Goal: Information Seeking & Learning: Learn about a topic

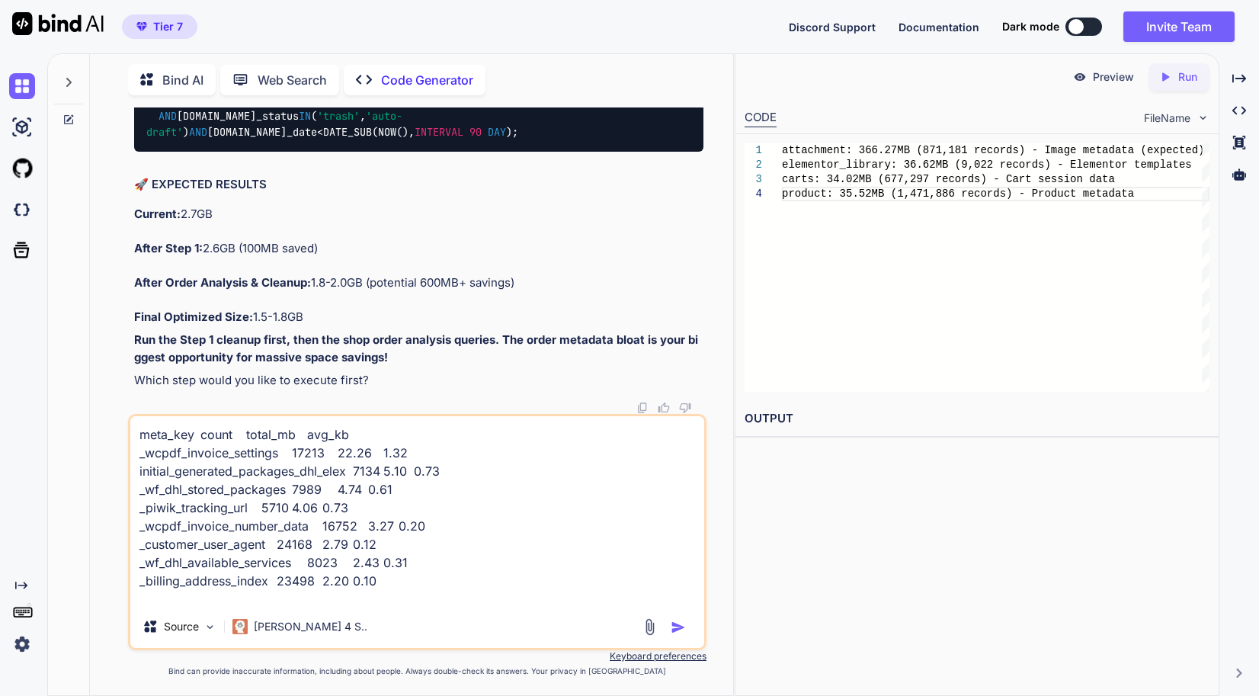
scroll to position [147420, 0]
drag, startPoint x: 162, startPoint y: 265, endPoint x: 144, endPoint y: 252, distance: 22.9
drag, startPoint x: 144, startPoint y: 252, endPoint x: 347, endPoint y: 326, distance: 216.1
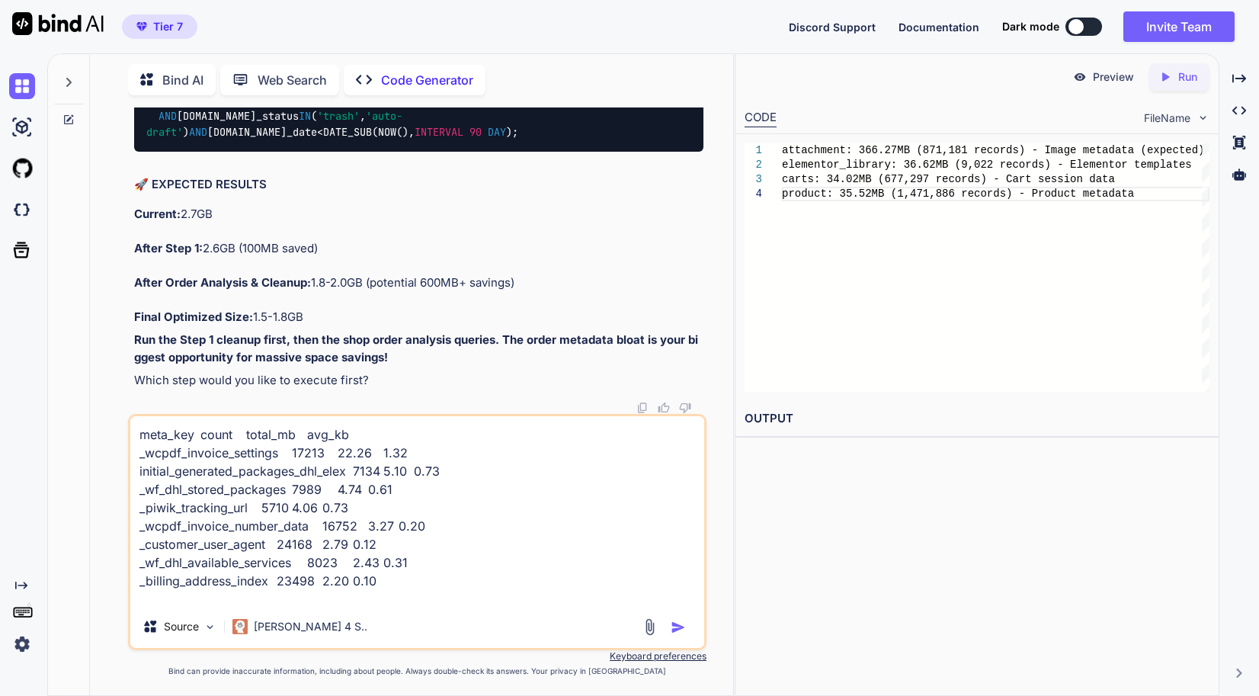
copy code "SELECT meta_key, COUNT ( * ) as count, ROUND( SUM (LENGTH(meta_value)) / 1024 /…"
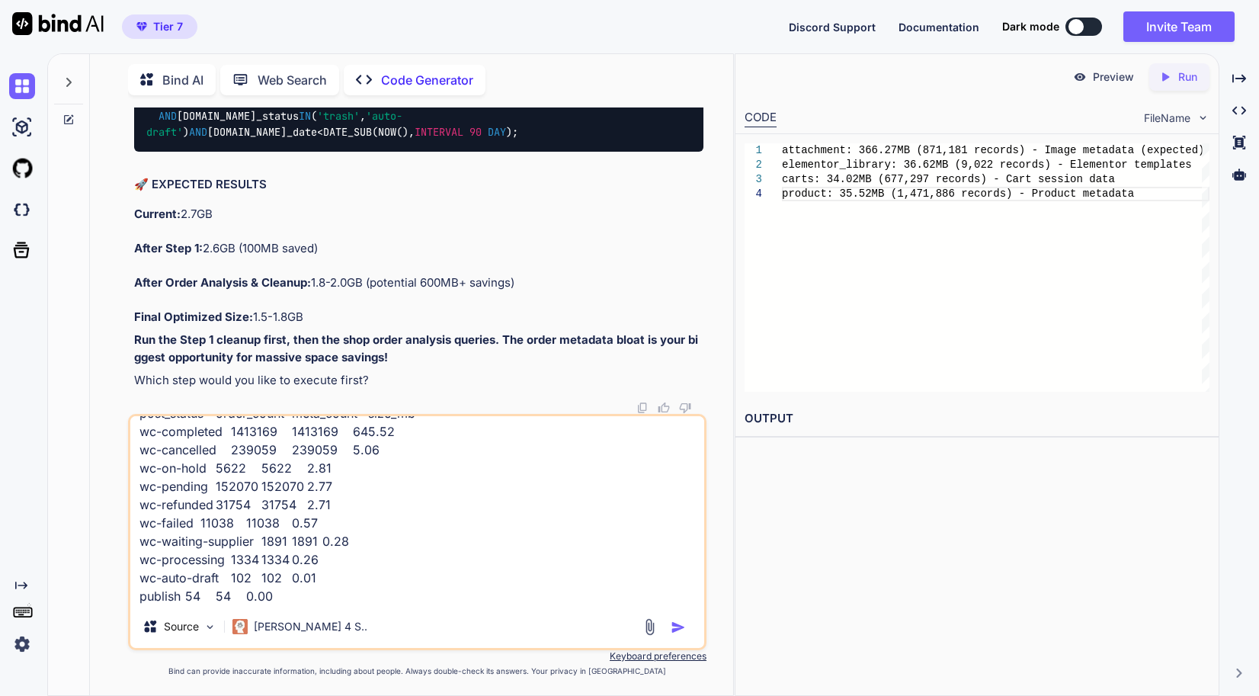
drag, startPoint x: 416, startPoint y: 607, endPoint x: 422, endPoint y: 578, distance: 29.6
click at [416, 607] on div "meta_key count total_mb avg_kb _wcpdf_invoice_settings 17213 22.26 1.32 initial…" at bounding box center [417, 532] width 579 height 236
click at [416, 598] on textarea "meta_key count total_mb avg_kb _wcpdf_invoice_settings 17213 22.26 1.32 initial…" at bounding box center [417, 510] width 574 height 189
click at [422, 578] on textarea "meta_key count total_mb avg_kb _wcpdf_invoice_settings 17213 22.26 1.32 initial…" at bounding box center [417, 510] width 574 height 189
type textarea "x"
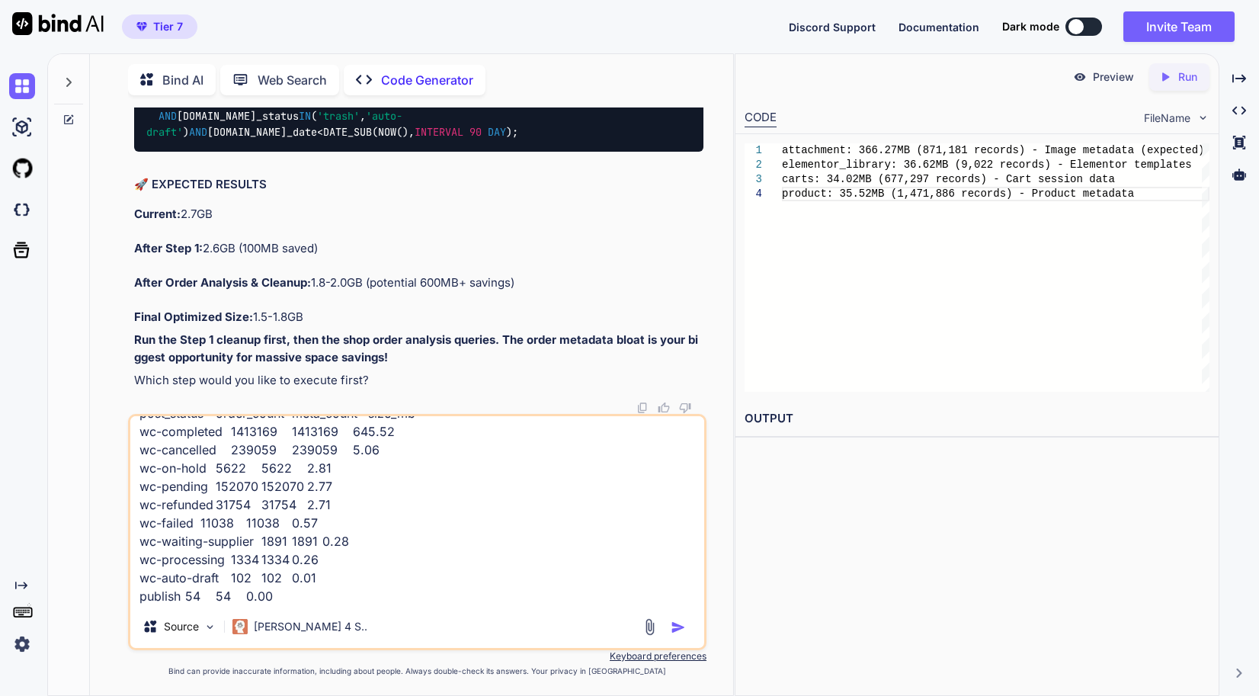
type textarea "meta_key count total_mb avg_kb _wcpdf_invoice_settings 17213 22.26 1.32 initial…"
type textarea "x"
paste textarea "meta_key count total_mb _billing_address_index 23498 2.20 _shipping_address_ind…"
type textarea "meta_key count total_mb avg_kb _wcpdf_invoice_settings 17213 22.26 1.32 initial…"
type textarea "x"
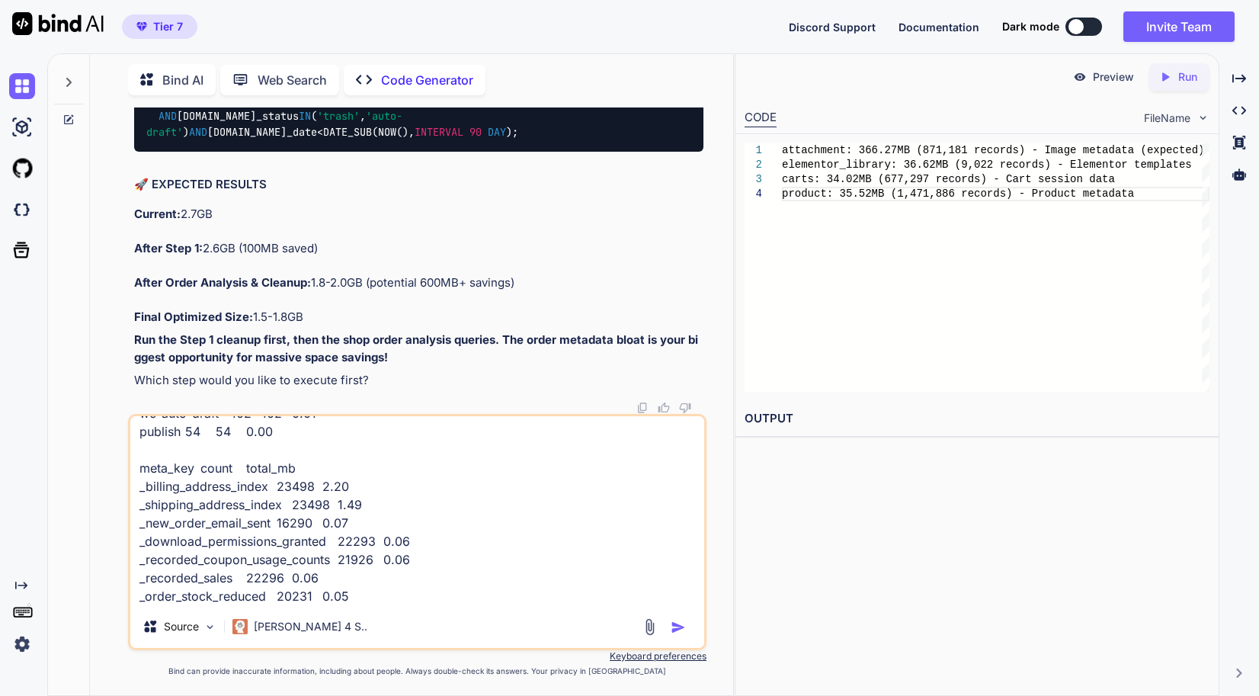
scroll to position [148411, 0]
type textarea "meta_key count total_mb avg_kb _wcpdf_invoice_settings 17213 22.26 1.32 initial…"
click at [682, 630] on img "button" at bounding box center [678, 627] width 15 height 15
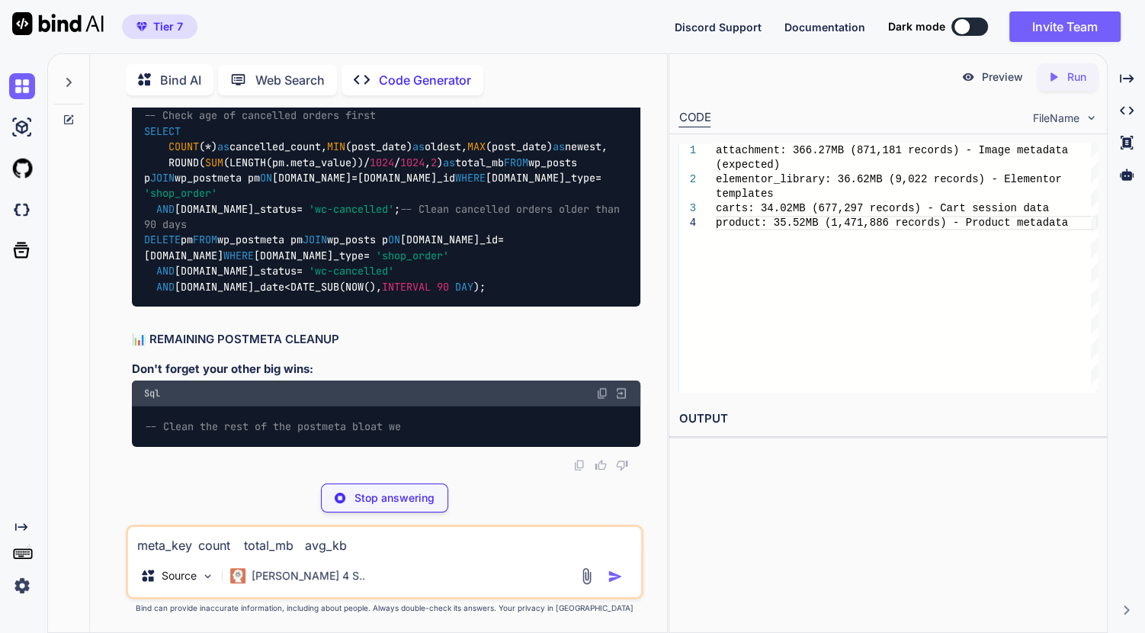
scroll to position [154634, 0]
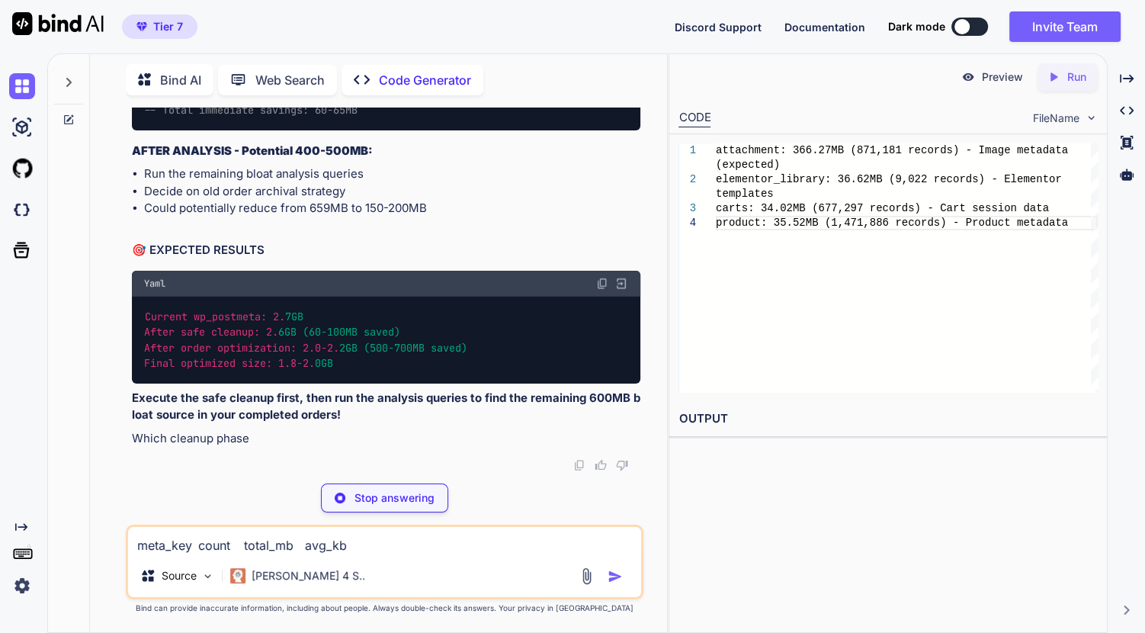
type textarea "x"
type textarea "PDF Invoice Settings: 22.26MB (17,213 orders) DHL Package Data: 9.84MB (15,123 …"
type textarea "x"
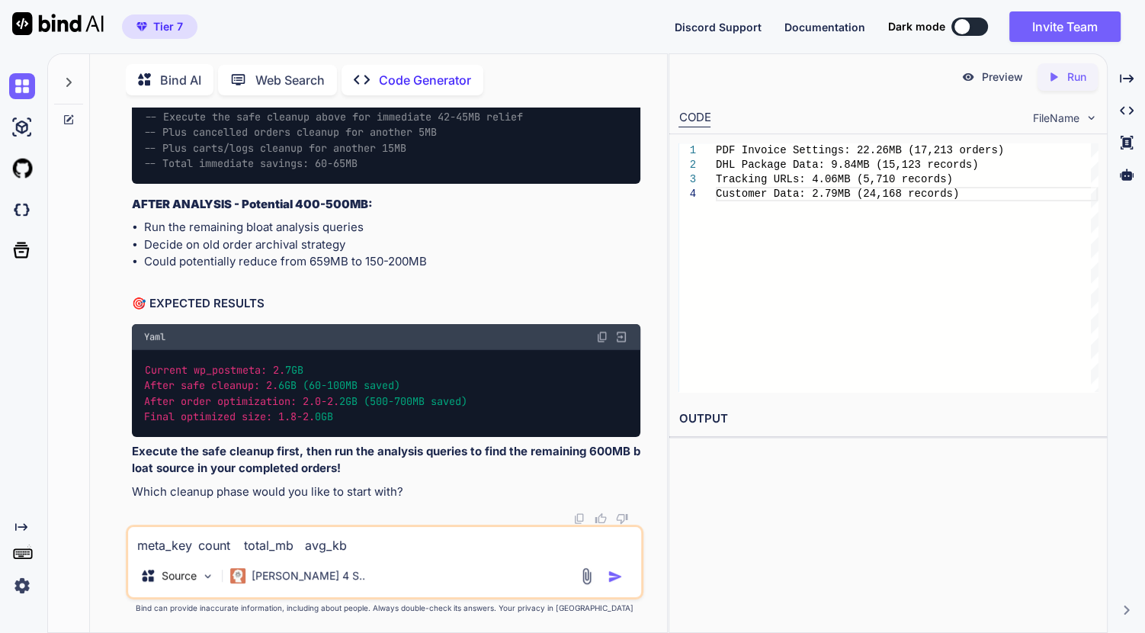
drag, startPoint x: 434, startPoint y: 227, endPoint x: 111, endPoint y: 210, distance: 323.7
click at [111, 210] on div "You // Memory settings for high-performance server define( 'WP_MEMORY_LIMIT', '…" at bounding box center [384, 369] width 565 height 525
drag, startPoint x: 417, startPoint y: 408, endPoint x: 124, endPoint y: 390, distance: 293.3
click at [124, 390] on div "You // Memory settings for high-performance server define( 'WP_MEMORY_LIMIT', '…" at bounding box center [384, 369] width 565 height 525
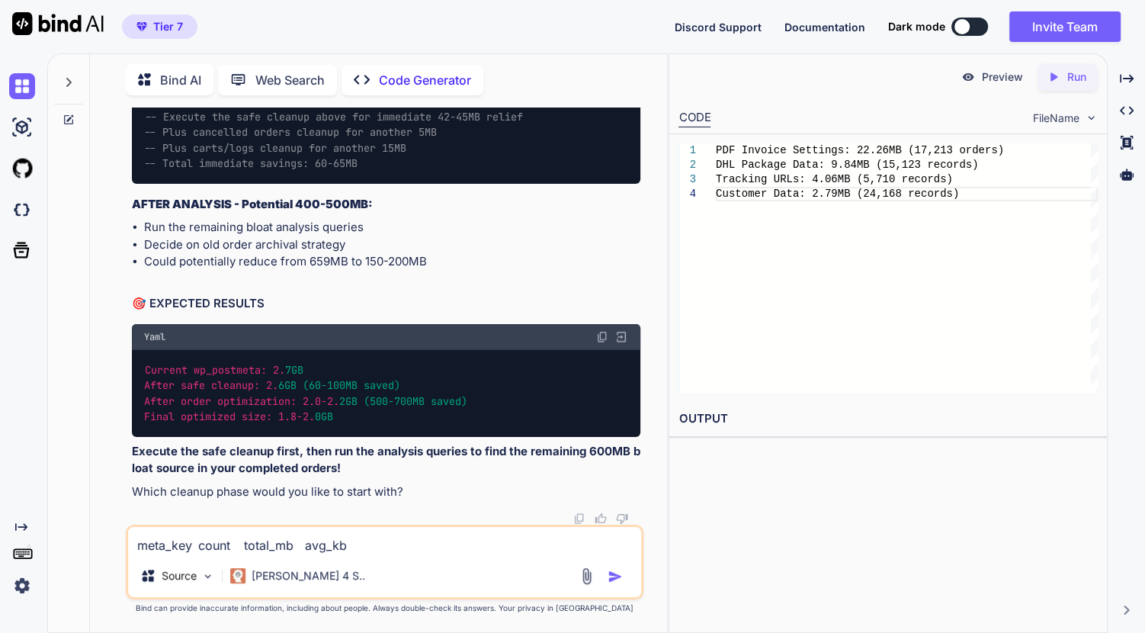
scroll to position [155742, 0]
drag, startPoint x: 501, startPoint y: 404, endPoint x: 371, endPoint y: 408, distance: 130.4
drag, startPoint x: 433, startPoint y: 549, endPoint x: 624, endPoint y: 441, distance: 219.9
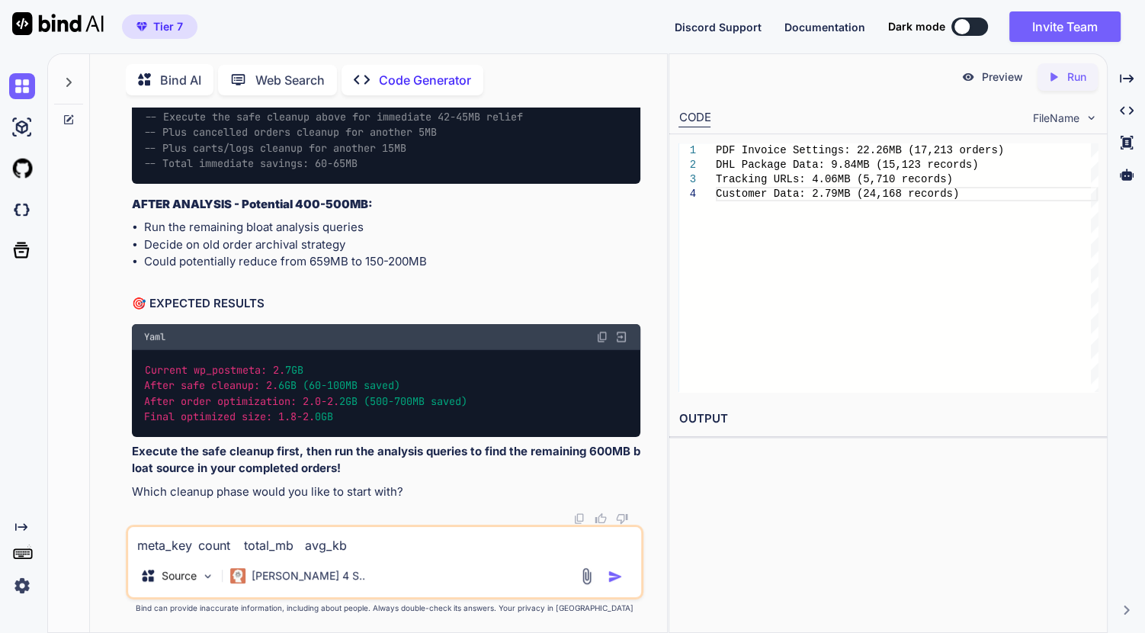
click at [433, 547] on textarea "meta_key count total_mb avg_kb _wcpdf_invoice_settings 17213 22.26 1.32 initial…" at bounding box center [384, 540] width 513 height 27
paste textarea "wp_actionscheduler_actions InnoDB utf8mb4_unicode_520_ci 11,026,432 26,984,448 …"
type textarea "wp_actionscheduler_actions InnoDB utf8mb4_unicode_520_ci 11,026,432 26,984,448 …"
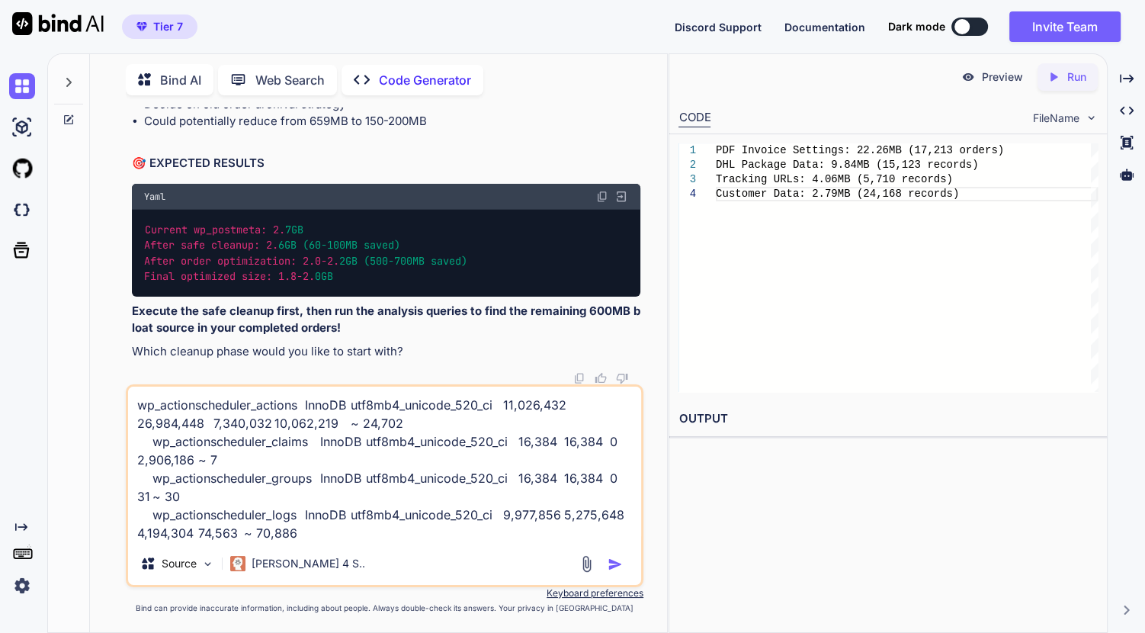
type textarea "x"
type textarea "wp_actionscheduler_actions InnoDB utf8mb4_unicode_520_ci 11,026,432 26,984,448 …"
click at [617, 558] on img "button" at bounding box center [615, 564] width 15 height 15
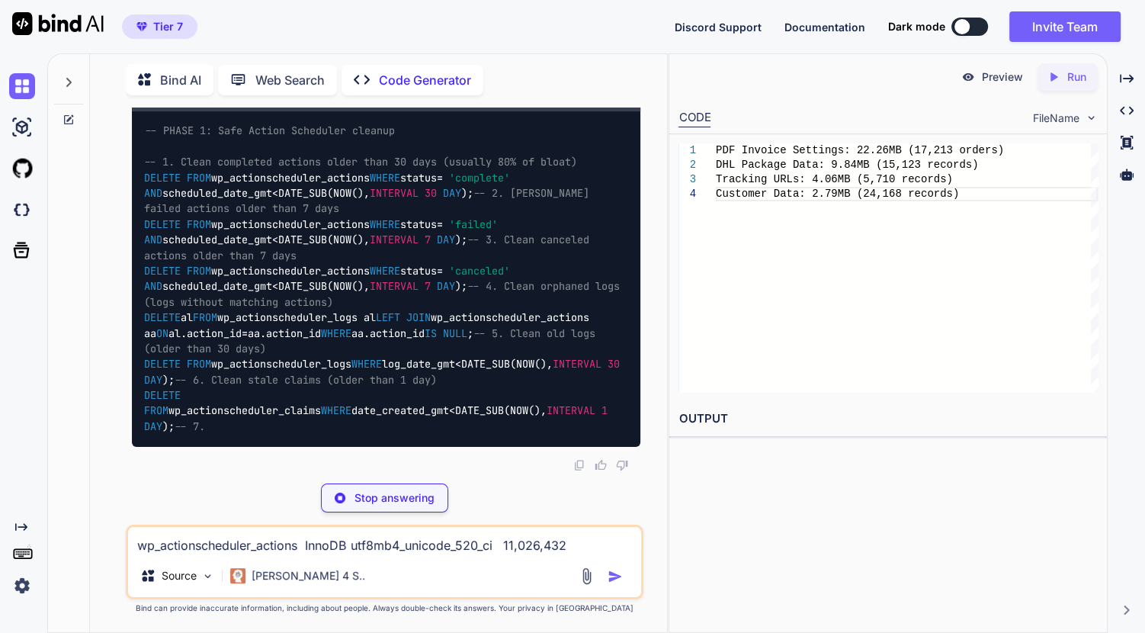
scroll to position [158148, 0]
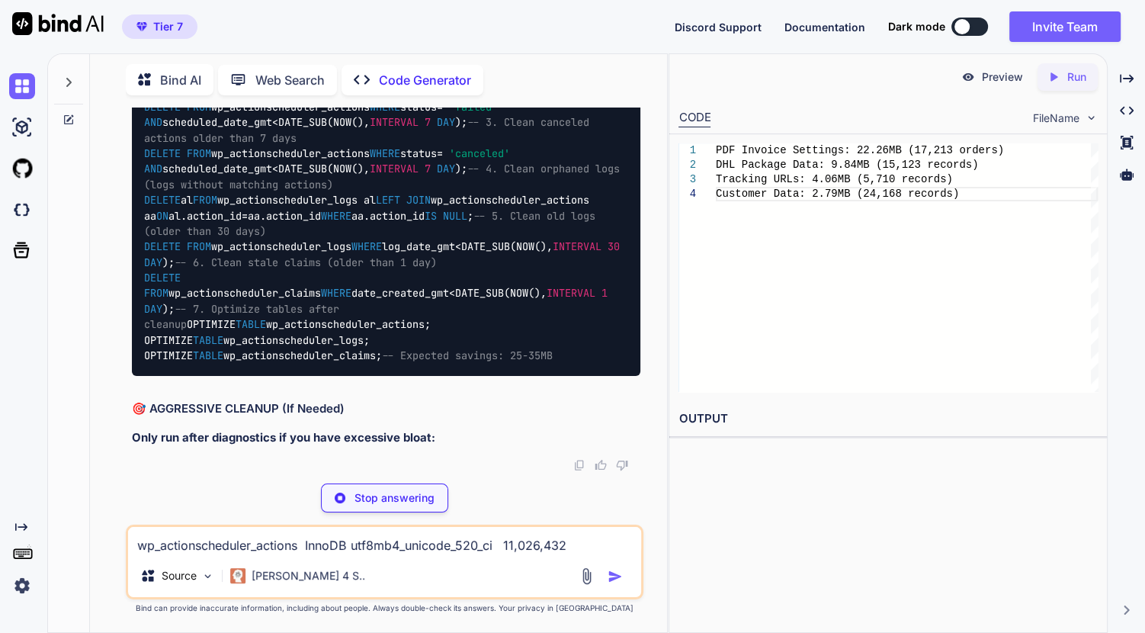
drag, startPoint x: 300, startPoint y: 402, endPoint x: 136, endPoint y: 295, distance: 195.0
copy code "SELECT status, COUNT ( * ) as count, ROUND( COUNT ( * ) * 100.0 / ( SELECT COUN…"
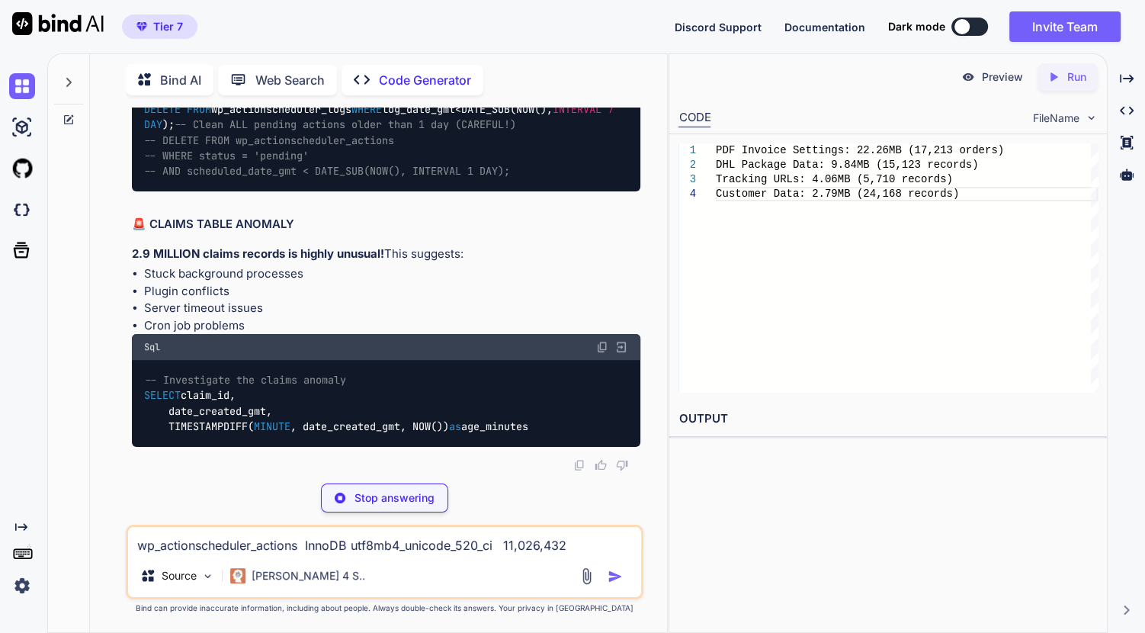
scroll to position [158426, 0]
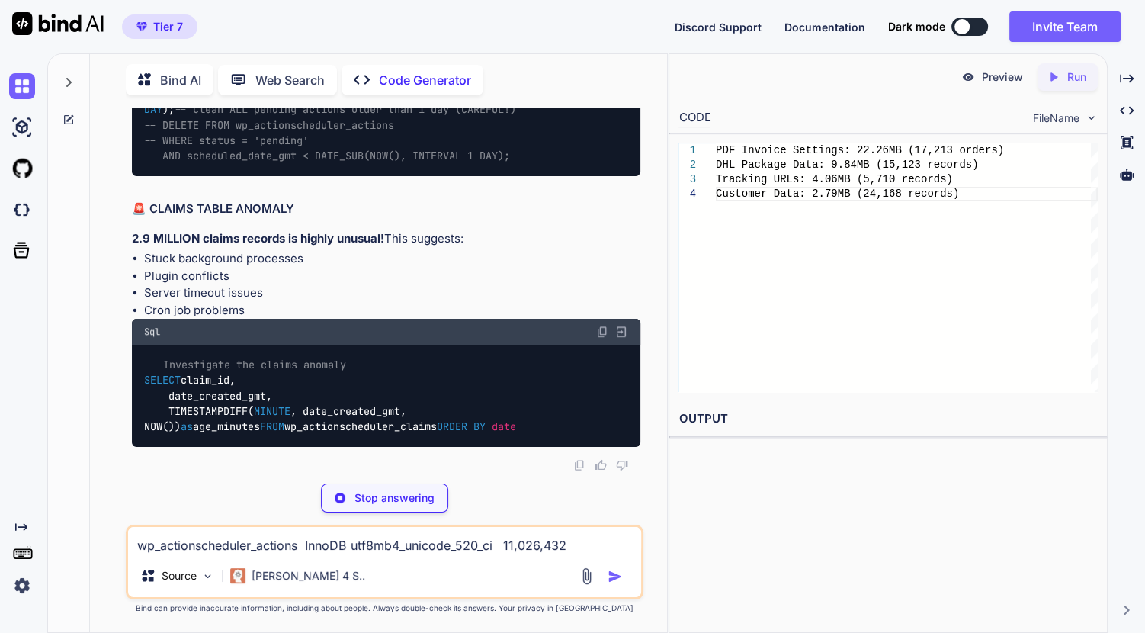
drag, startPoint x: 240, startPoint y: 393, endPoint x: 111, endPoint y: 214, distance: 220.1
click at [92, 222] on div "Bind AI Web Search Created with Pixso. Code Generator You // Memory settings fo…" at bounding box center [378, 345] width 577 height 574
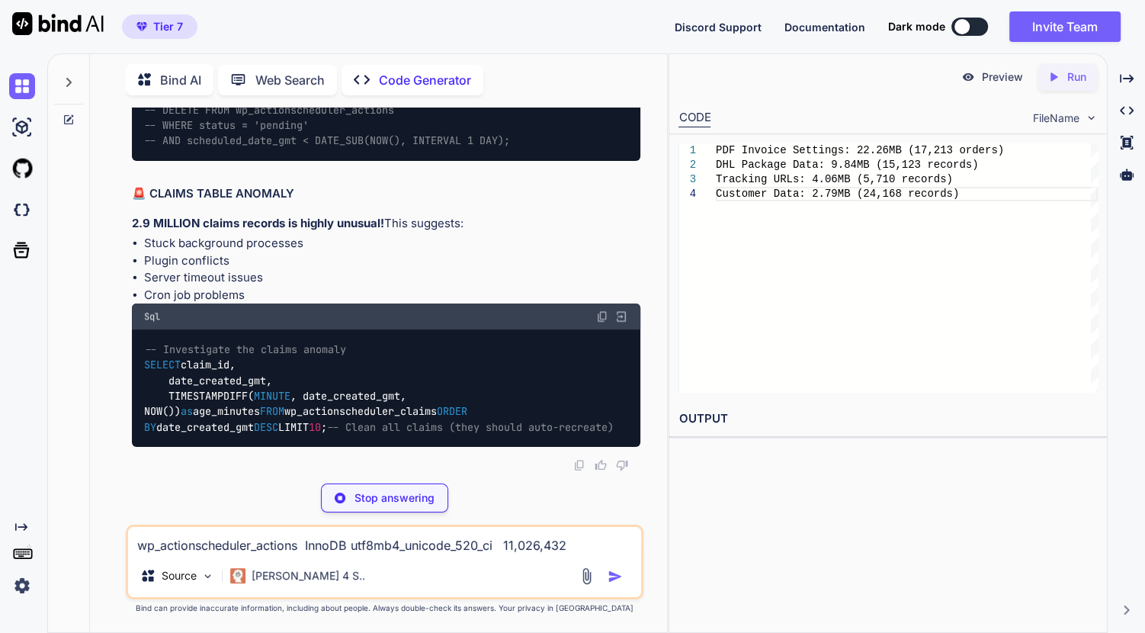
drag, startPoint x: 111, startPoint y: 214, endPoint x: 150, endPoint y: 207, distance: 39.5
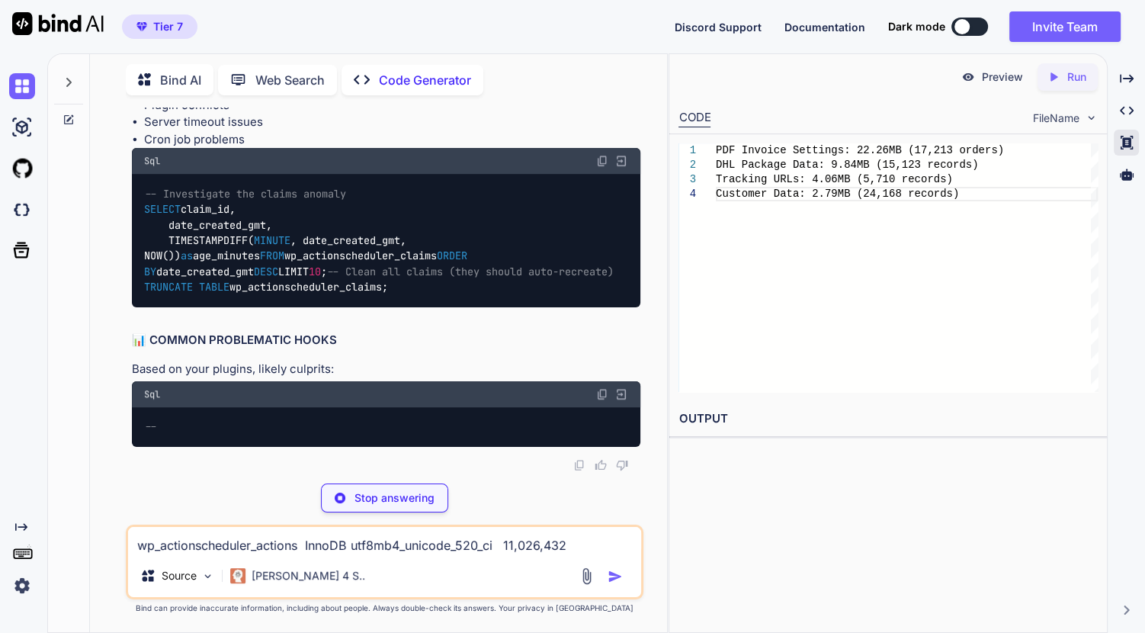
copy code "SELECT status, hook, COUNT ( * ) as count, MIN (scheduled_date_gmt) as oldest, …"
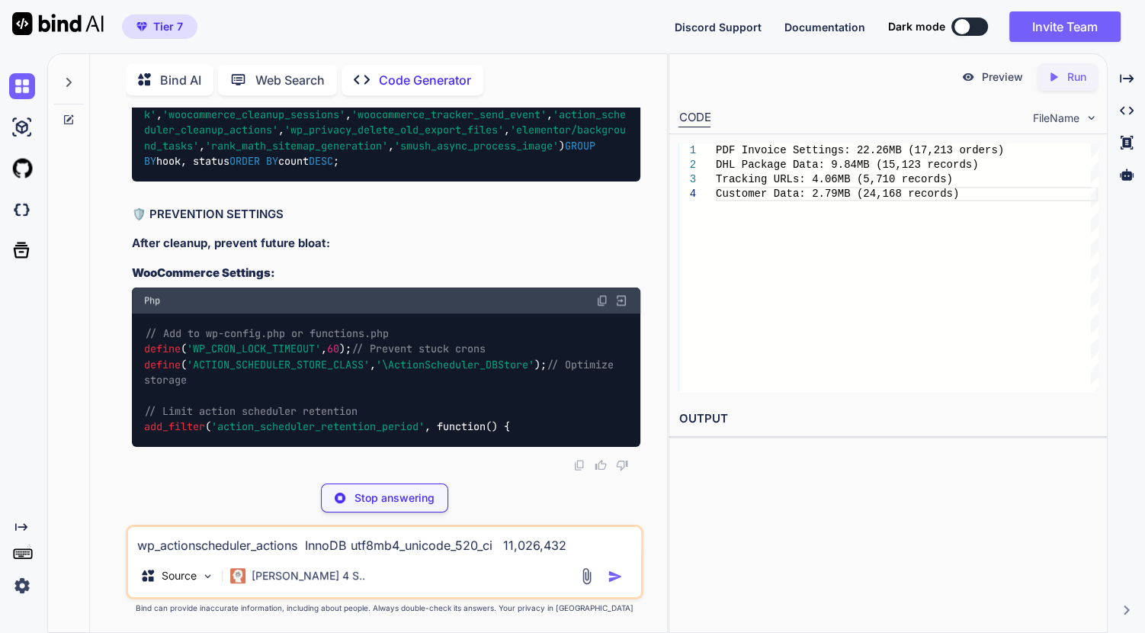
scroll to position [158633, 0]
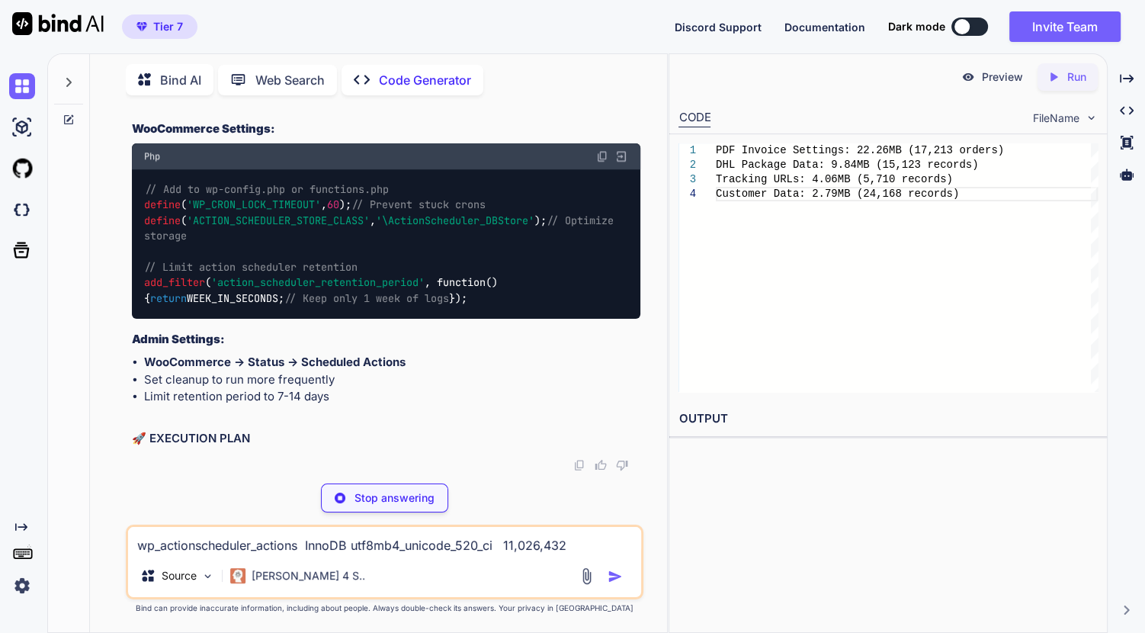
drag, startPoint x: 228, startPoint y: 381, endPoint x: 143, endPoint y: 250, distance: 156.5
copy code "SELECT LEFT (message, 50 ) as message_preview, COUNT ( * ) as count, ROUND( SUM…"
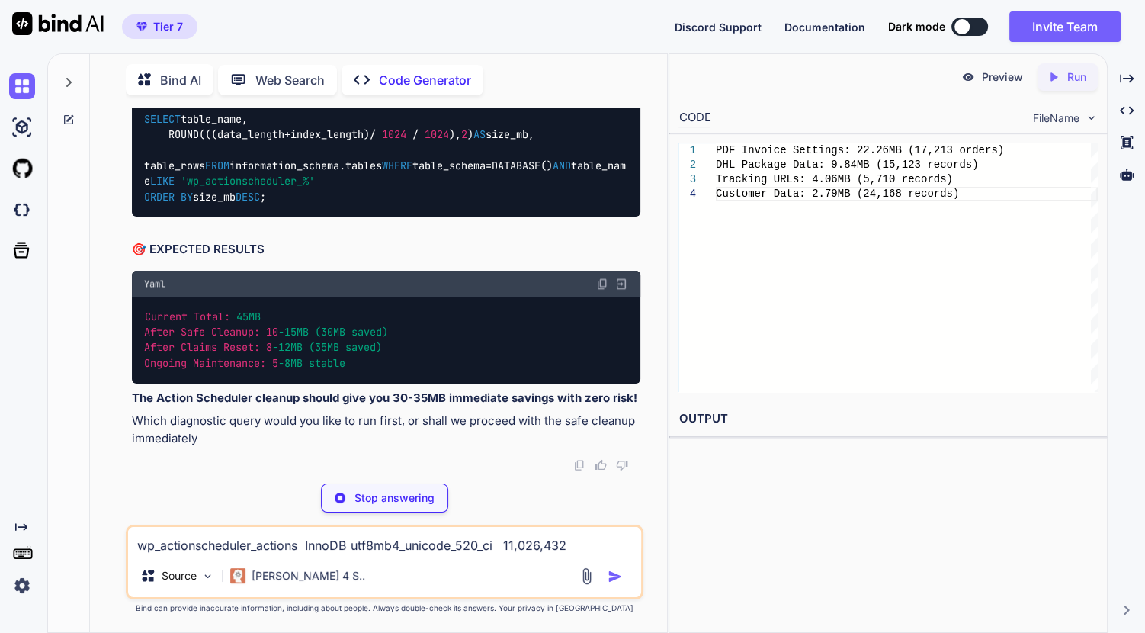
type textarea "x"
type textarea "wp_actionscheduler_logs: 15MB (70,886 records) wp_actionscheduler_claims: 16KB …"
type textarea "x"
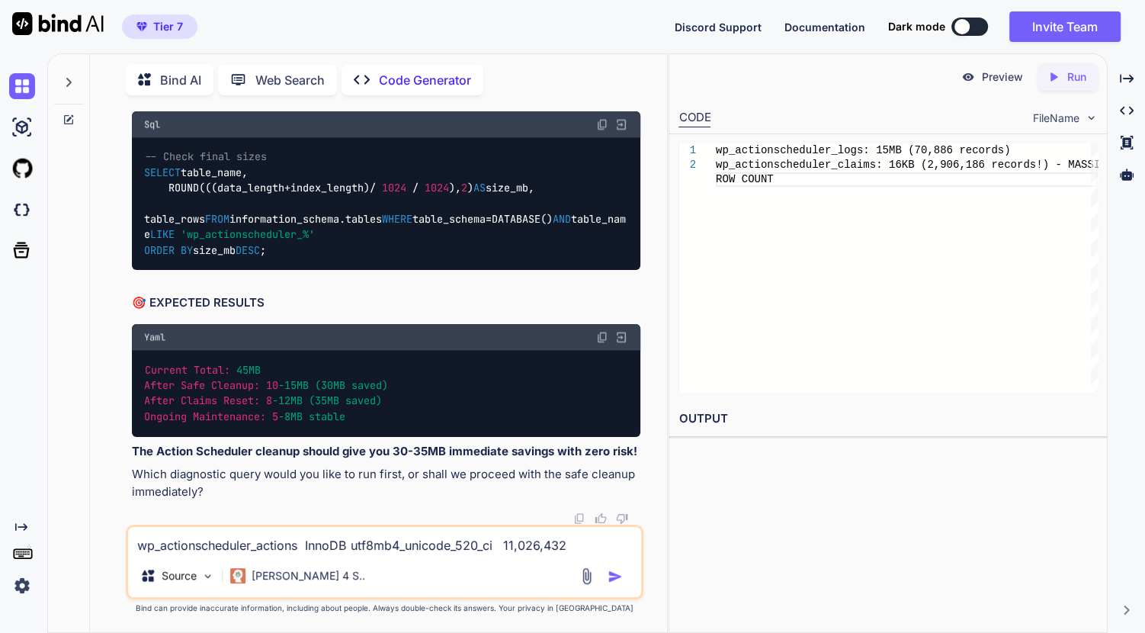
scroll to position [158772, 0]
drag, startPoint x: 285, startPoint y: 462, endPoint x: 122, endPoint y: 319, distance: 216.7
click at [122, 319] on div "You // Memory settings for high-performance server define( 'WP_MEMORY_LIMIT', '…" at bounding box center [384, 369] width 565 height 525
copy code "SELECT hook, status, COUNT ( * ) as count, MIN (scheduled_date_gmt) as oldest_a…"
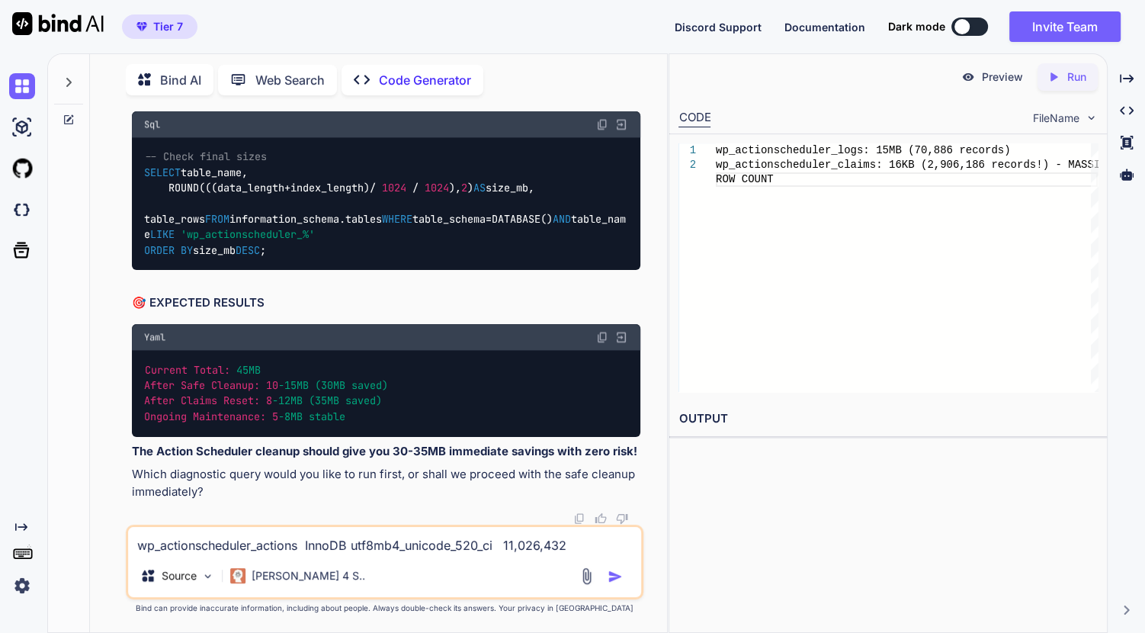
copy code "SELECT COUNT ( * ) as total_claims, COUNT ( DISTINCT date_created_gmt) as uniqu…"
drag, startPoint x: 368, startPoint y: 427, endPoint x: 116, endPoint y: 332, distance: 269.8
click at [116, 332] on div "You // Memory settings for high-performance server define( 'WP_MEMORY_LIMIT', '…" at bounding box center [384, 369] width 565 height 525
copy code "DELETE FROM wp_actionscheduler_actions WHERE status = 'failed' AND scheduled_da…"
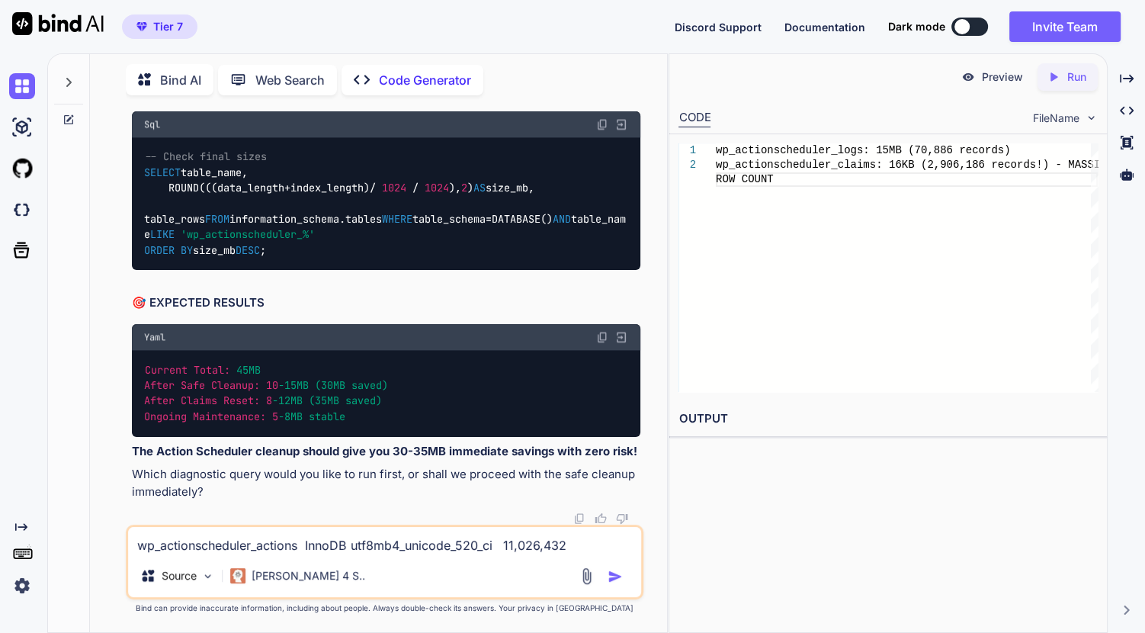
drag, startPoint x: 159, startPoint y: 329, endPoint x: 128, endPoint y: 326, distance: 31.5
click at [129, 326] on div "You // Memory settings for high-performance server define( 'WP_MEMORY_LIMIT', '…" at bounding box center [386, 315] width 515 height 417
drag, startPoint x: 335, startPoint y: 448, endPoint x: 117, endPoint y: 415, distance: 220.5
click at [117, 415] on div "You // Memory settings for high-performance server define( 'WP_MEMORY_LIMIT', '…" at bounding box center [384, 369] width 565 height 525
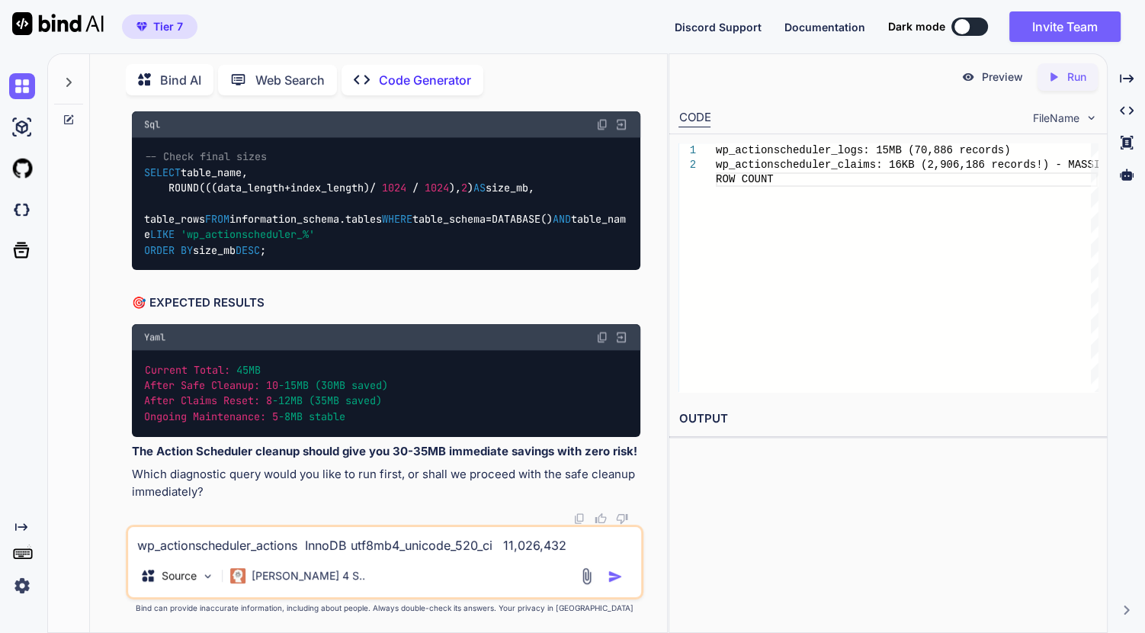
copy code "DELETE al FROM wp_actionscheduler_logs al LEFT JOIN wp_actionscheduler_actions …"
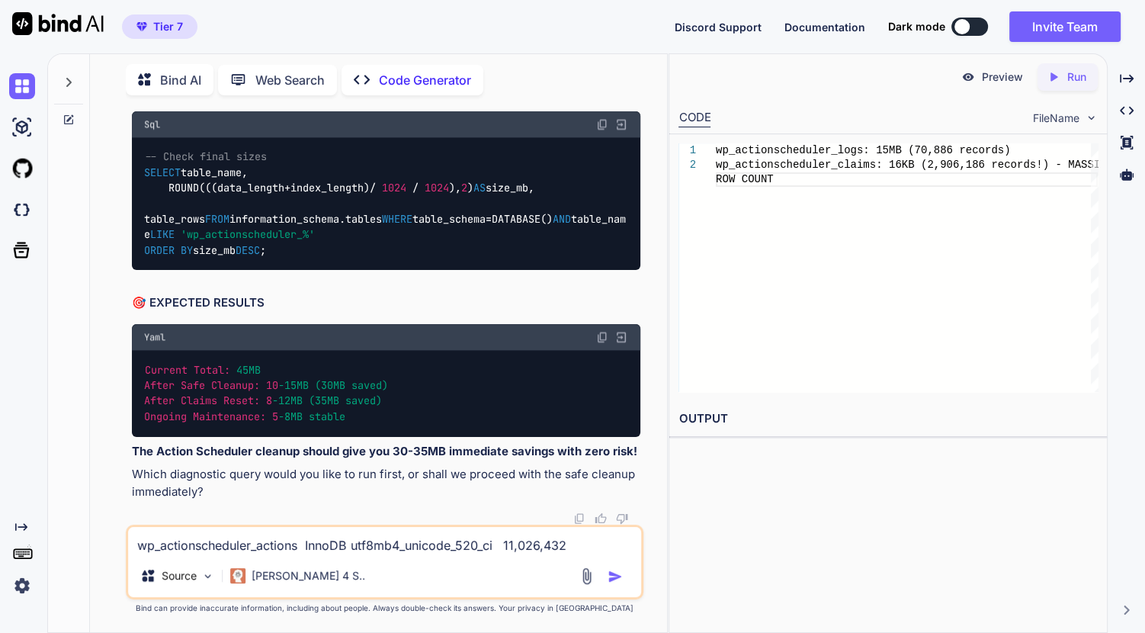
drag, startPoint x: 427, startPoint y: 442, endPoint x: 113, endPoint y: 410, distance: 315.7
click at [113, 410] on div "You // Memory settings for high-performance server define( 'WP_MEMORY_LIMIT', '…" at bounding box center [384, 369] width 565 height 525
copy code "OPTIMIZE TABLE wp_actionscheduler_actions; OPTIMIZE TABLE wp_actionscheduler_lo…"
click at [551, 541] on textarea "wp_actionscheduler_actions InnoDB utf8mb4_unicode_520_ci 11,026,432 26,984,448 …" at bounding box center [384, 540] width 513 height 27
paste textarea "wp_comments InnoDB utf8mb4_unicode_520_ci 16,384 131,072 95,420,416 179,458 ~ 20"
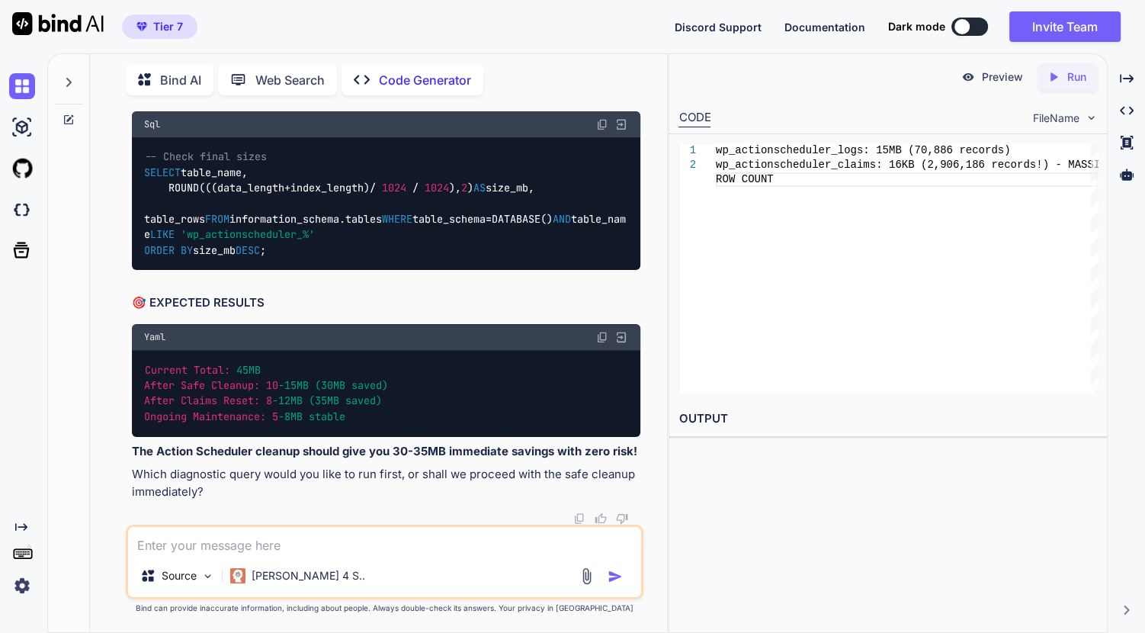
type textarea "wp_comments InnoDB utf8mb4_unicode_520_ci 16,384 131,072 95,420,416 179,458 ~ 20"
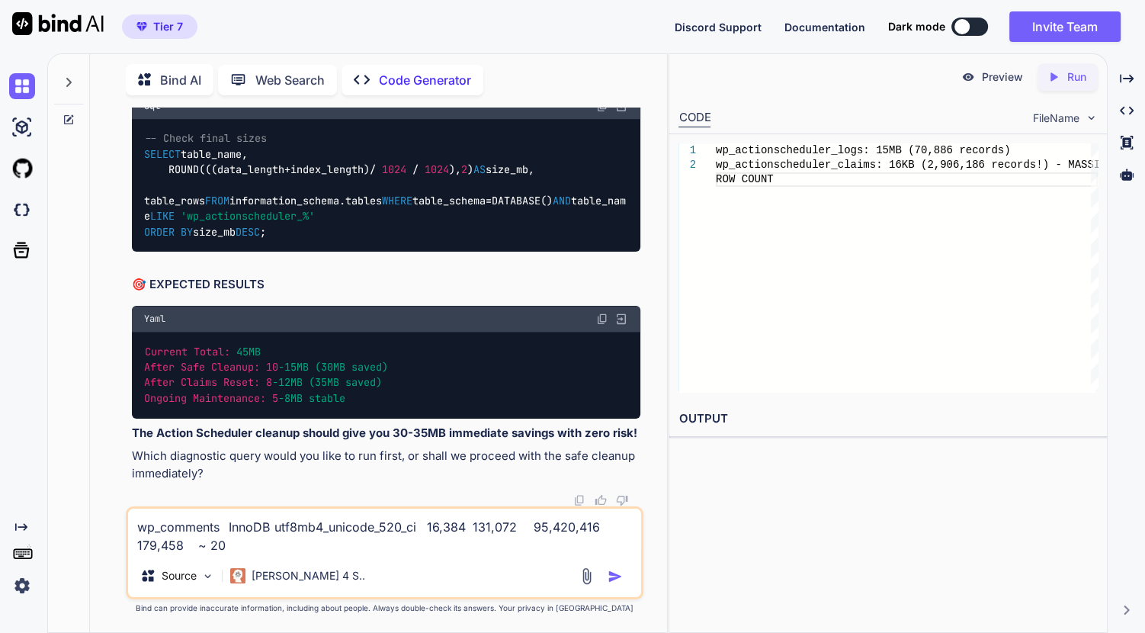
type textarea "x"
type textarea "wp_comments InnoDB utf8mb4_unicode_520_ci 16,384 131,072 95,420,416 179,458 ~ 20"
type textarea "x"
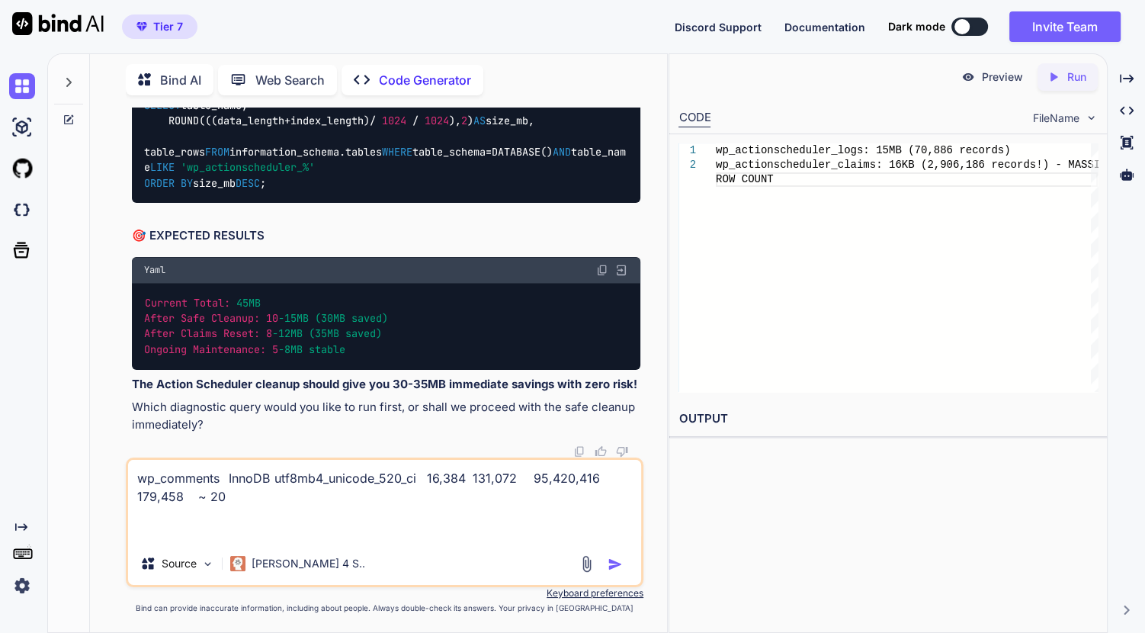
type textarea "wp_comments InnoDB utf8mb4_unicode_520_ci 16,384 131,072 95,420,416 179,458 ~ 2…"
type textarea "x"
type textarea "wp_comments InnoDB utf8mb4_unicode_520_ci 16,384 131,072 95,420,416 179,458 ~ 2…"
type textarea "x"
type textarea "wp_comments InnoDB utf8mb4_unicode_520_ci 16,384 131,072 95,420,416 179,458 ~ 2…"
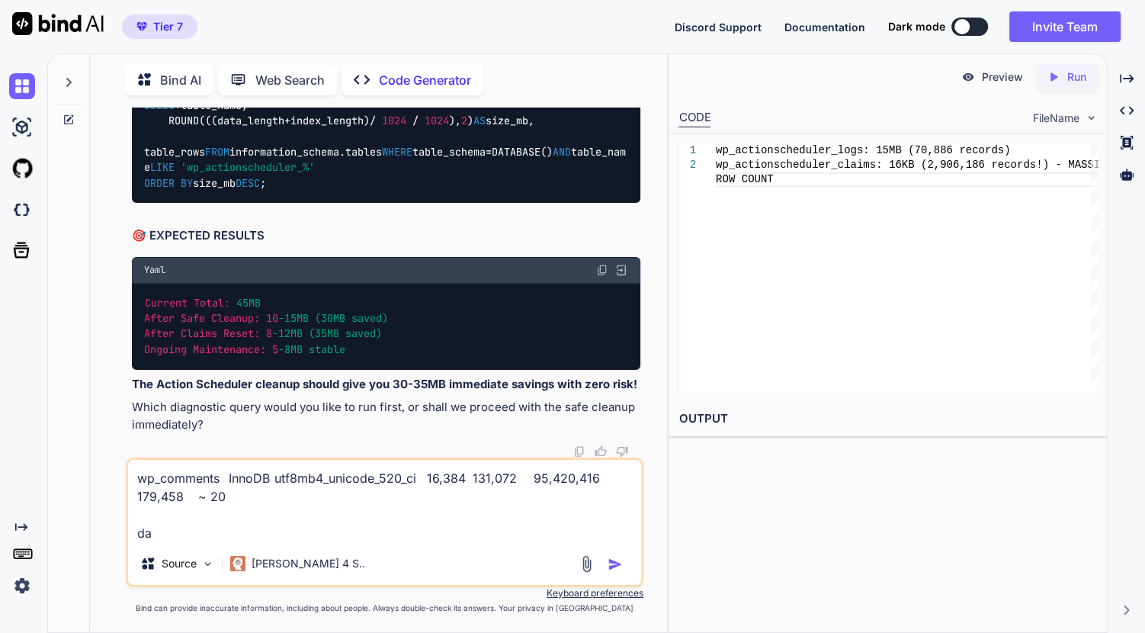
type textarea "x"
type textarea "wp_comments InnoDB utf8mb4_unicode_520_ci 16,384 131,072 95,420,416 179,458 ~ 2…"
type textarea "x"
type textarea "wp_comments InnoDB utf8mb4_unicode_520_ci 16,384 131,072 95,420,416 179,458 ~ 2…"
type textarea "x"
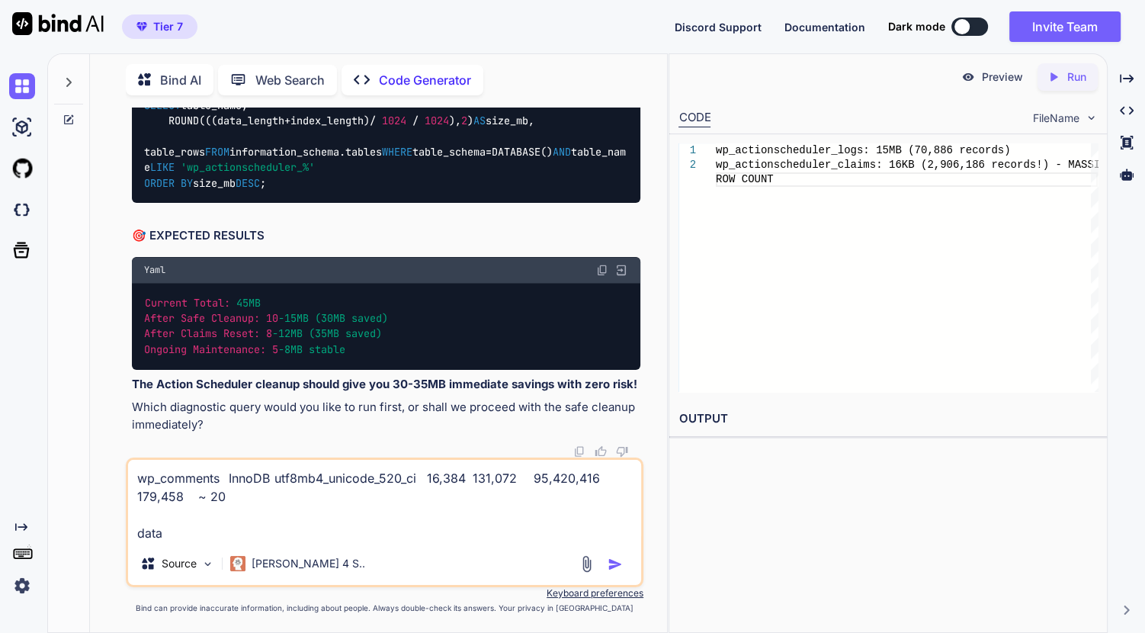
type textarea "wp_comments InnoDB utf8mb4_unicode_520_ci 16,384 131,072 95,420,416 179,458 ~ 2…"
type textarea "x"
type textarea "wp_comments InnoDB utf8mb4_unicode_520_ci 16,384 131,072 95,420,416 179,458 ~ 2…"
type textarea "x"
type textarea "wp_comments InnoDB utf8mb4_unicode_520_ci 16,384 131,072 95,420,416 179,458 ~ 2…"
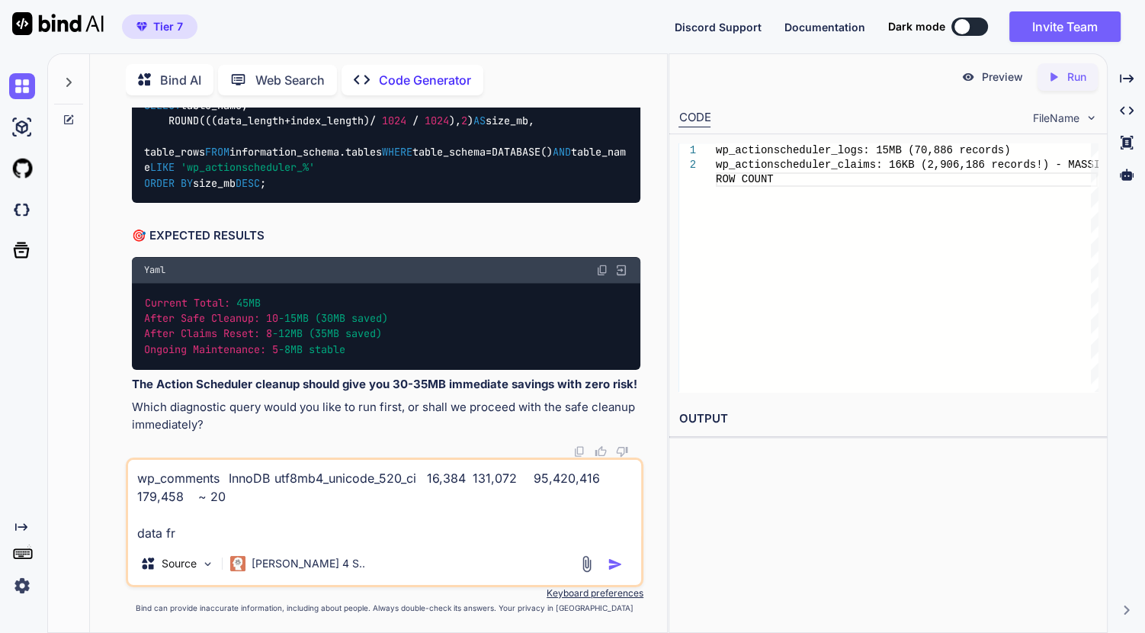
type textarea "x"
type textarea "wp_comments InnoDB utf8mb4_unicode_520_ci 16,384 131,072 95,420,416 179,458 ~ 2…"
type textarea "x"
type textarea "wp_comments InnoDB utf8mb4_unicode_520_ci 16,384 131,072 95,420,416 179,458 ~ 2…"
type textarea "x"
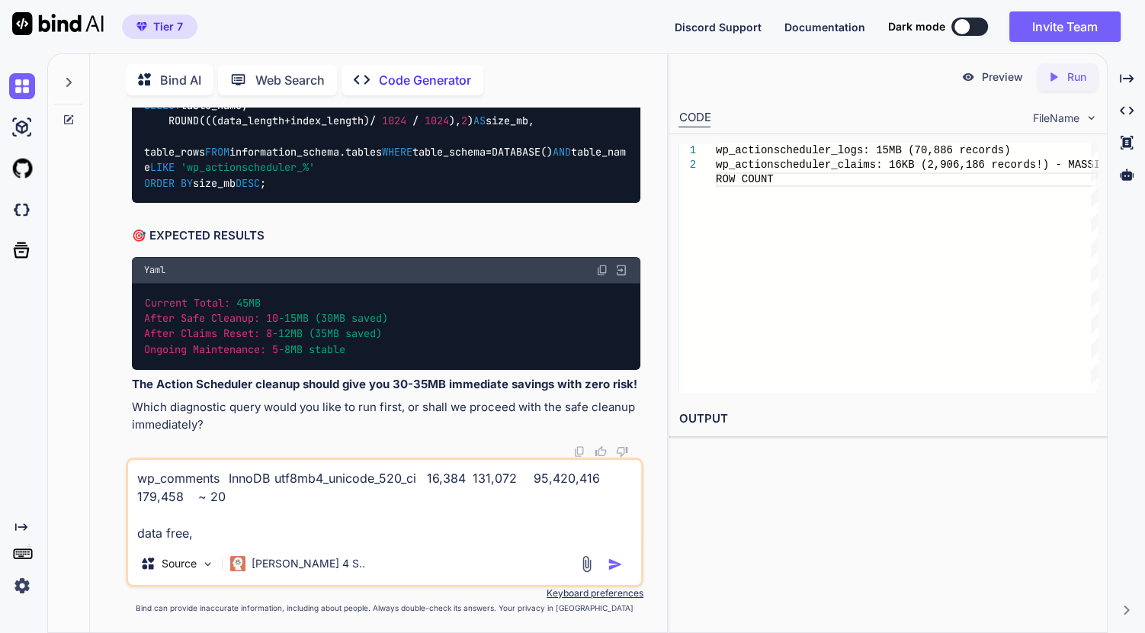
type textarea "wp_comments InnoDB utf8mb4_unicode_520_ci 16,384 131,072 95,420,416 179,458 ~ 2…"
type textarea "x"
type textarea "wp_comments InnoDB utf8mb4_unicode_520_ci 16,384 131,072 95,420,416 179,458 ~ 2…"
type textarea "x"
type textarea "wp_comments InnoDB utf8mb4_unicode_520_ci 16,384 131,072 95,420,416 179,458 ~ 2…"
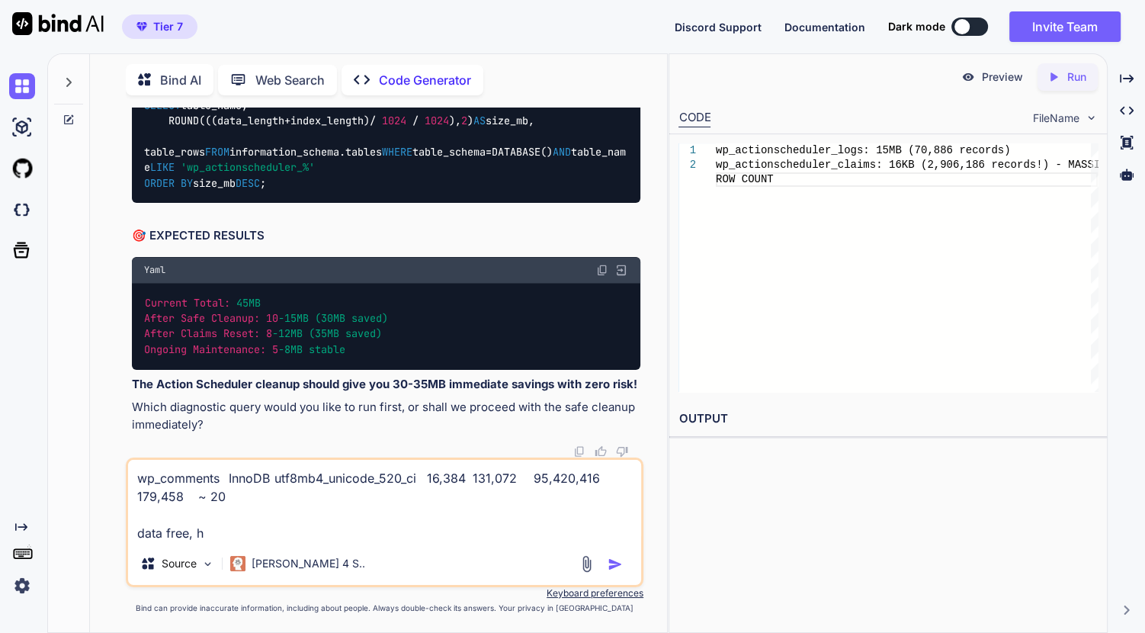
type textarea "x"
type textarea "wp_comments InnoDB utf8mb4_unicode_520_ci 16,384 131,072 95,420,416 179,458 ~ 2…"
type textarea "x"
type textarea "wp_comments InnoDB utf8mb4_unicode_520_ci 16,384 131,072 95,420,416 179,458 ~ 2…"
type textarea "x"
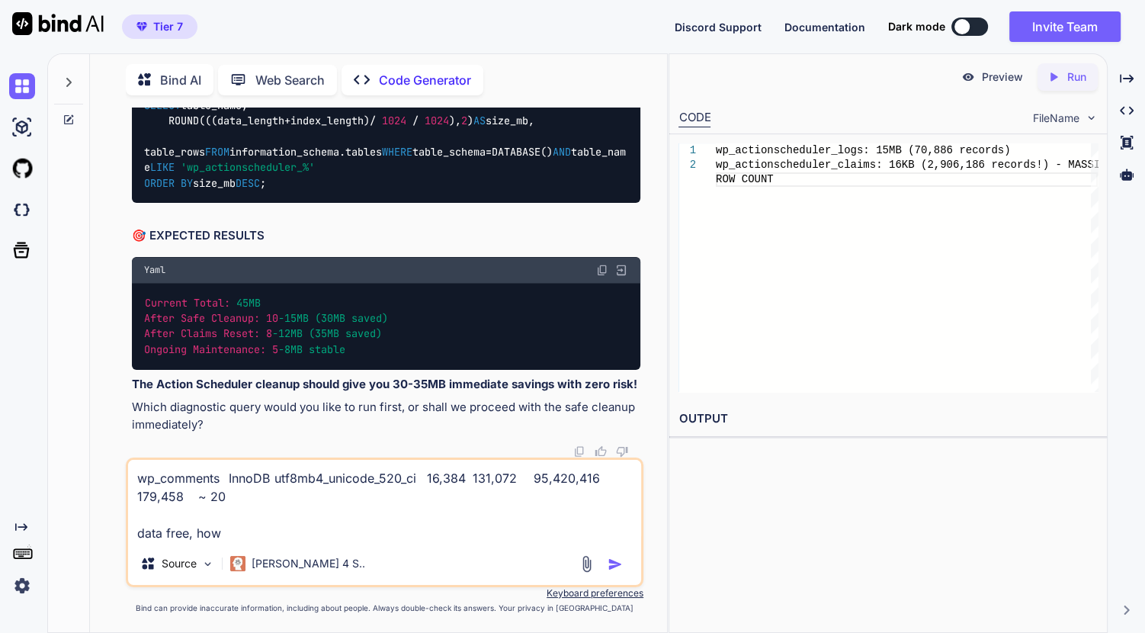
type textarea "wp_comments InnoDB utf8mb4_unicode_520_ci 16,384 131,072 95,420,416 179,458 ~ 2…"
type textarea "x"
type textarea "wp_comments InnoDB utf8mb4_unicode_520_ci 16,384 131,072 95,420,416 179,458 ~ 2…"
type textarea "x"
type textarea "wp_comments InnoDB utf8mb4_unicode_520_ci 16,384 131,072 95,420,416 179,458 ~ 2…"
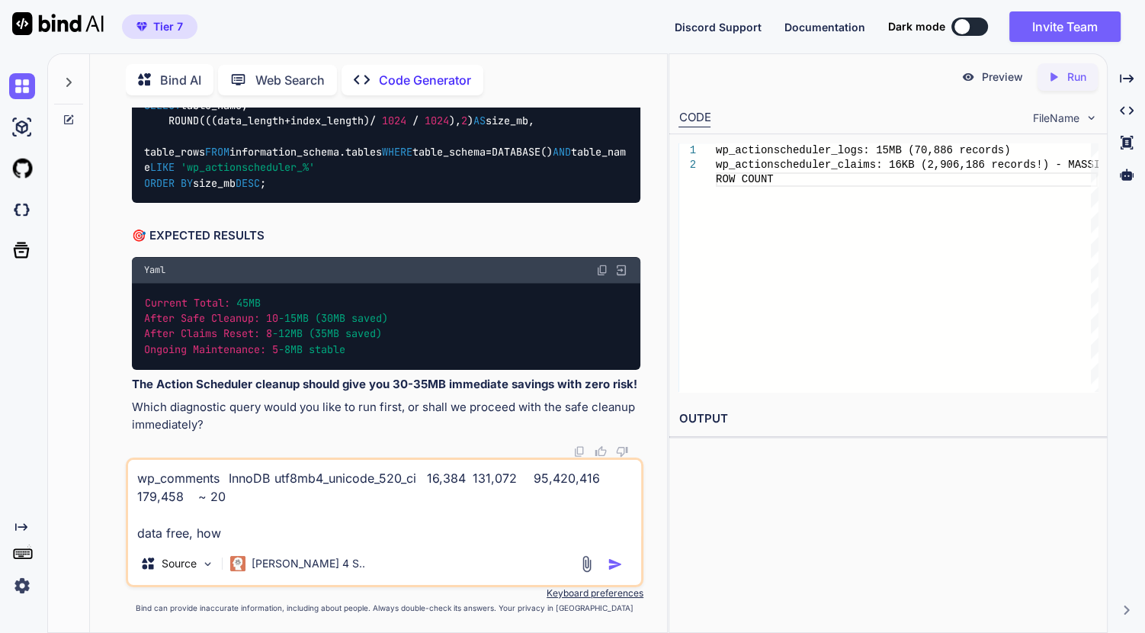
type textarea "x"
type textarea "wp_comments InnoDB utf8mb4_unicode_520_ci 16,384 131,072 95,420,416 179,458 ~ 2…"
type textarea "x"
type textarea "wp_comments InnoDB utf8mb4_unicode_520_ci 16,384 131,072 95,420,416 179,458 ~ 2…"
type textarea "x"
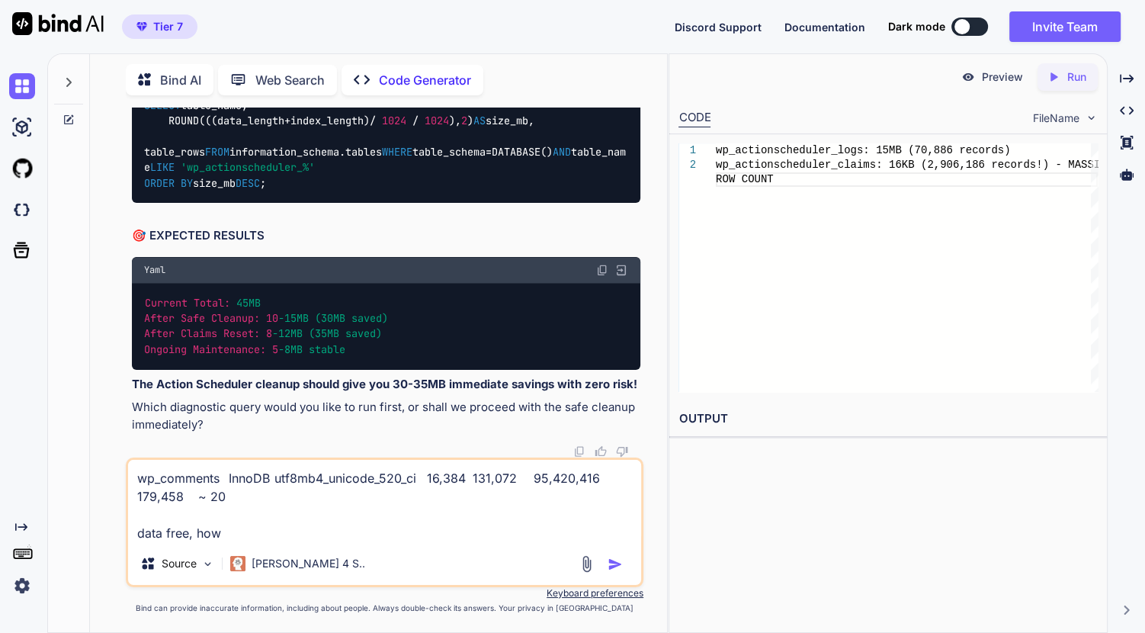
type textarea "wp_comments InnoDB utf8mb4_unicode_520_ci 16,384 131,072 95,420,416 179,458 ~ 2…"
type textarea "x"
type textarea "wp_comments InnoDB utf8mb4_unicode_520_ci 16,384 131,072 95,420,416 179,458 ~ 2…"
type textarea "x"
type textarea "wp_comments InnoDB utf8mb4_unicode_520_ci 16,384 131,072 95,420,416 179,458 ~ 2…"
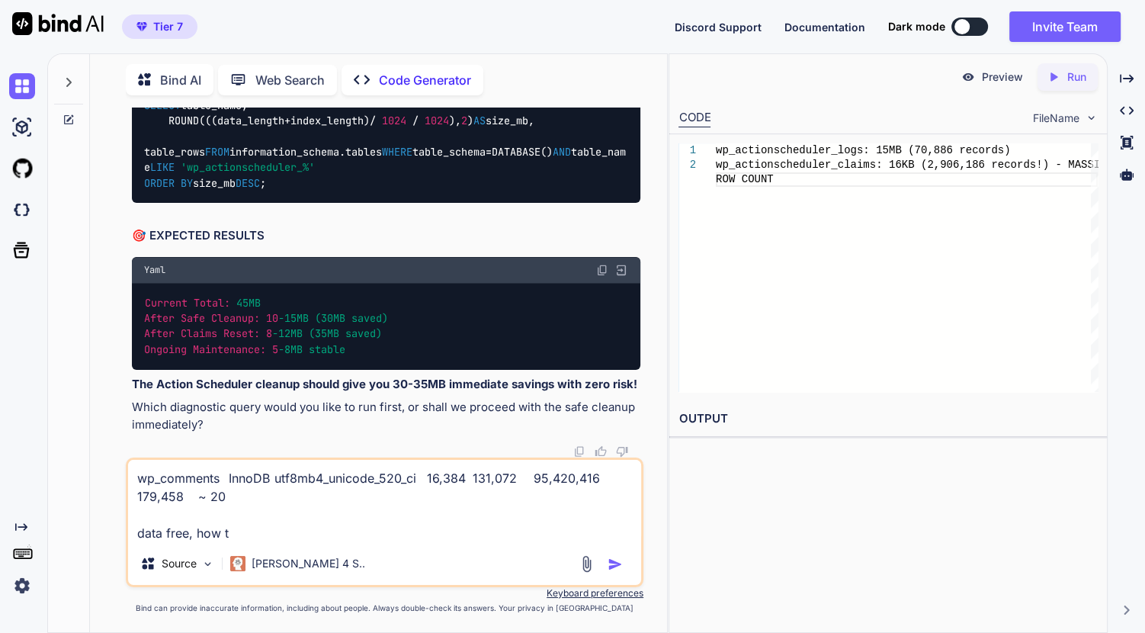
type textarea "x"
type textarea "wp_comments InnoDB utf8mb4_unicode_520_ci 16,384 131,072 95,420,416 179,458 ~ 2…"
type textarea "x"
type textarea "wp_comments InnoDB utf8mb4_unicode_520_ci 16,384 131,072 95,420,416 179,458 ~ 2…"
type textarea "x"
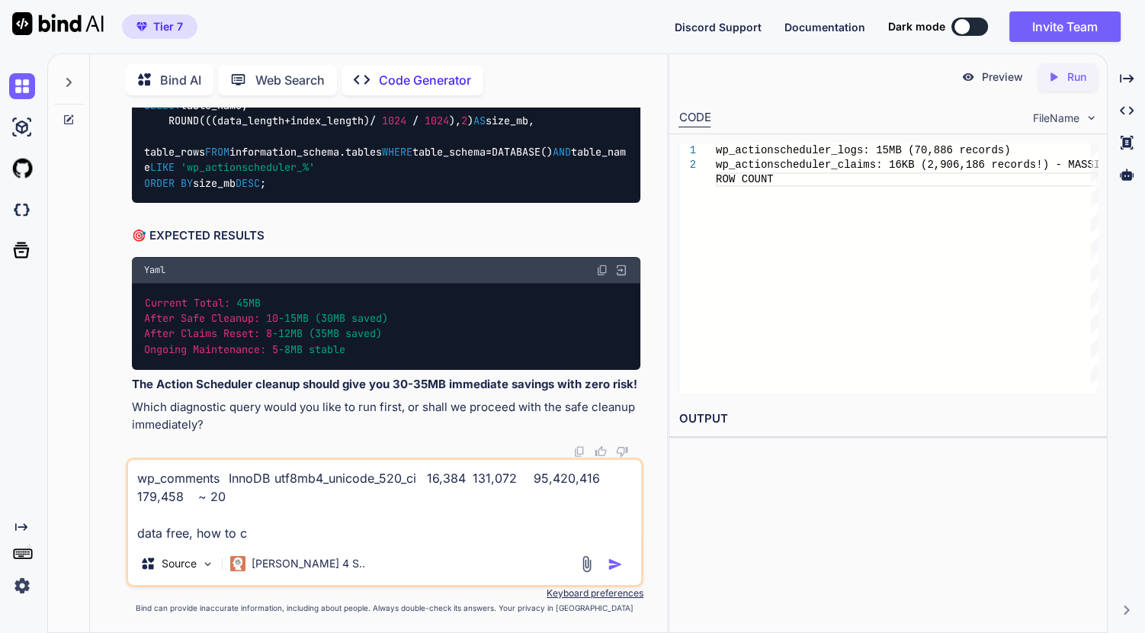
type textarea "wp_comments InnoDB utf8mb4_unicode_520_ci 16,384 131,072 95,420,416 179,458 ~ 2…"
type textarea "x"
type textarea "wp_comments InnoDB utf8mb4_unicode_520_ci 16,384 131,072 95,420,416 179,458 ~ 2…"
type textarea "x"
type textarea "wp_comments InnoDB utf8mb4_unicode_520_ci 16,384 131,072 95,420,416 179,458 ~ 2…"
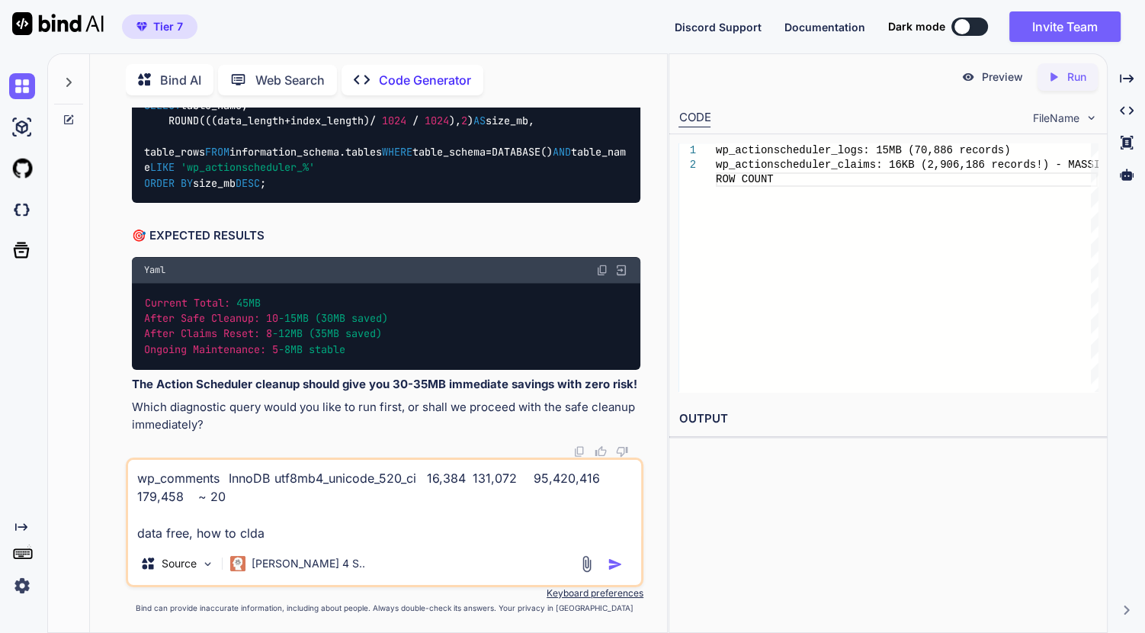
type textarea "x"
type textarea "wp_comments InnoDB utf8mb4_unicode_520_ci 16,384 131,072 95,420,416 179,458 ~ 2…"
type textarea "x"
type textarea "wp_comments InnoDB utf8mb4_unicode_520_ci 16,384 131,072 95,420,416 179,458 ~ 2…"
type textarea "x"
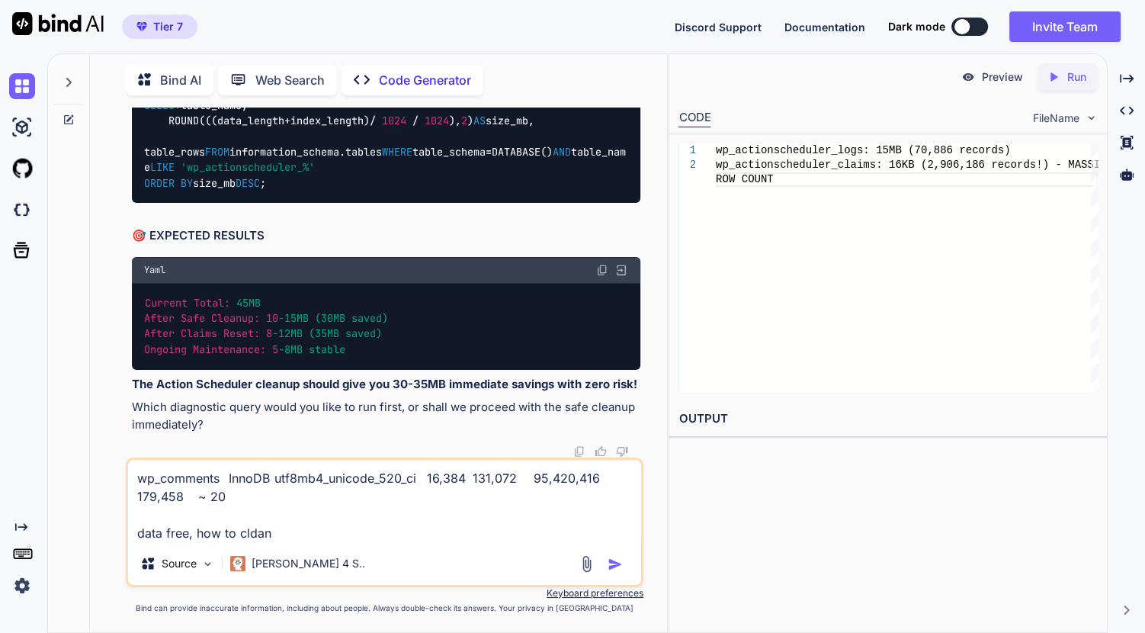
type textarea "wp_comments InnoDB utf8mb4_unicode_520_ci 16,384 131,072 95,420,416 179,458 ~ 2…"
type textarea "x"
type textarea "wp_comments InnoDB utf8mb4_unicode_520_ci 16,384 131,072 95,420,416 179,458 ~ 2…"
type textarea "x"
type textarea "wp_comments InnoDB utf8mb4_unicode_520_ci 16,384 131,072 95,420,416 179,458 ~ 2…"
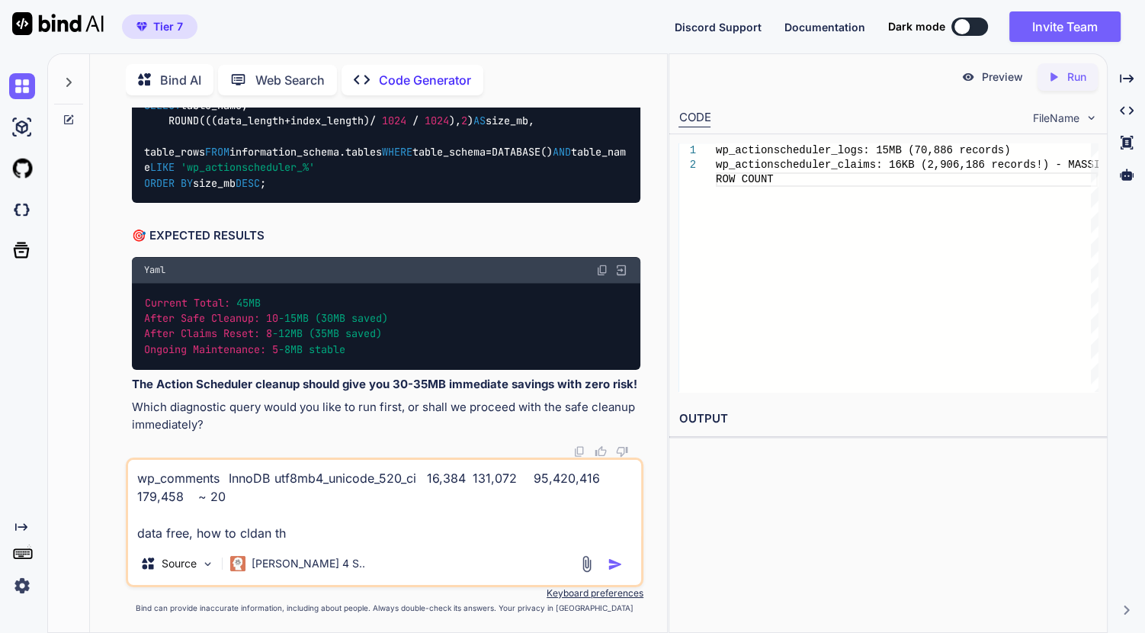
type textarea "x"
type textarea "wp_comments InnoDB utf8mb4_unicode_520_ci 16,384 131,072 95,420,416 179,458 ~ 2…"
type textarea "x"
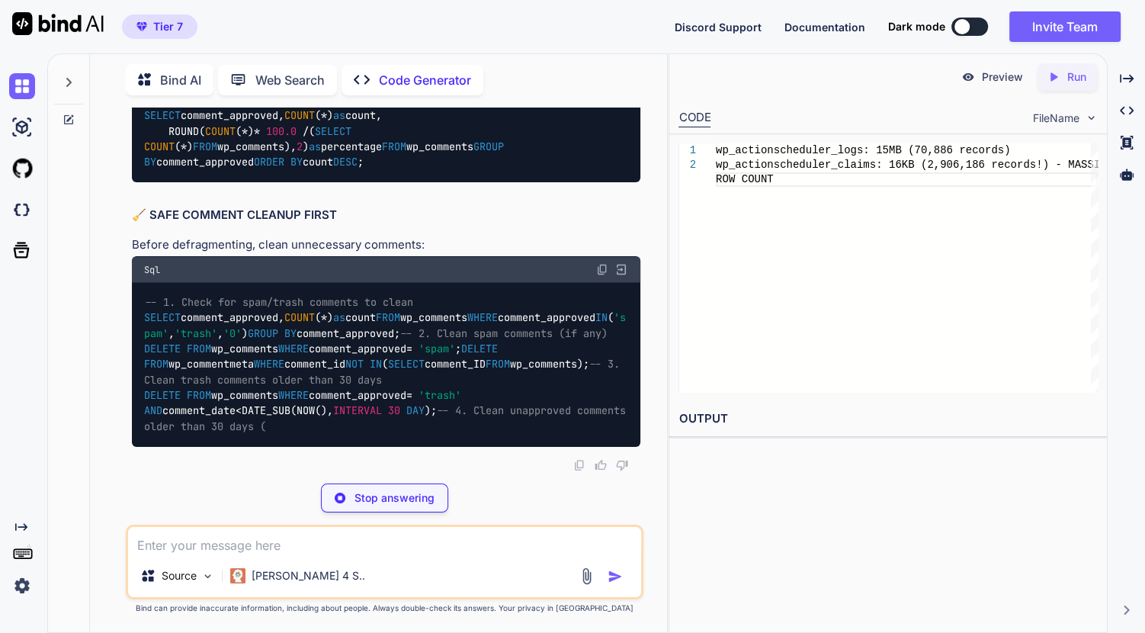
scroll to position [162462, 0]
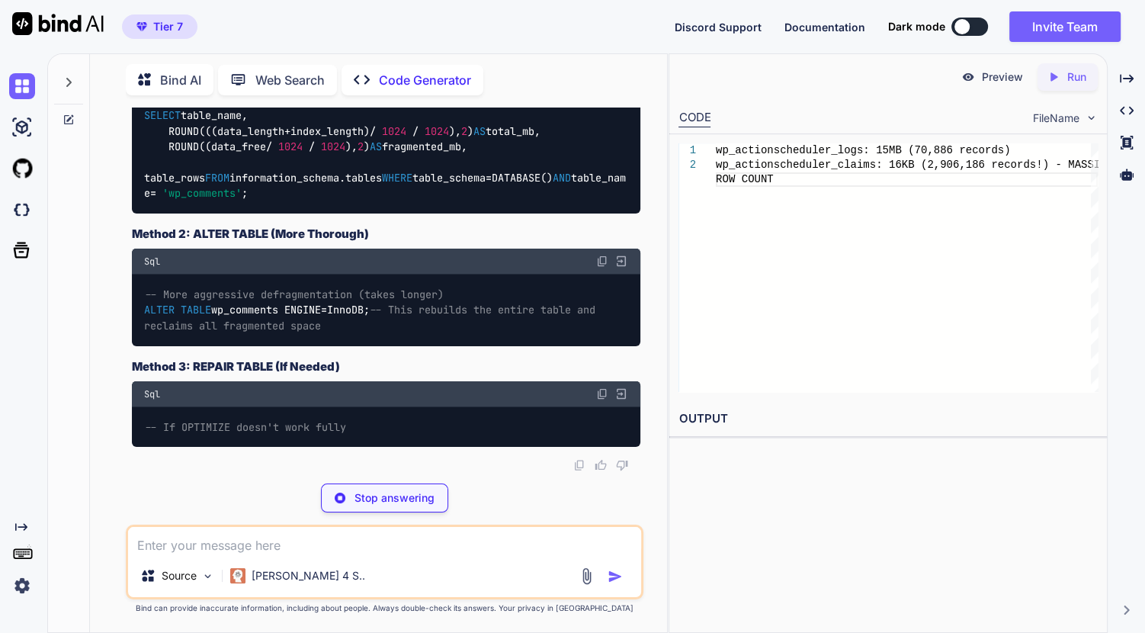
copy code "SELECT table_name, ROUND(((data_length + index_length) / 1024 / 1024 ), 2 ) AS …"
drag, startPoint x: 419, startPoint y: 355, endPoint x: 134, endPoint y: 209, distance: 319.8
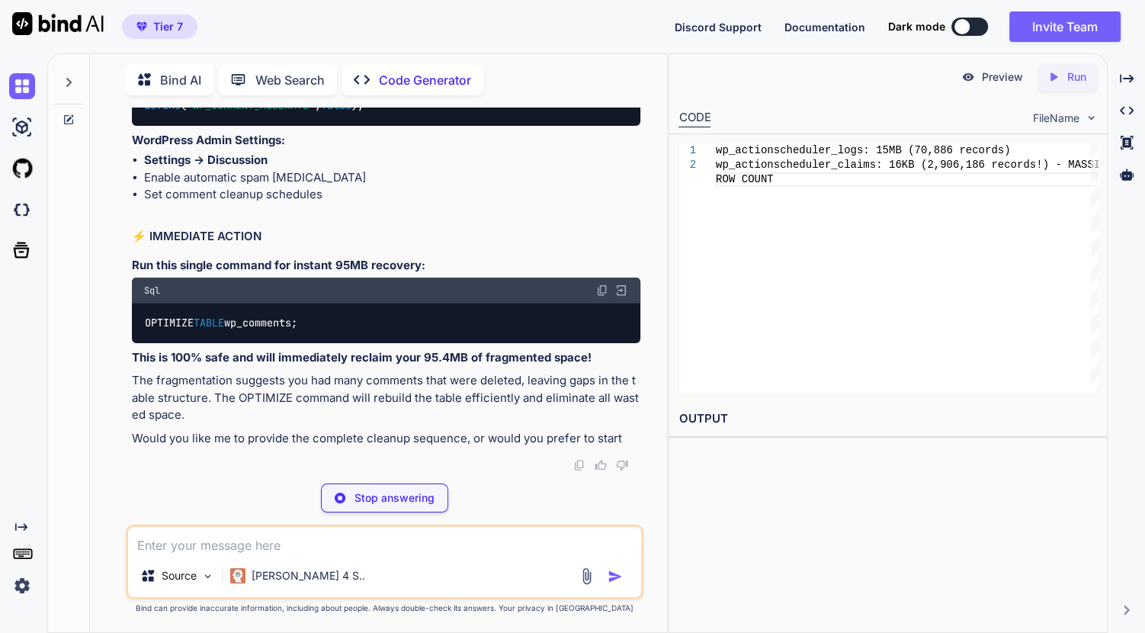
type textarea "x"
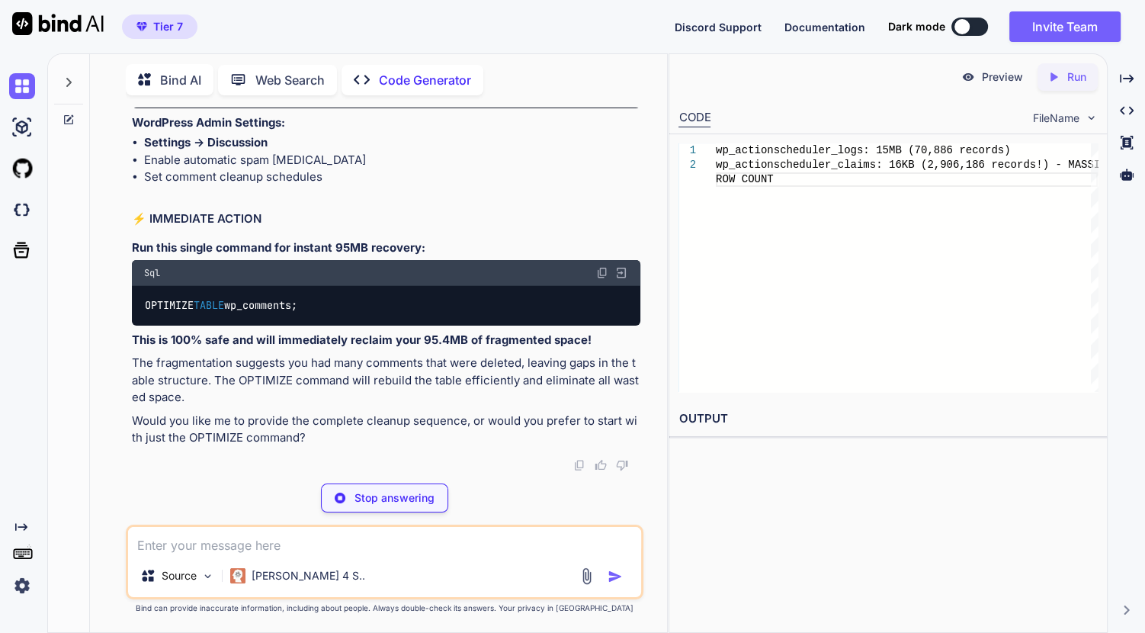
type textarea "WHERE table_schema = DATABASE() AND table_name = 'wp_comments';"
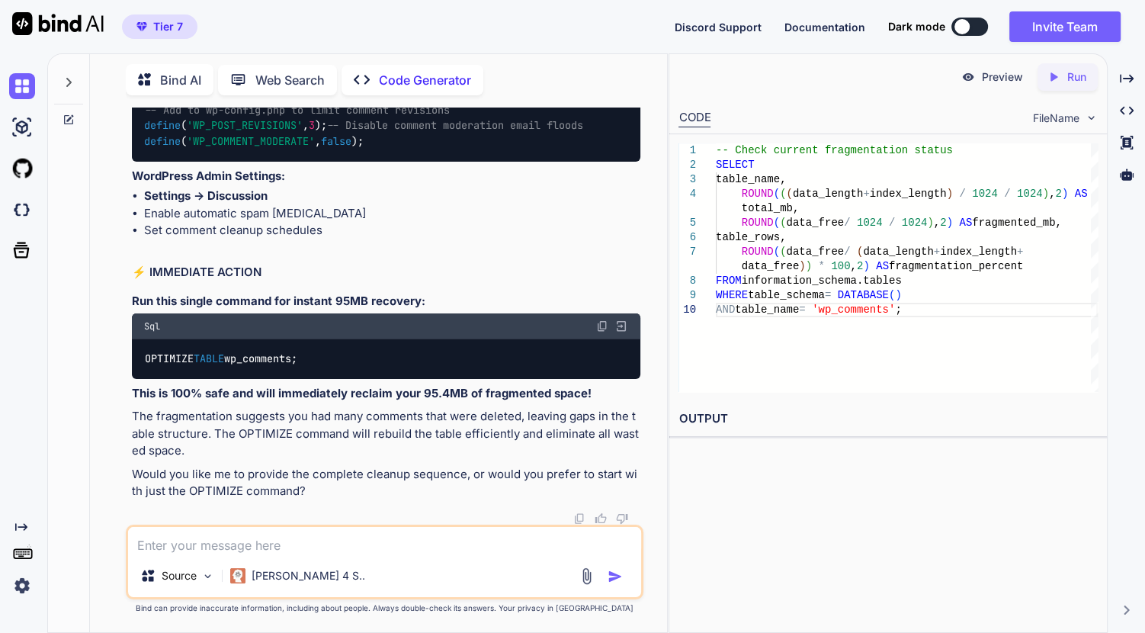
type textarea "x"
drag, startPoint x: 140, startPoint y: 281, endPoint x: 465, endPoint y: 374, distance: 337.6
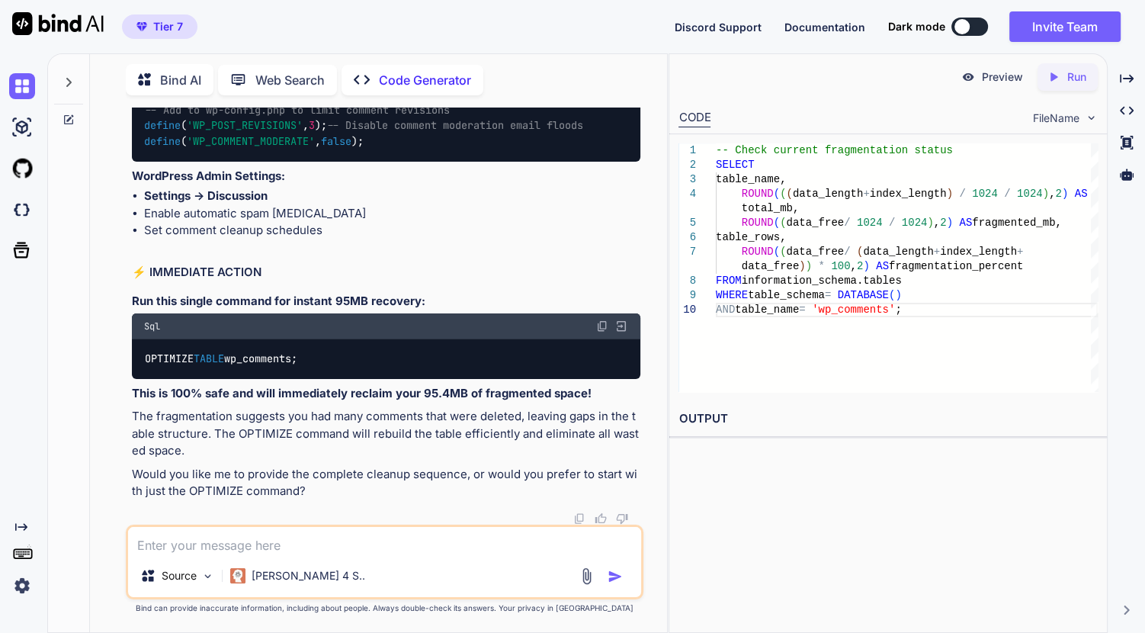
drag, startPoint x: 299, startPoint y: 549, endPoint x: 419, endPoint y: 454, distance: 153.0
click at [299, 549] on textarea at bounding box center [384, 540] width 513 height 27
paste textarea "table_name total_mb fragmented_mb table_rows fragmentation_percent wp_comments …"
type textarea "table_name total_mb fragmented_mb table_rows fragmentation_percent wp_comments …"
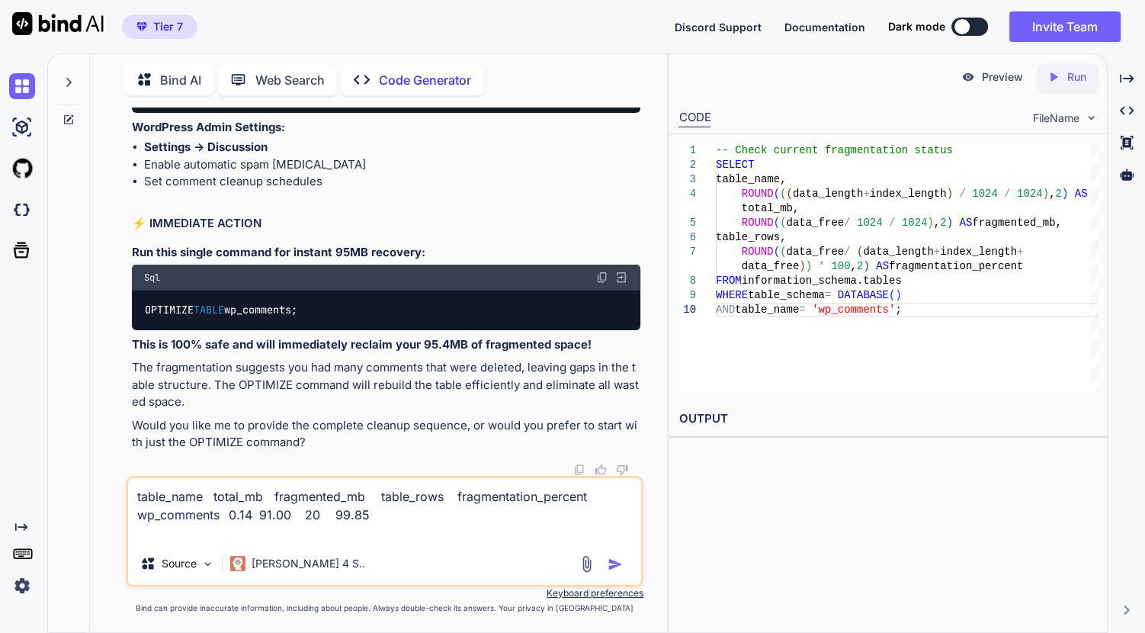
type textarea "x"
drag, startPoint x: 143, startPoint y: 338, endPoint x: 369, endPoint y: 330, distance: 225.8
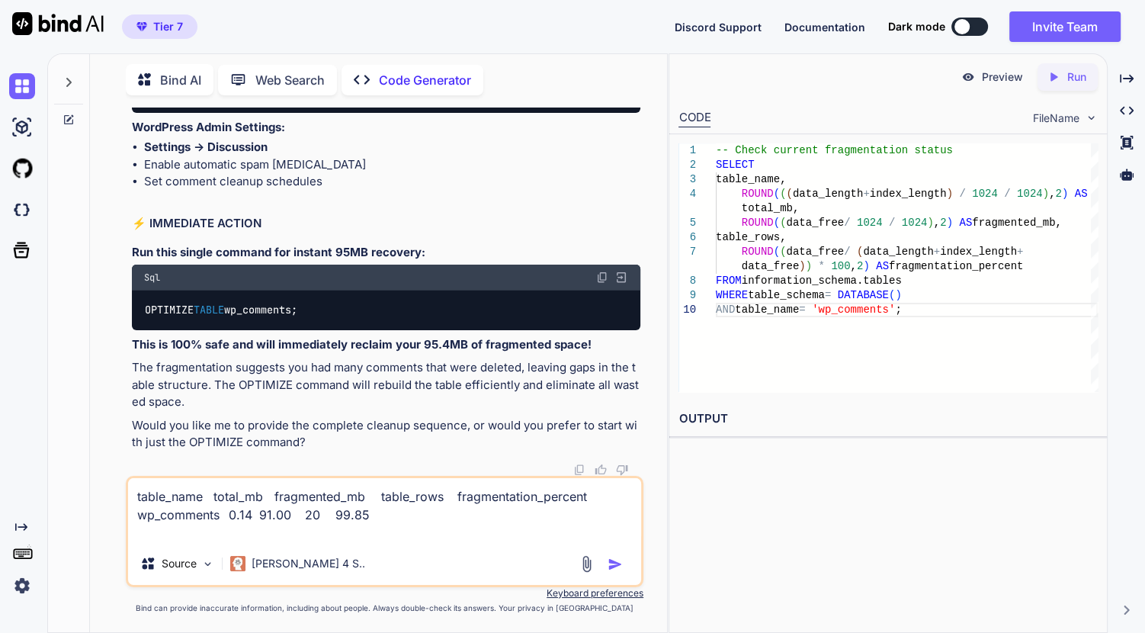
drag, startPoint x: 358, startPoint y: 352, endPoint x: 129, endPoint y: 249, distance: 251.5
click at [129, 249] on div "You // Memory settings for high-performance server define( 'WP_MEMORY_LIMIT', '…" at bounding box center [386, 291] width 515 height 368
drag, startPoint x: 124, startPoint y: 252, endPoint x: 133, endPoint y: 219, distance: 33.8
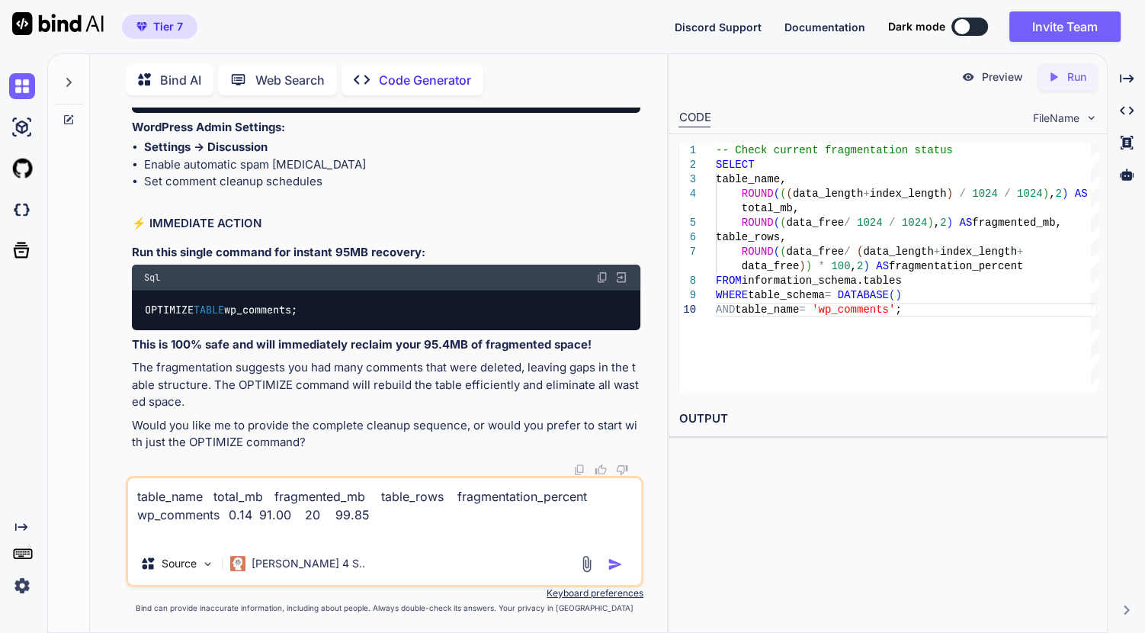
click at [423, 527] on textarea "table_name total_mb fragmented_mb table_rows fragmentation_percent wp_comments …" at bounding box center [384, 510] width 513 height 64
paste textarea "wp_woocommerce_sessions InnoDB utf8mb4_unicode_520_ci 88,096,768 14,696,448 477…"
type textarea "wp_woocommerce_sessions InnoDB utf8mb4_unicode_520_ci 88,096,768 14,696,448 477…"
type textarea "x"
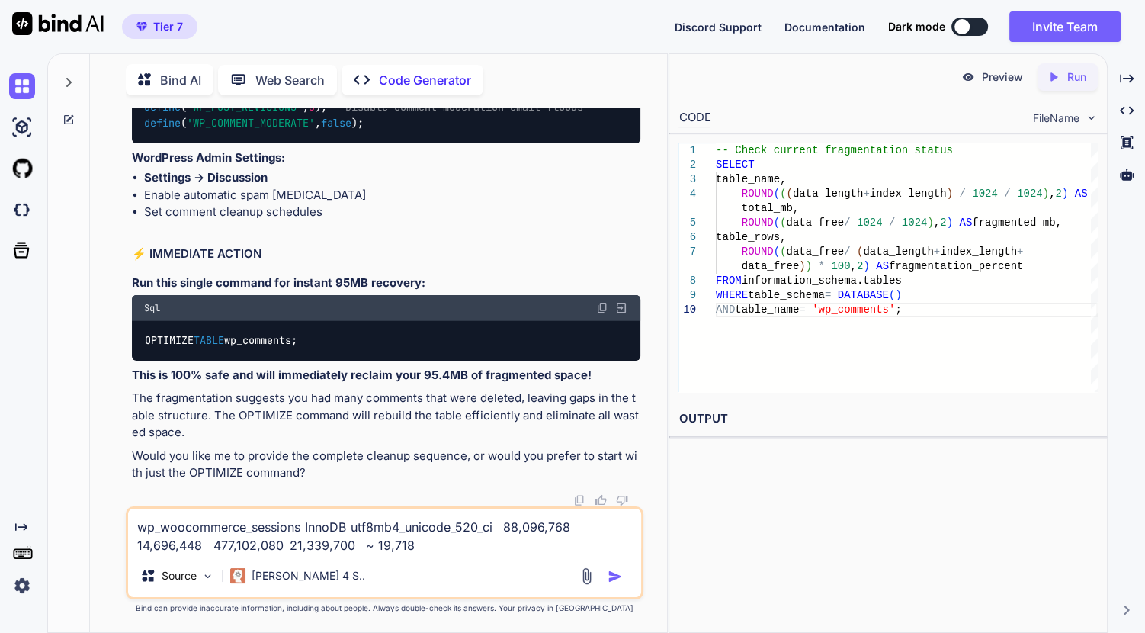
type textarea "wp_woocommerce_sessions InnoDB utf8mb4_unicode_520_ci 88,096,768 14,696,448 477…"
click at [612, 574] on img "button" at bounding box center [615, 576] width 15 height 15
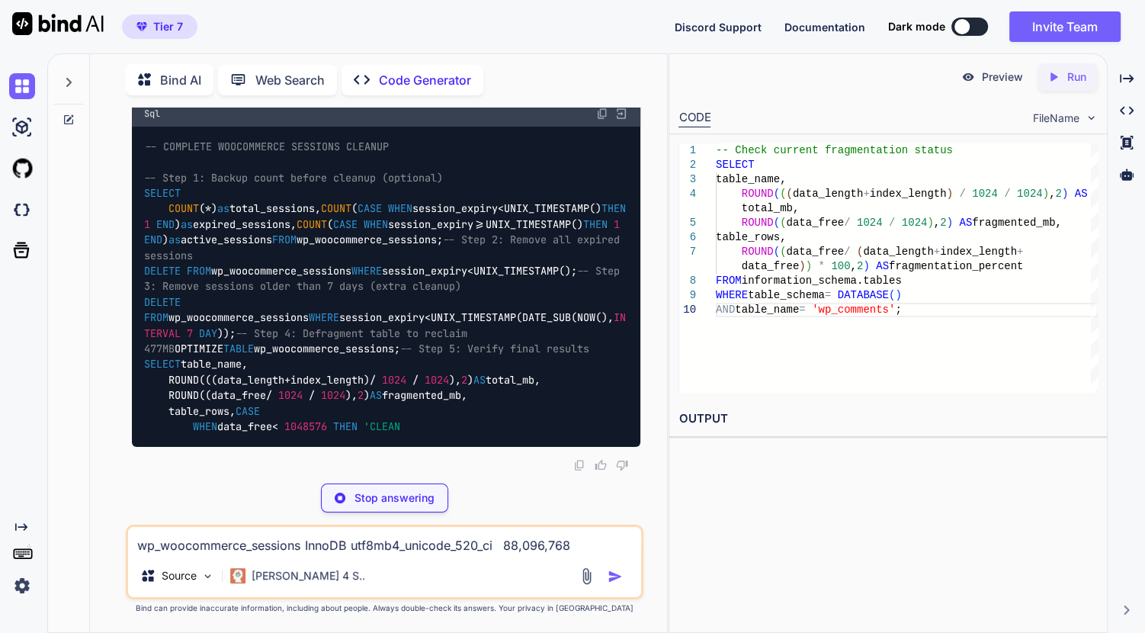
scroll to position [165544, 0]
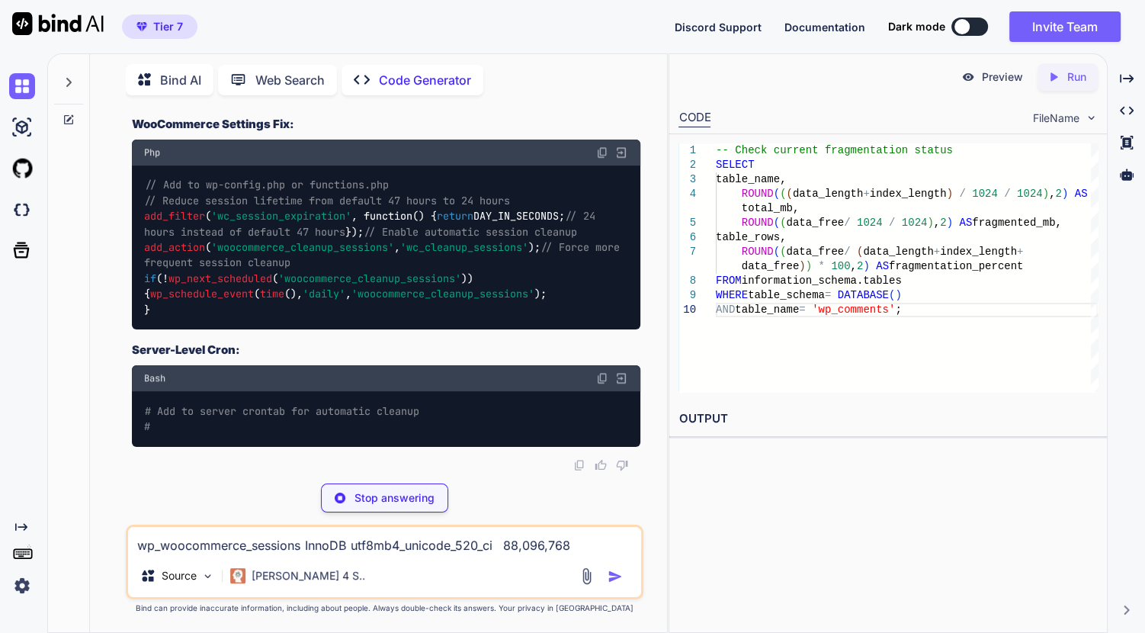
drag, startPoint x: 290, startPoint y: 399, endPoint x: 130, endPoint y: 192, distance: 260.9
click at [130, 192] on div "You // Memory settings for high-performance server define( 'WP_MEMORY_LIMIT', '…" at bounding box center [386, 289] width 515 height 364
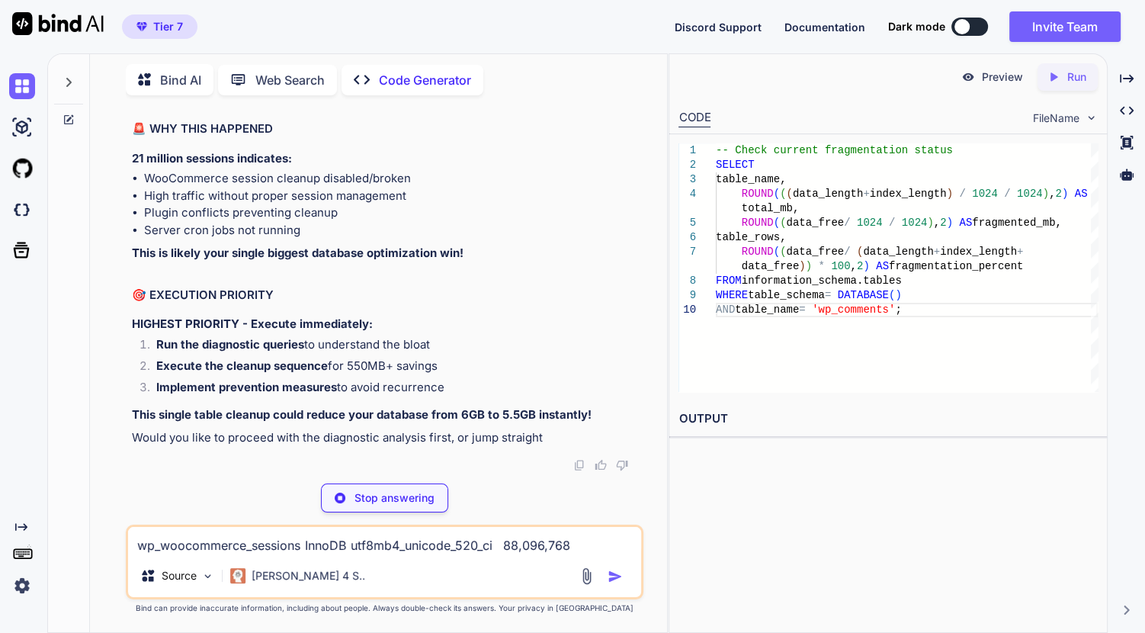
type textarea "x"
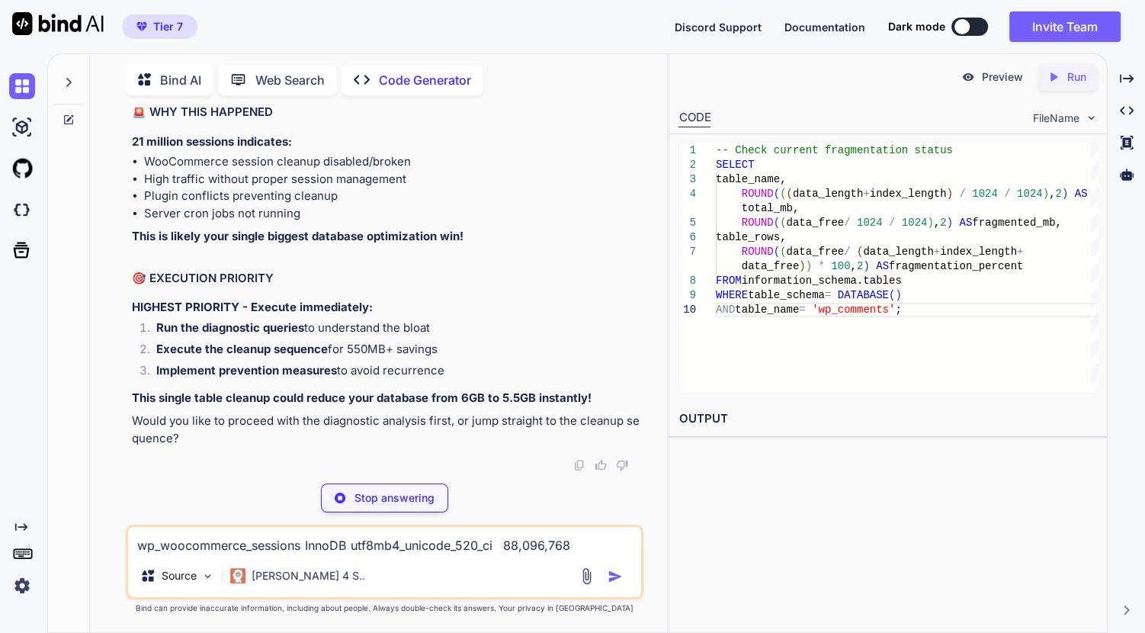
type textarea "Records: 21,339,700 sessions Data Free: 477MB (82% wasted space!) Active Record…"
type textarea "x"
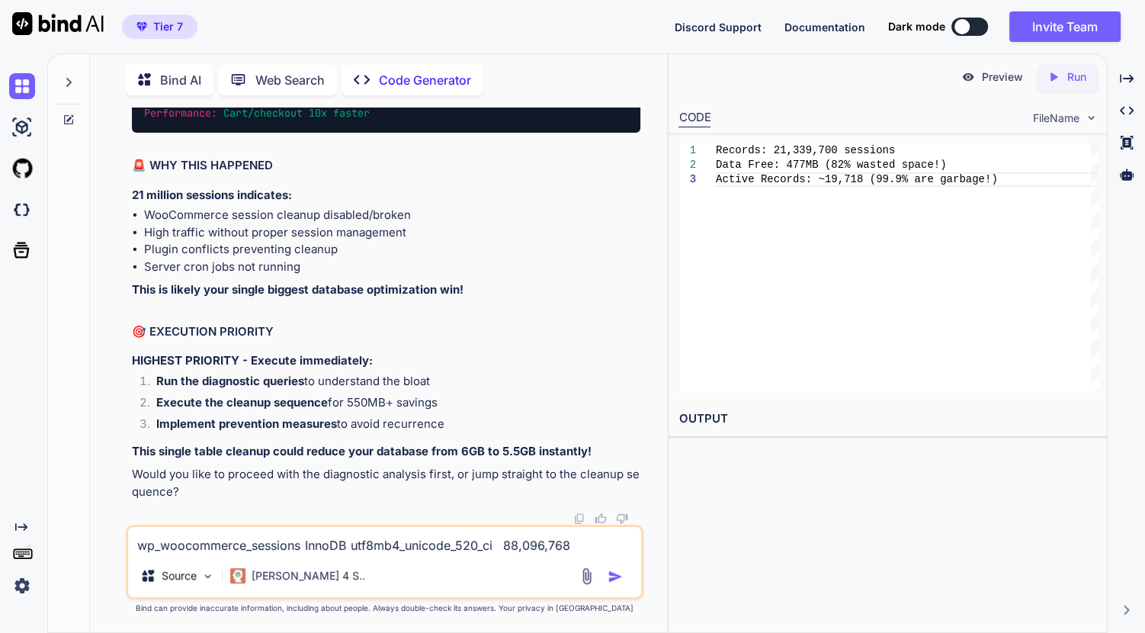
click at [457, 550] on textarea "wp_woocommerce_sessions InnoDB utf8mb4_unicode_520_ci 88,096,768 14,696,448 477…" at bounding box center [384, 540] width 513 height 27
paste textarea "status count percentage oldest_expiry newest_expiry ACTIVE 20838 87.59 [DATE] 0…"
type textarea "status count percentage oldest_expiry newest_expiry ACTIVE 20838 87.59 [DATE] 0…"
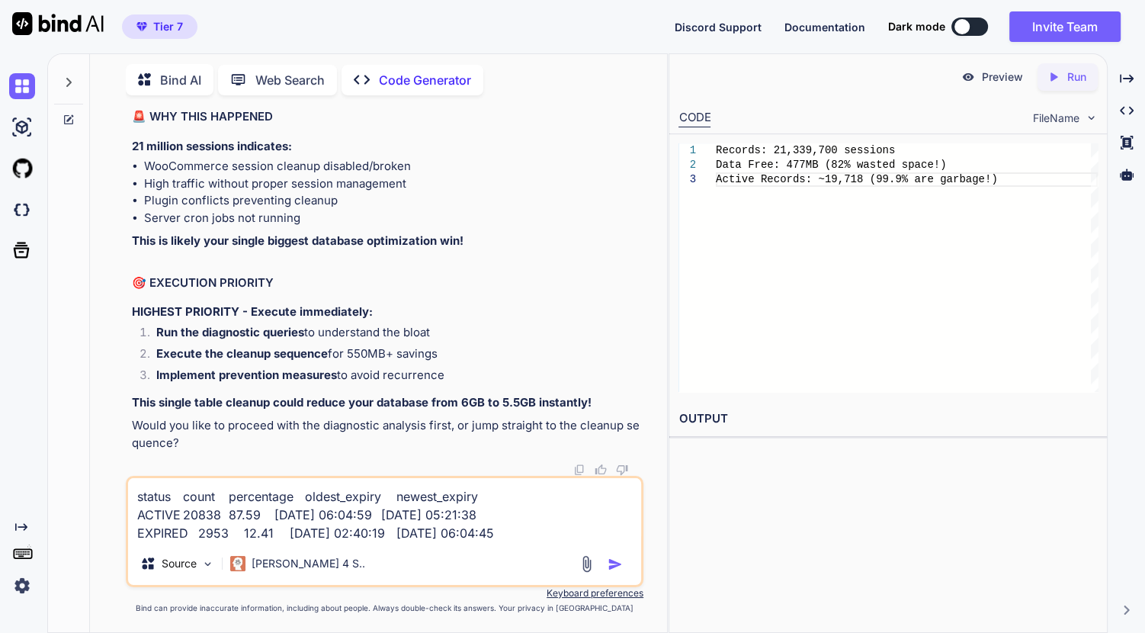
type textarea "x"
drag, startPoint x: 290, startPoint y: 306, endPoint x: 235, endPoint y: 244, distance: 82.6
drag, startPoint x: 235, startPoint y: 244, endPoint x: 276, endPoint y: 313, distance: 80.7
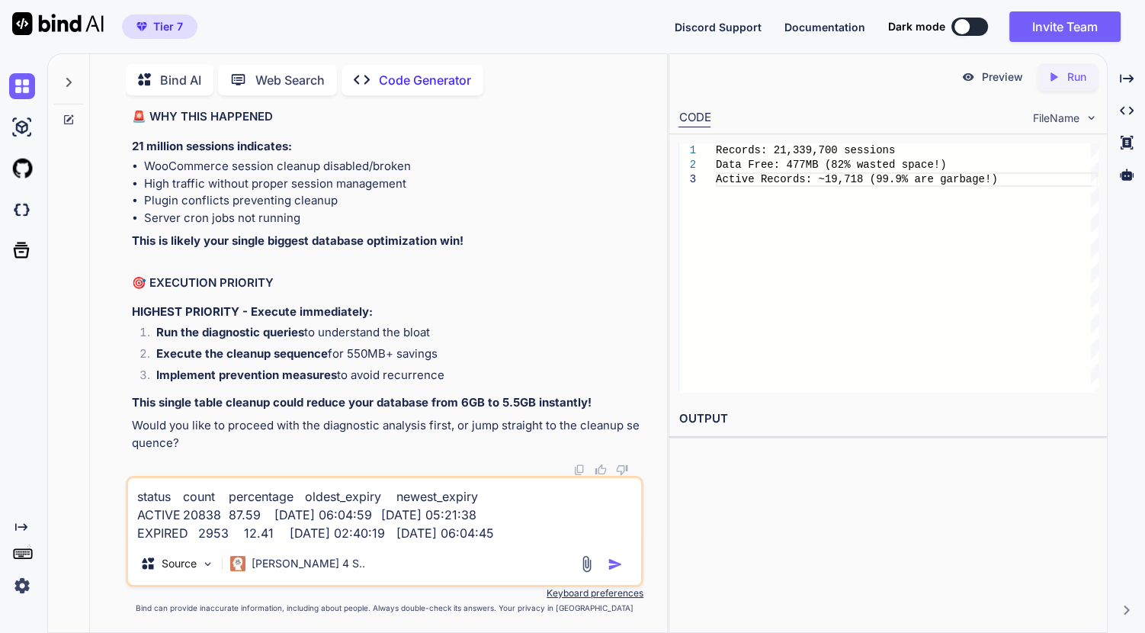
drag, startPoint x: 297, startPoint y: 310, endPoint x: 143, endPoint y: 195, distance: 192.3
click at [563, 534] on textarea "status count percentage oldest_expiry newest_expiry ACTIVE 20838 87.59 [DATE] 0…" at bounding box center [384, 510] width 513 height 64
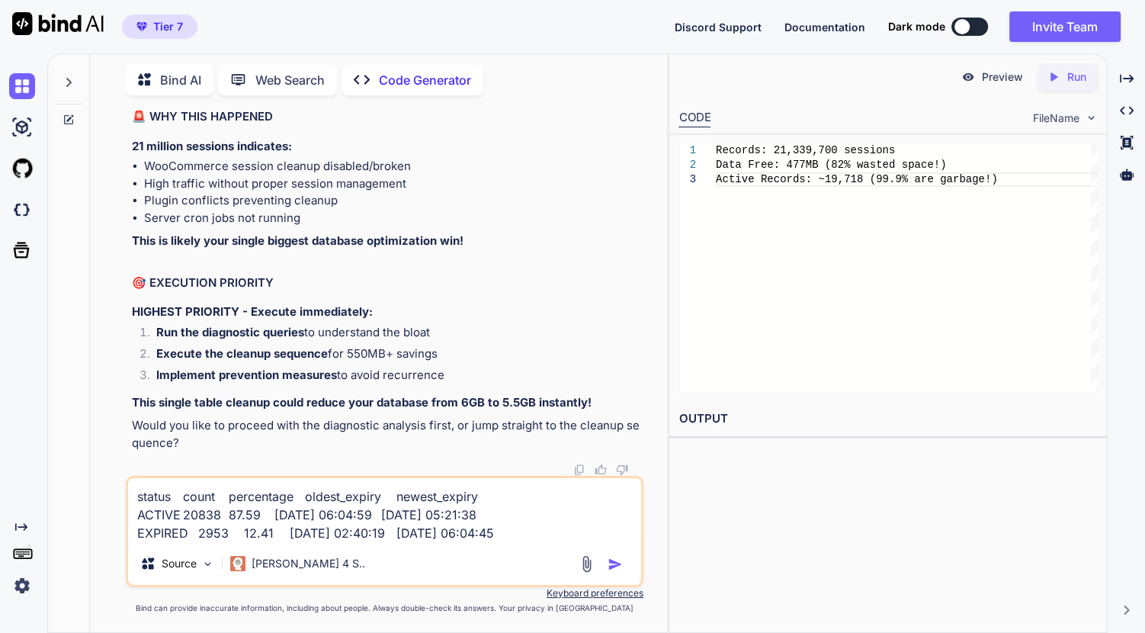
type textarea "status count percentage oldest_expiry newest_expiry ACTIVE 20838 87.59 [DATE] 0…"
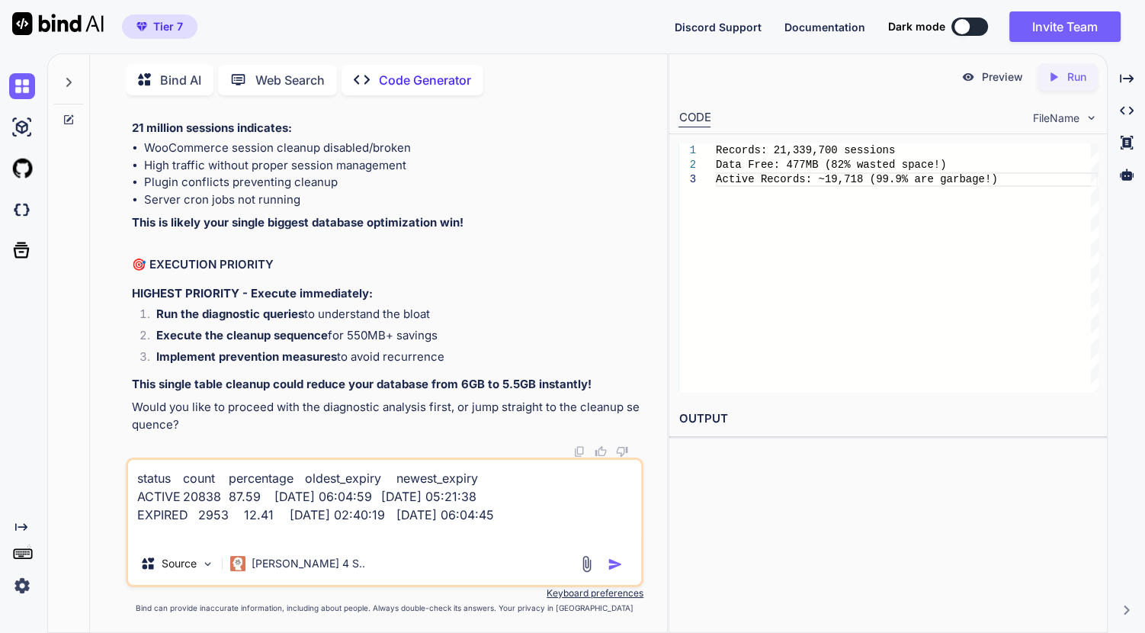
type textarea "x"
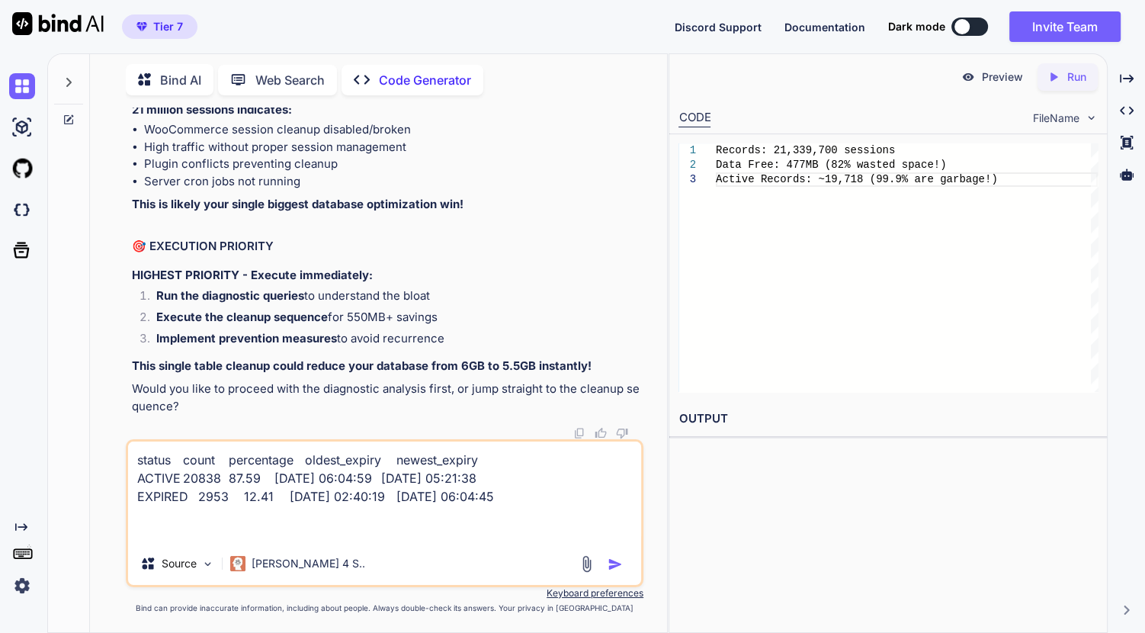
paste textarea "age_group count percentage Active 20835 87.56 Recently expired 2959 12.44"
type textarea "status count percentage oldest_expiry newest_expiry ACTIVE 20838 87.59 [DATE] 0…"
type textarea "x"
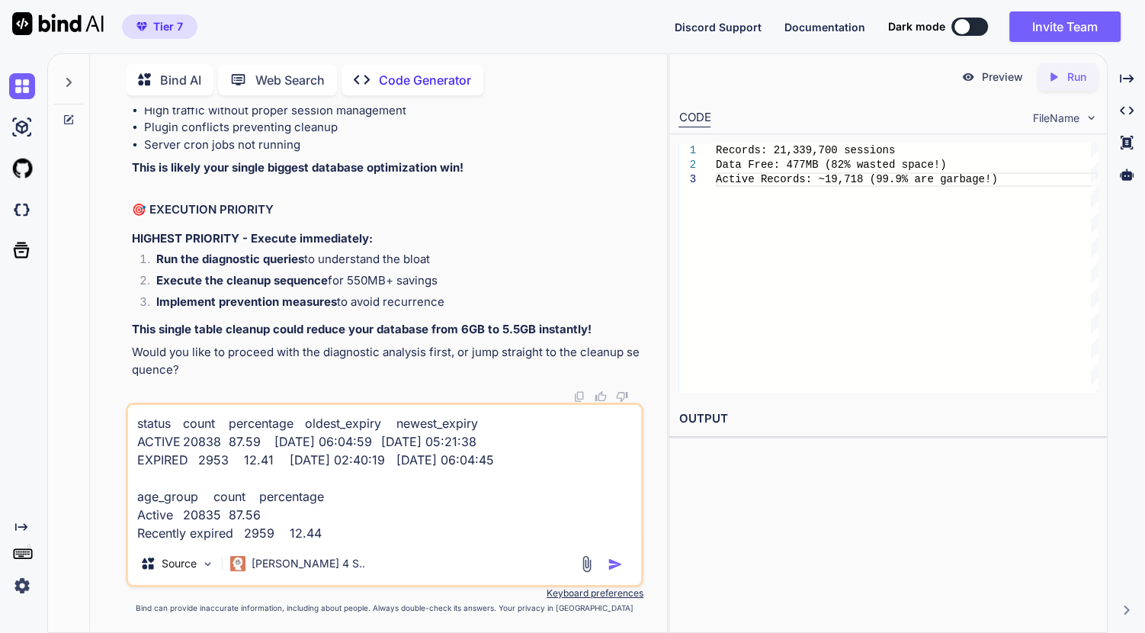
scroll to position [166168, 0]
type textarea "status count percentage oldest_expiry newest_expiry ACTIVE 20838 87.59 [DATE] 0…"
click at [367, 532] on textarea "status count percentage oldest_expiry newest_expiry ACTIVE 20838 87.59 [DATE] 0…" at bounding box center [384, 473] width 513 height 137
type textarea "x"
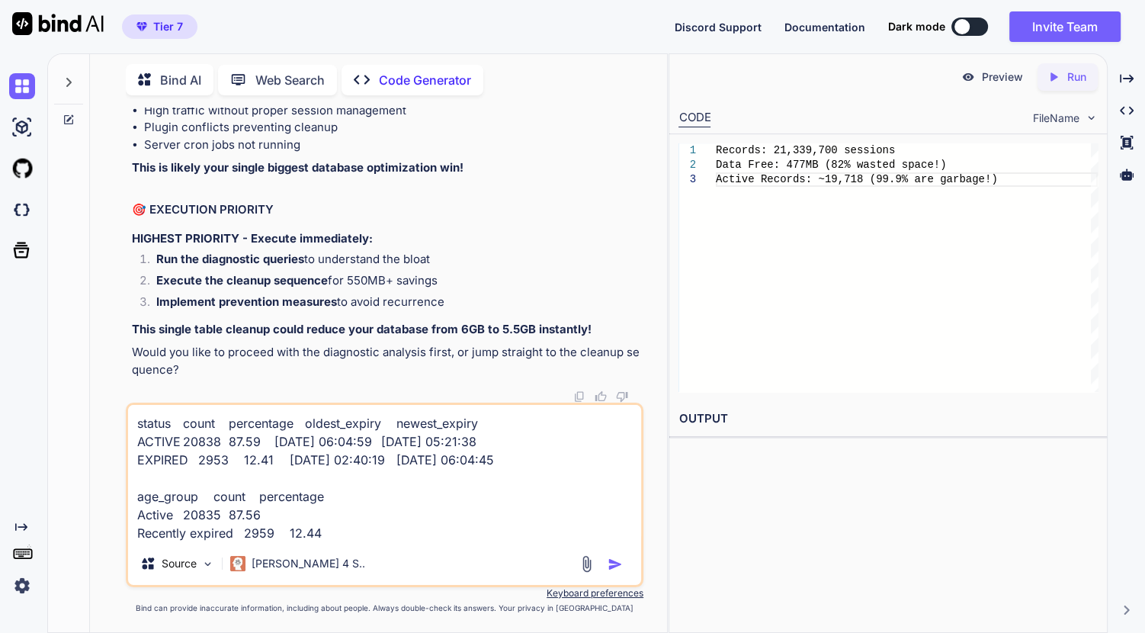
type textarea "status count percentage oldest_expiry newest_expiry ACTIVE 20838 87.59 [DATE] 0…"
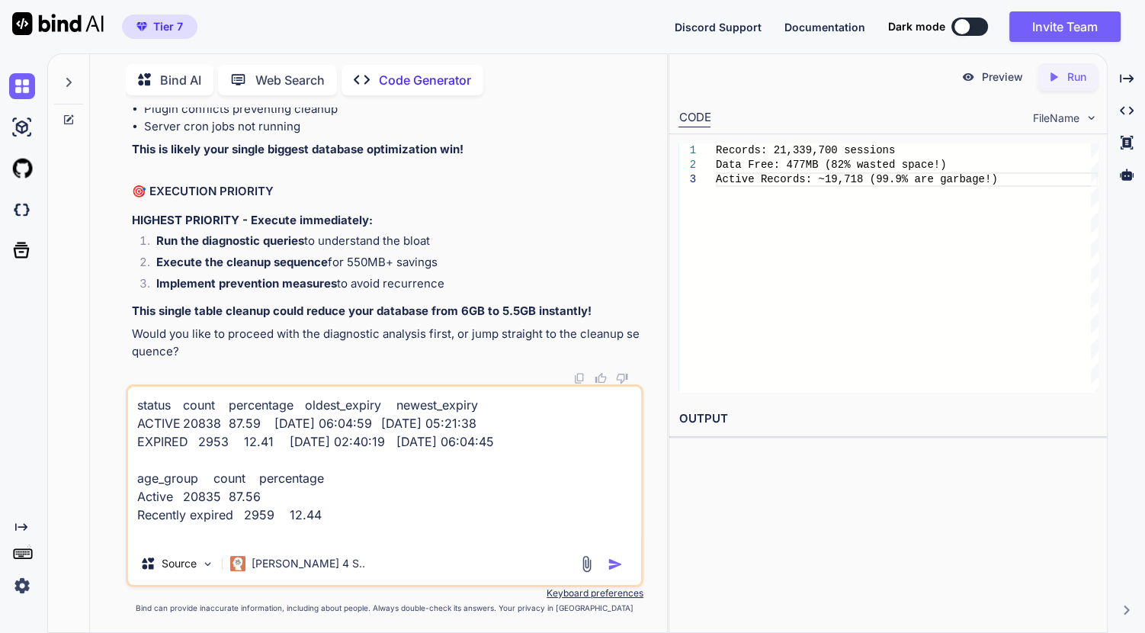
type textarea "x"
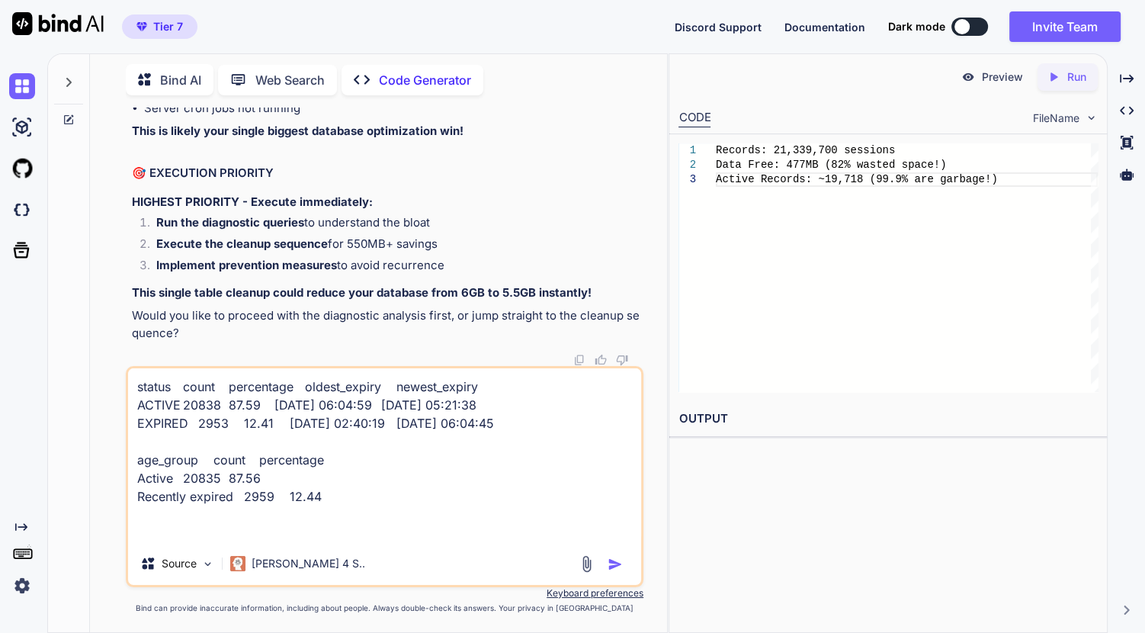
paste textarea "avg_session_kb max_session_kb total_session_data_mb 2.02 12.13 46.86"
type textarea "status count percentage oldest_expiry newest_expiry ACTIVE 20838 87.59 [DATE] 0…"
type textarea "x"
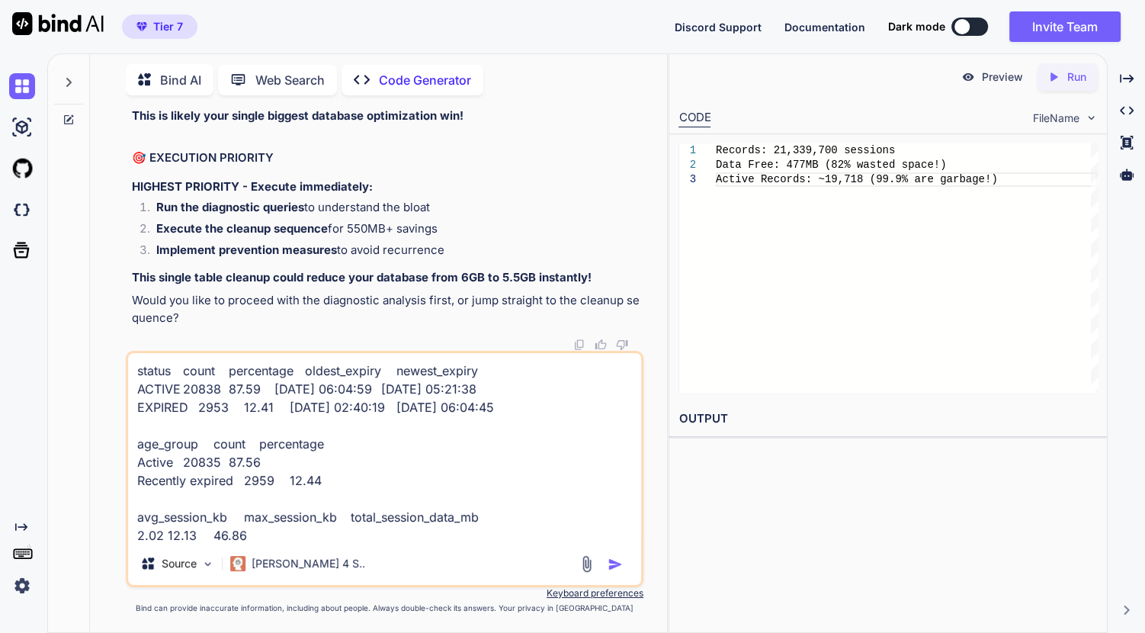
scroll to position [166307, 0]
drag, startPoint x: 602, startPoint y: 142, endPoint x: 893, endPoint y: 152, distance: 291.4
drag, startPoint x: 445, startPoint y: 207, endPoint x: 144, endPoint y: 188, distance: 301.8
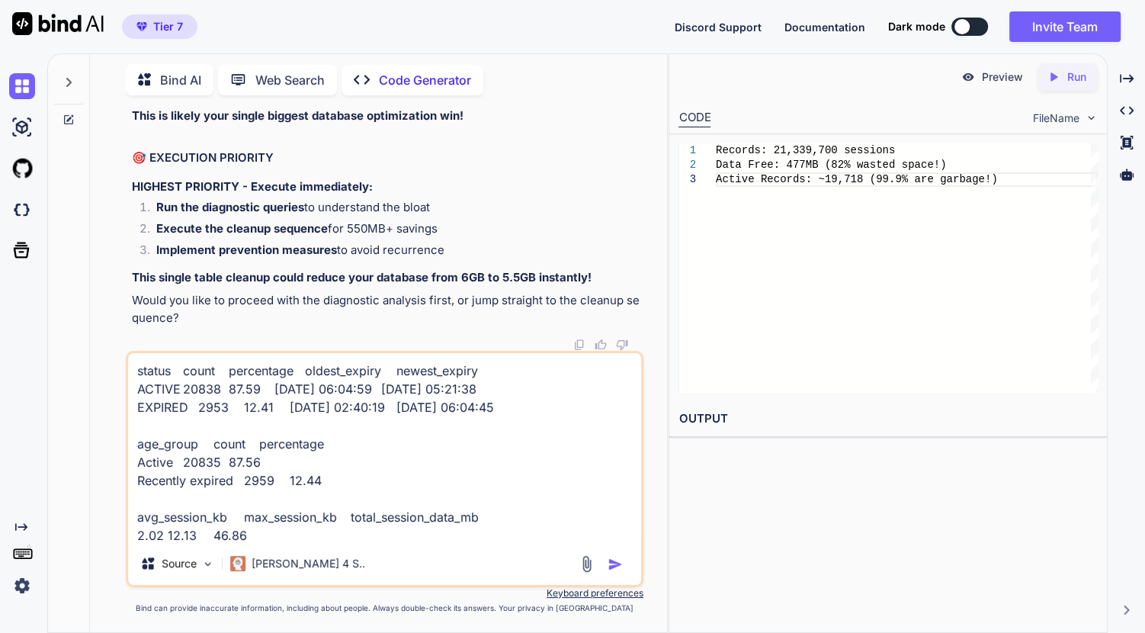
drag, startPoint x: 601, startPoint y: 274, endPoint x: 128, endPoint y: 247, distance: 473.5
click at [129, 247] on div "You // Memory settings for high-performance server define( 'WP_MEMORY_LIMIT', '…" at bounding box center [386, 228] width 515 height 243
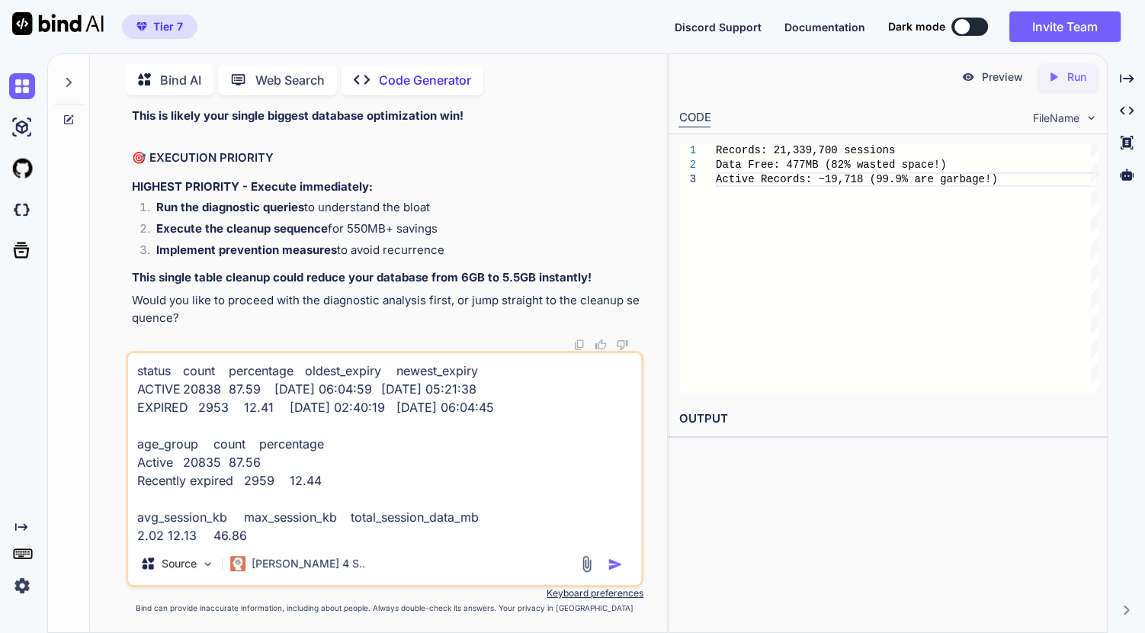
scroll to position [166654, 0]
drag, startPoint x: 418, startPoint y: 250, endPoint x: 132, endPoint y: 246, distance: 285.9
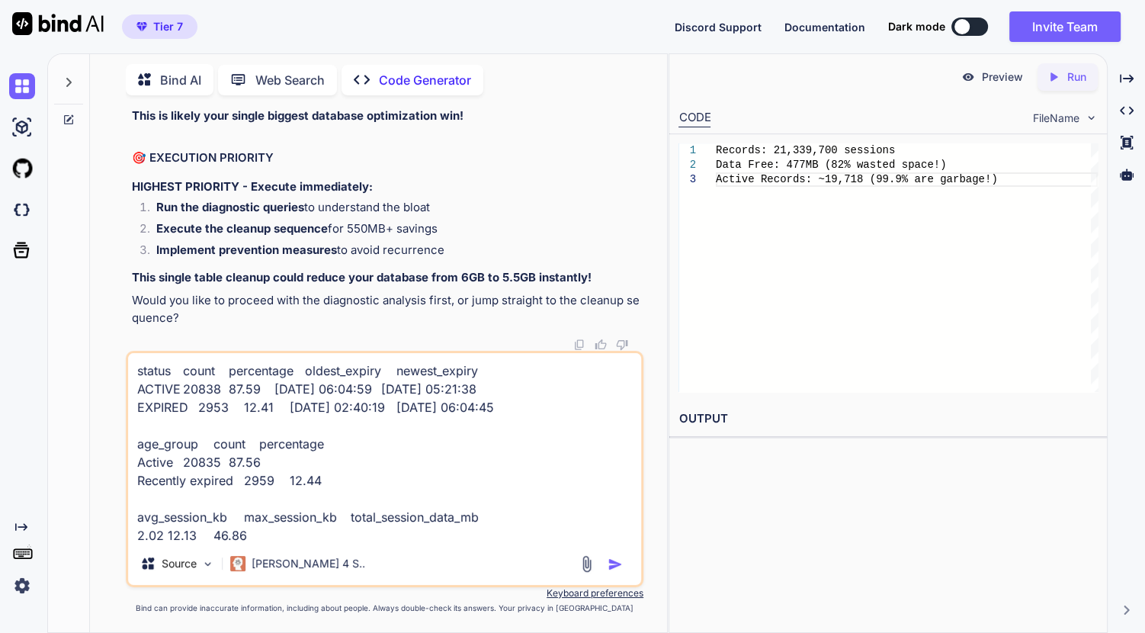
scroll to position [167416, 0]
click at [542, 490] on textarea "status count percentage oldest_expiry newest_expiry ACTIVE 20838 87.59 [DATE] 0…" at bounding box center [384, 447] width 513 height 189
paste textarea "wp_yith_wcan_cache InnoDB utf8mb4_unicode_520_ci 424,574,976 32,686,080 0 52,09…"
type textarea "wp_yith_wcan_cache InnoDB utf8mb4_unicode_520_ci 424,574,976 32,686,080 0 52,09…"
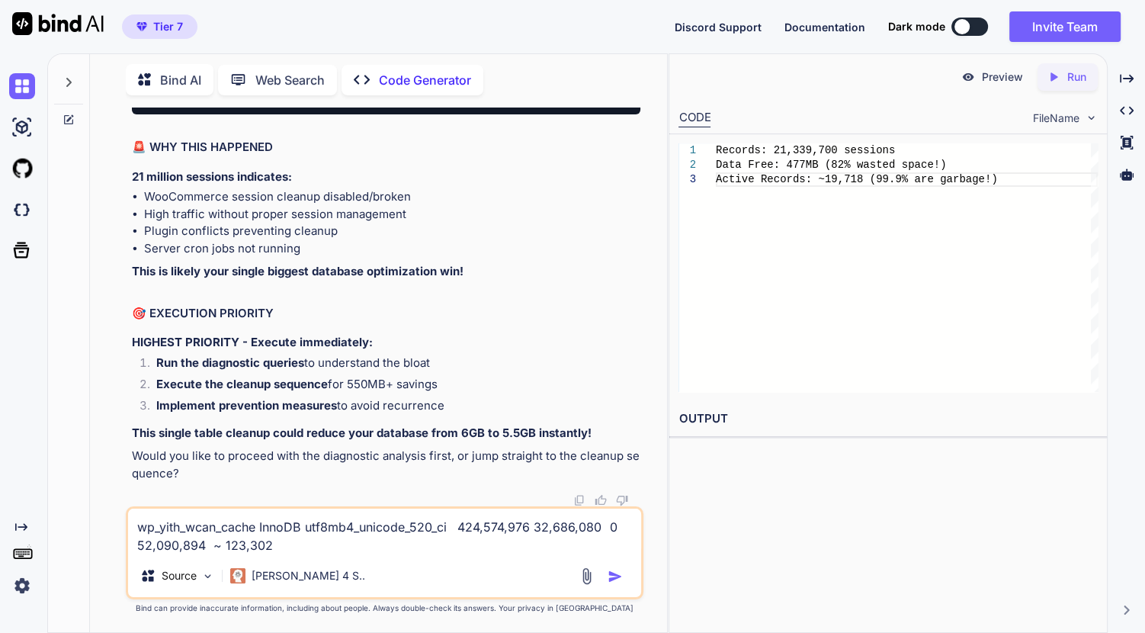
scroll to position [0, 0]
type textarea "x"
type textarea "wp_yith_wcan_cache InnoDB utf8mb4_unicode_520_ci 424,574,976 32,686,080 0 52,09…"
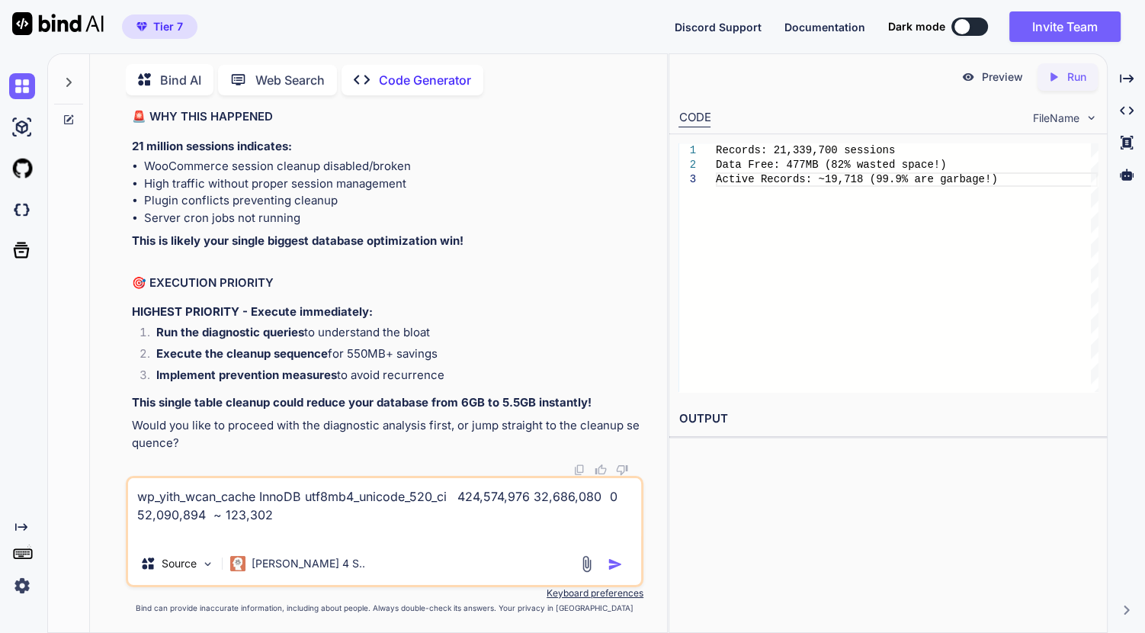
type textarea "x"
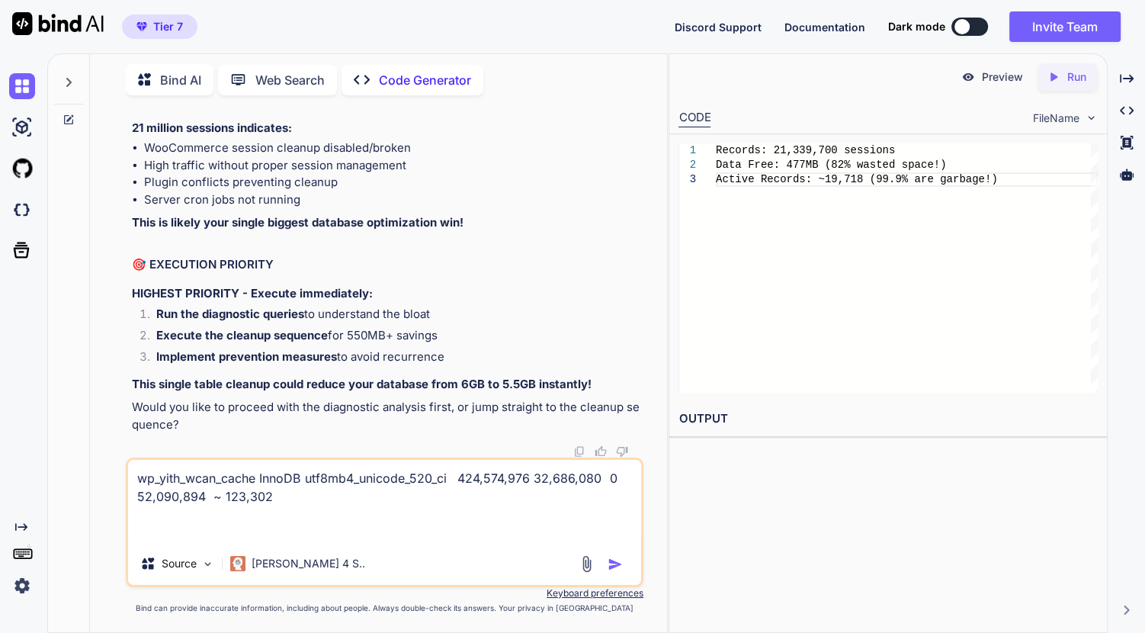
type textarea "wp_yith_wcan_cache InnoDB utf8mb4_unicode_520_ci 424,574,976 32,686,080 0 52,09…"
type textarea "x"
type textarea "wp_yith_wcan_cache InnoDB utf8mb4_unicode_520_ci 424,574,976 32,686,080 0 52,09…"
type textarea "x"
type textarea "wp_yith_wcan_cache InnoDB utf8mb4_unicode_520_ci 424,574,976 32,686,080 0 52,09…"
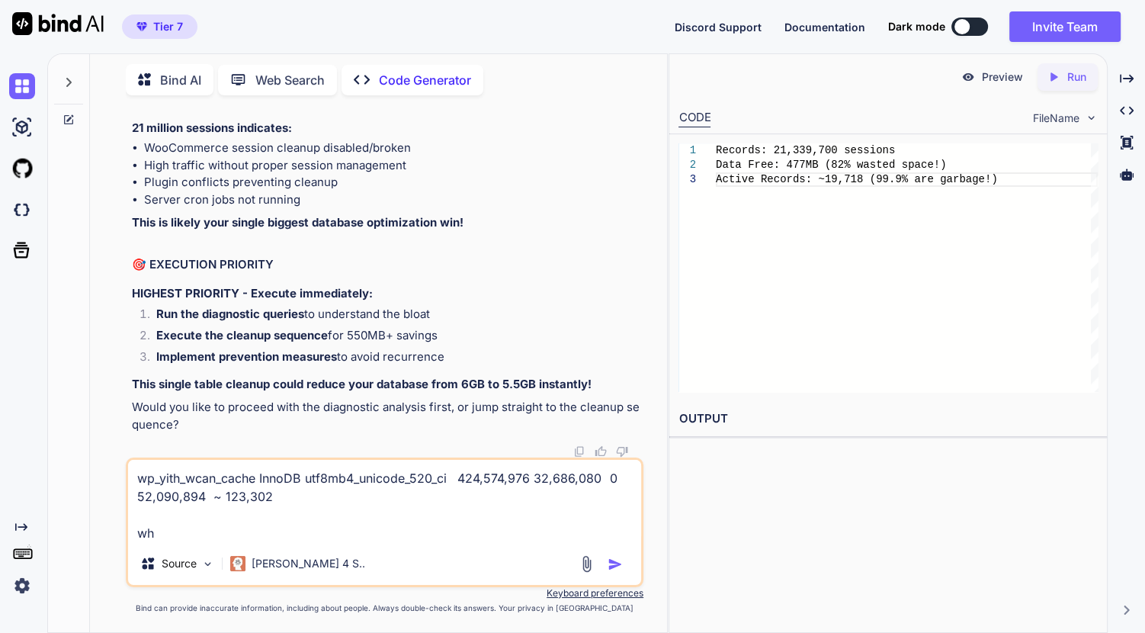
type textarea "x"
type textarea "wp_yith_wcan_cache InnoDB utf8mb4_unicode_520_ci 424,574,976 32,686,080 0 52,09…"
type textarea "x"
type textarea "wp_yith_wcan_cache InnoDB utf8mb4_unicode_520_ci 424,574,976 32,686,080 0 52,09…"
type textarea "x"
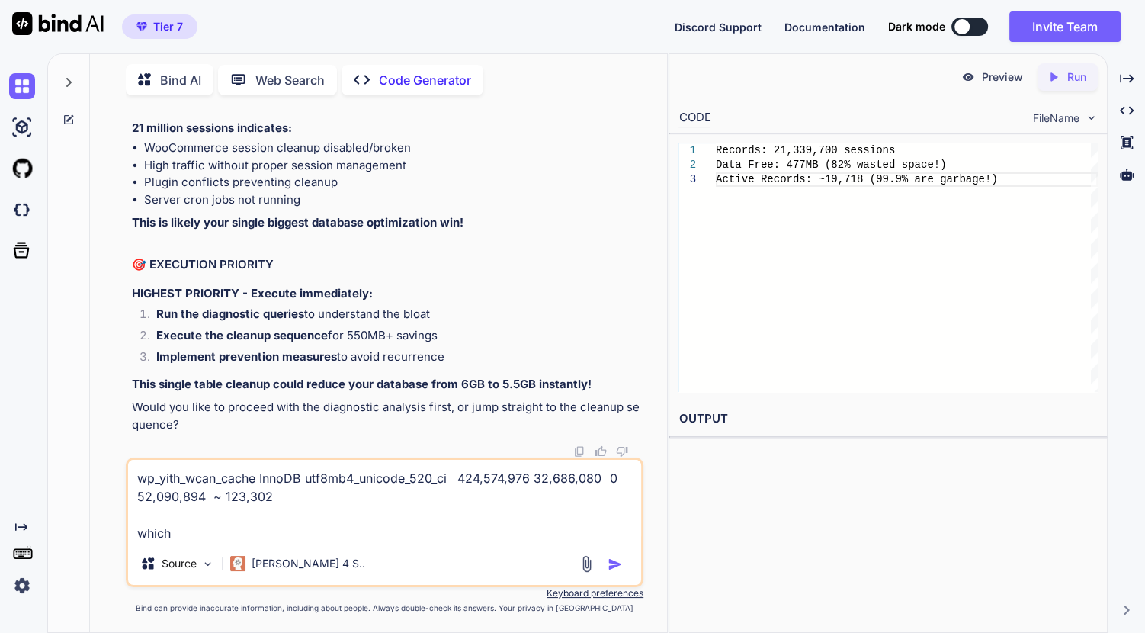
type textarea "wp_yith_wcan_cache InnoDB utf8mb4_unicode_520_ci 424,574,976 32,686,080 0 52,09…"
type textarea "x"
type textarea "wp_yith_wcan_cache InnoDB utf8mb4_unicode_520_ci 424,574,976 32,686,080 0 52,09…"
type textarea "x"
type textarea "wp_yith_wcan_cache InnoDB utf8mb4_unicode_520_ci 424,574,976 32,686,080 0 52,09…"
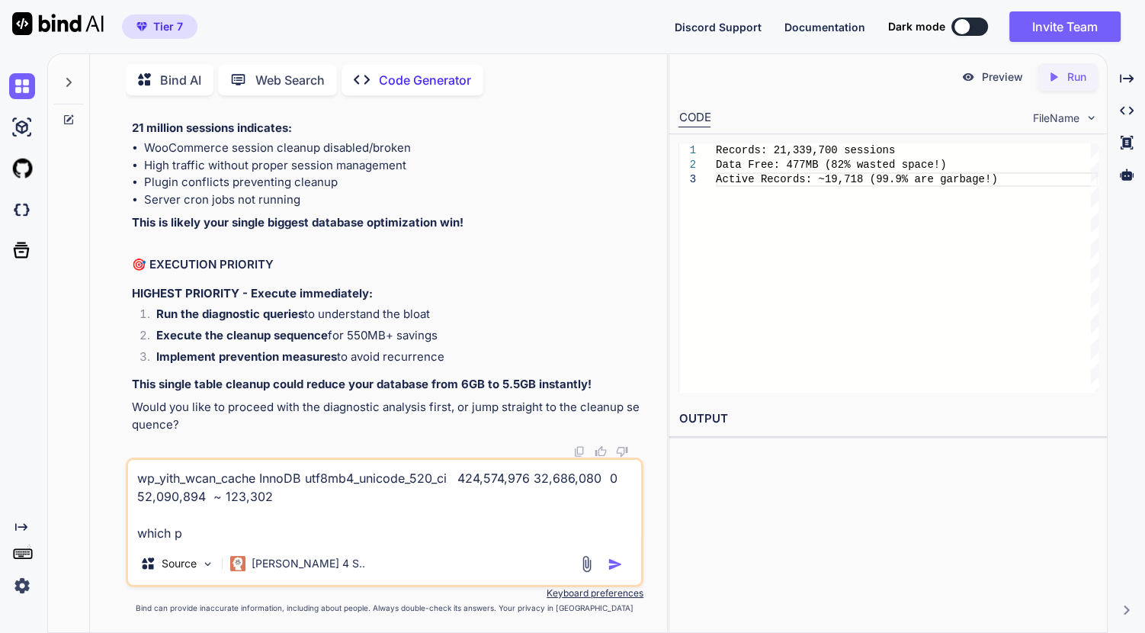
type textarea "x"
type textarea "wp_yith_wcan_cache InnoDB utf8mb4_unicode_520_ci 424,574,976 32,686,080 0 52,09…"
type textarea "x"
type textarea "wp_yith_wcan_cache InnoDB utf8mb4_unicode_520_ci 424,574,976 32,686,080 0 52,09…"
type textarea "x"
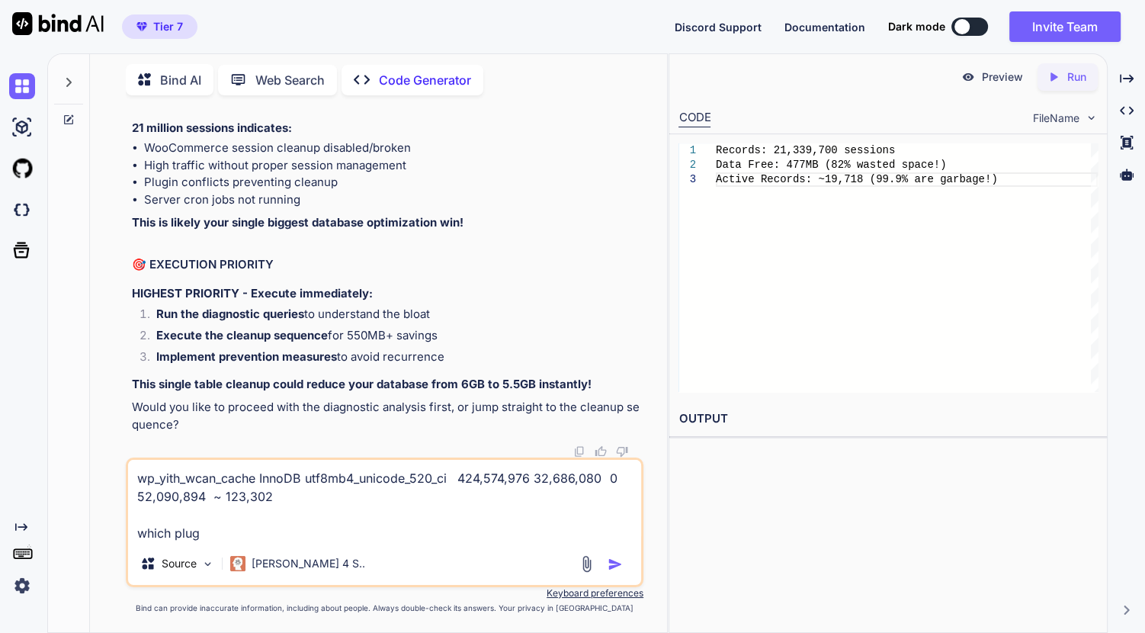
type textarea "wp_yith_wcan_cache InnoDB utf8mb4_unicode_520_ci 424,574,976 32,686,080 0 52,09…"
type textarea "x"
type textarea "wp_yith_wcan_cache InnoDB utf8mb4_unicode_520_ci 424,574,976 32,686,080 0 52,09…"
type textarea "x"
type textarea "wp_yith_wcan_cache InnoDB utf8mb4_unicode_520_ci 424,574,976 32,686,080 0 52,09…"
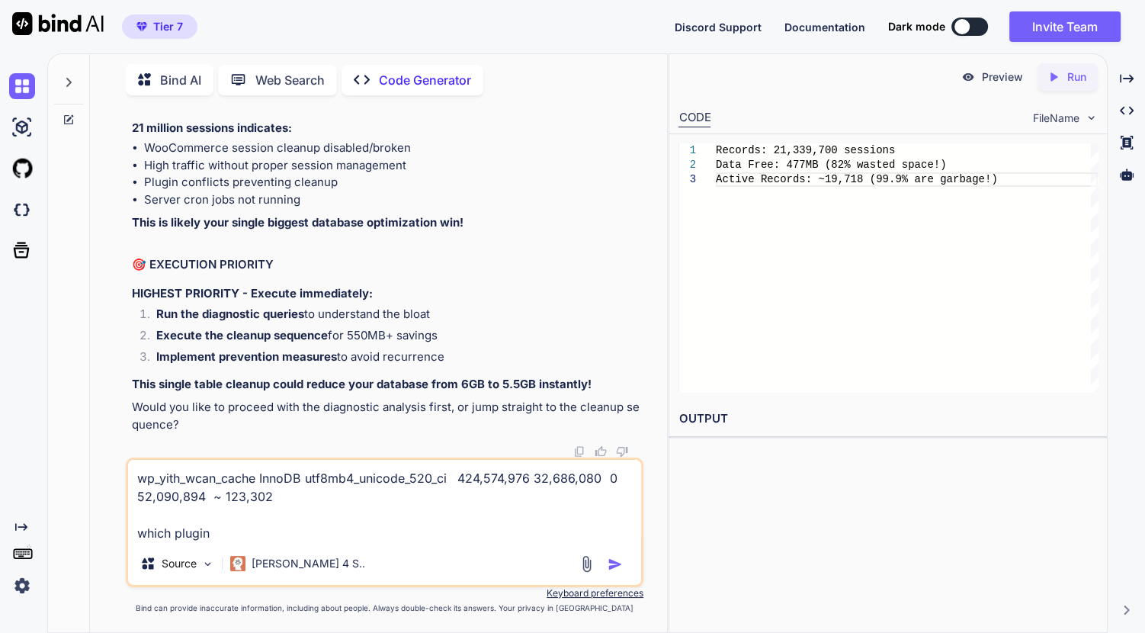
type textarea "x"
type textarea "wp_yith_wcan_cache InnoDB utf8mb4_unicode_520_ci 424,574,976 32,686,080 0 52,09…"
type textarea "x"
type textarea "wp_yith_wcan_cache InnoDB utf8mb4_unicode_520_ci 424,574,976 32,686,080 0 52,09…"
type textarea "x"
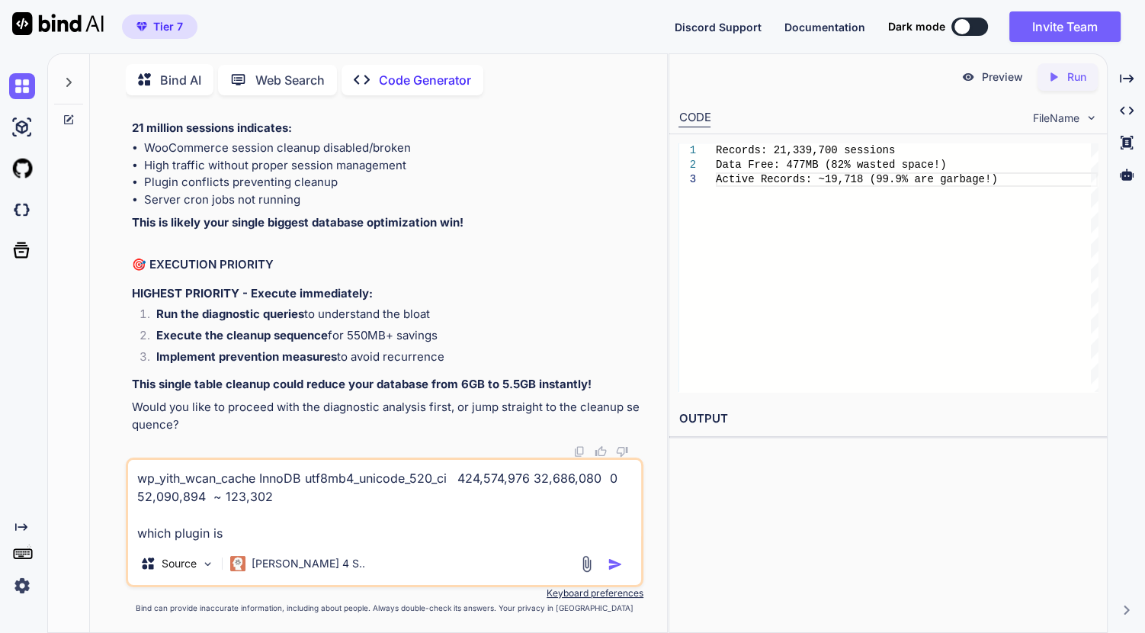
type textarea "wp_yith_wcan_cache InnoDB utf8mb4_unicode_520_ci 424,574,976 32,686,080 0 52,09…"
type textarea "x"
type textarea "wp_yith_wcan_cache InnoDB utf8mb4_unicode_520_ci 424,574,976 32,686,080 0 52,09…"
type textarea "x"
type textarea "wp_yith_wcan_cache InnoDB utf8mb4_unicode_520_ci 424,574,976 32,686,080 0 52,09…"
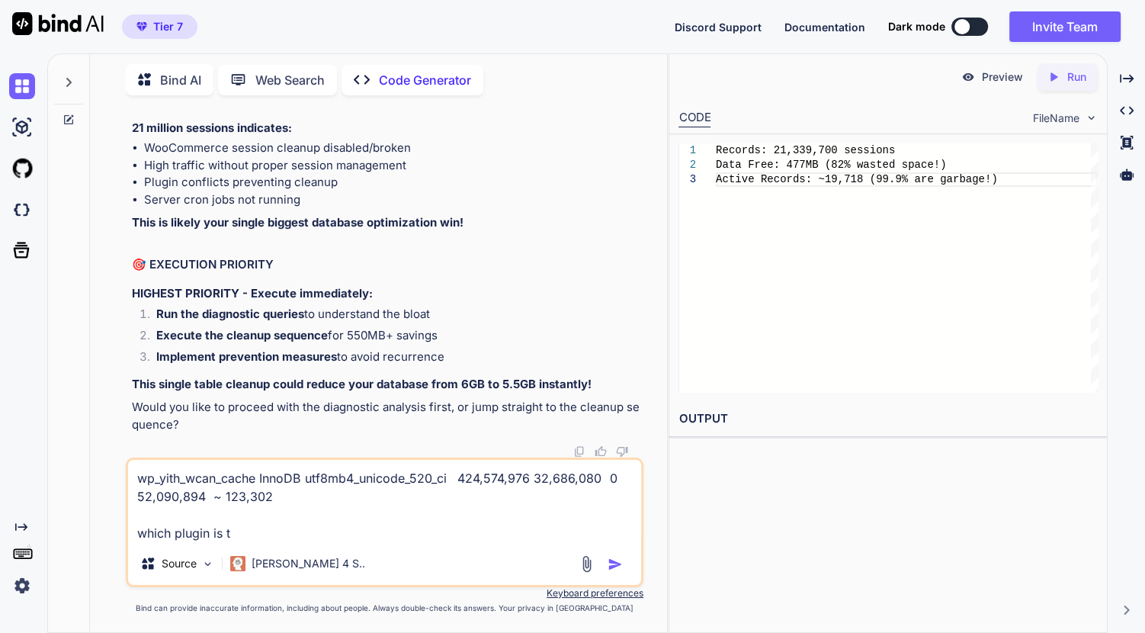
type textarea "x"
type textarea "wp_yith_wcan_cache InnoDB utf8mb4_unicode_520_ci 424,574,976 32,686,080 0 52,09…"
type textarea "x"
type textarea "wp_yith_wcan_cache InnoDB utf8mb4_unicode_520_ci 424,574,976 32,686,080 0 52,09…"
type textarea "x"
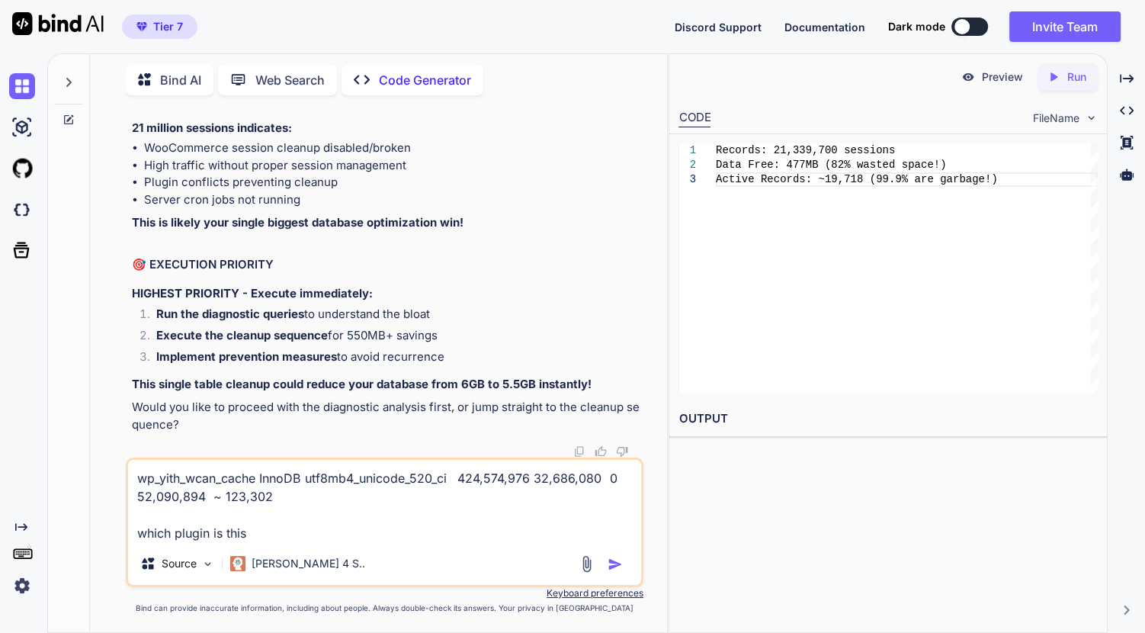
type textarea "wp_yith_wcan_cache InnoDB utf8mb4_unicode_520_ci 424,574,976 32,686,080 0 52,09…"
type textarea "x"
type textarea "wp_yith_wcan_cache InnoDB utf8mb4_unicode_520_ci 424,574,976 32,686,080 0 52,09…"
type textarea "x"
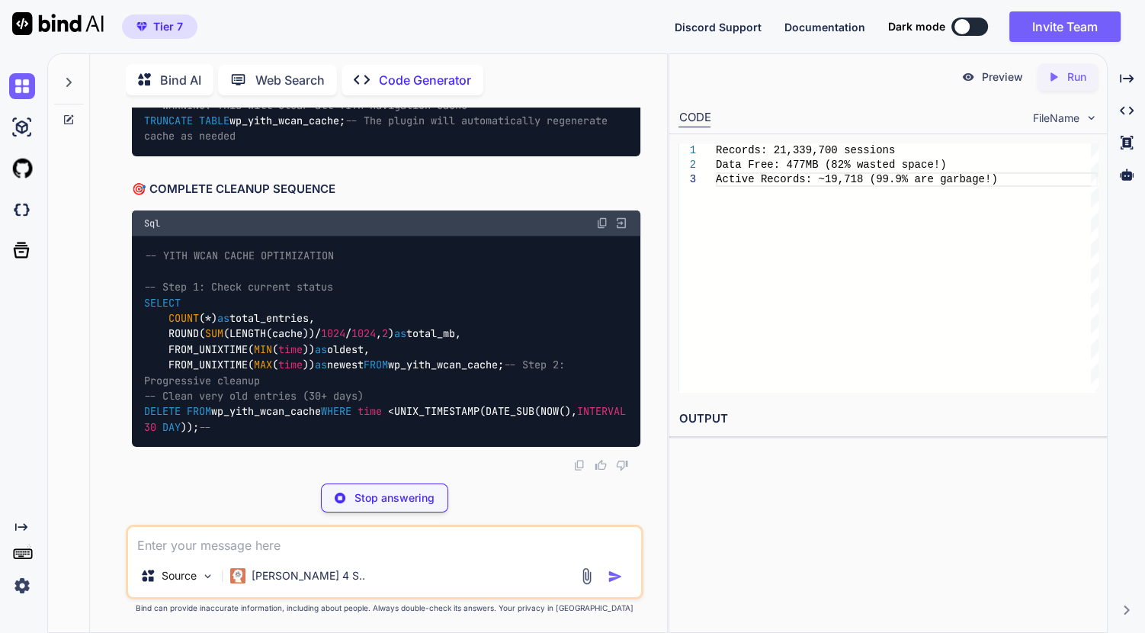
scroll to position [170280, 0]
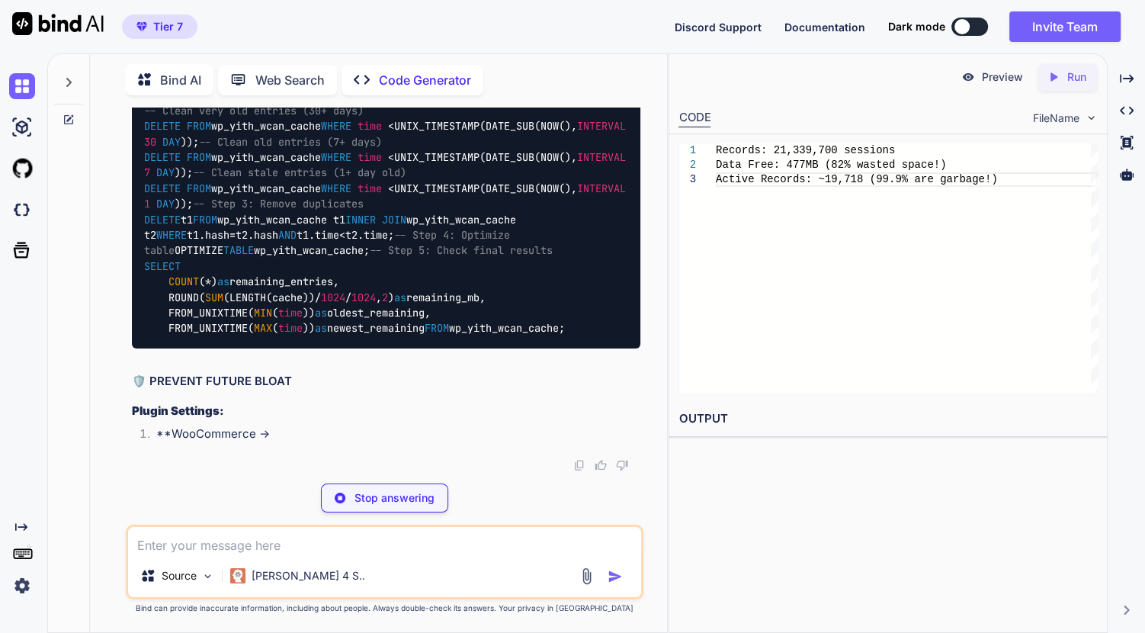
type textarea "x"
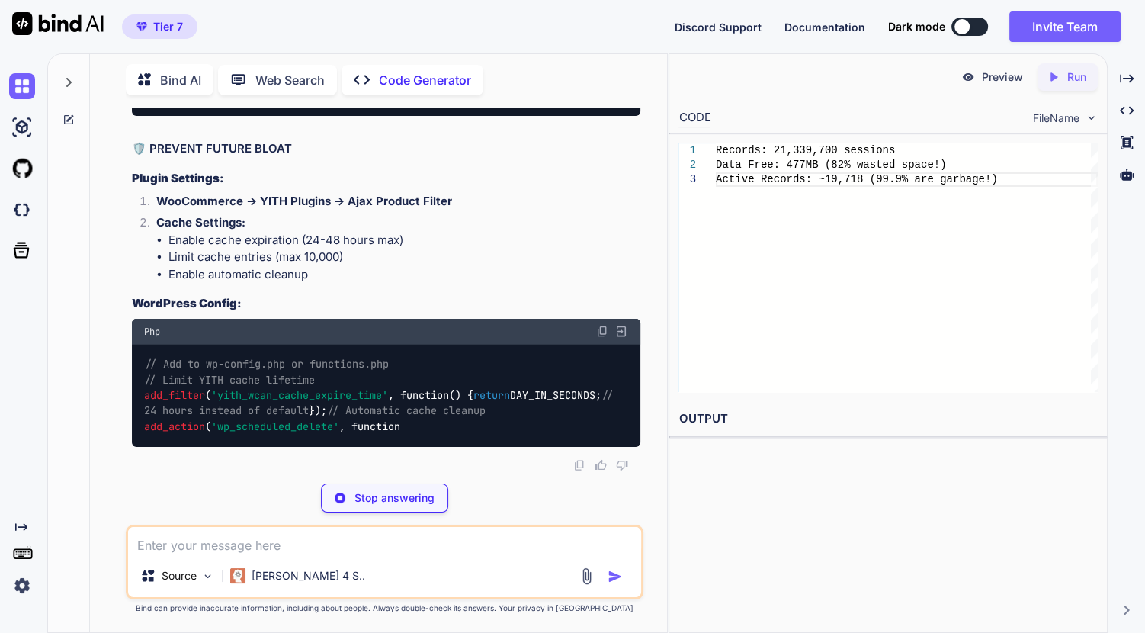
drag, startPoint x: 372, startPoint y: 373, endPoint x: 127, endPoint y: 374, distance: 245.5
click at [127, 374] on div "You // Memory settings for high-performance server define( 'WP_MEMORY_LIMIT', '…" at bounding box center [385, 369] width 518 height 525
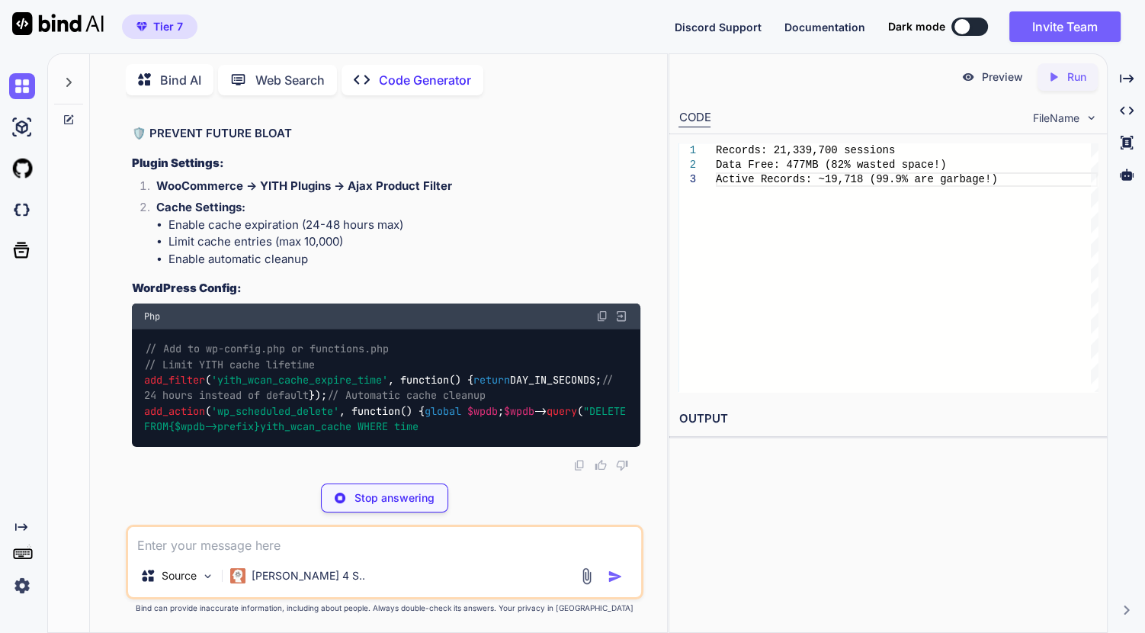
drag, startPoint x: 127, startPoint y: 373, endPoint x: 273, endPoint y: 363, distance: 146.7
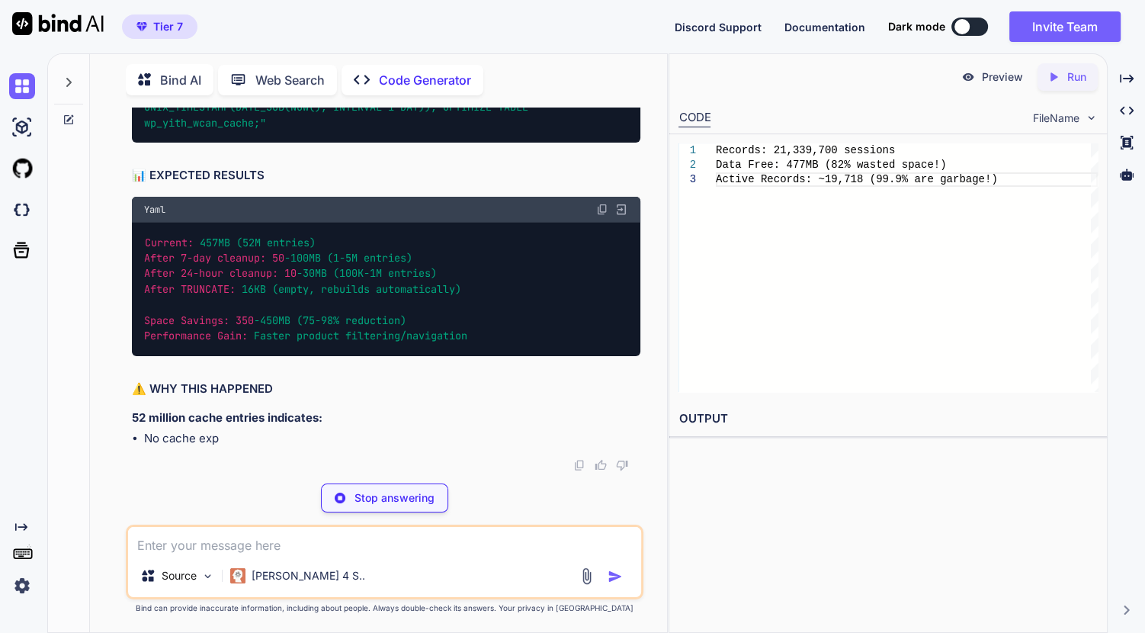
scroll to position [170418, 0]
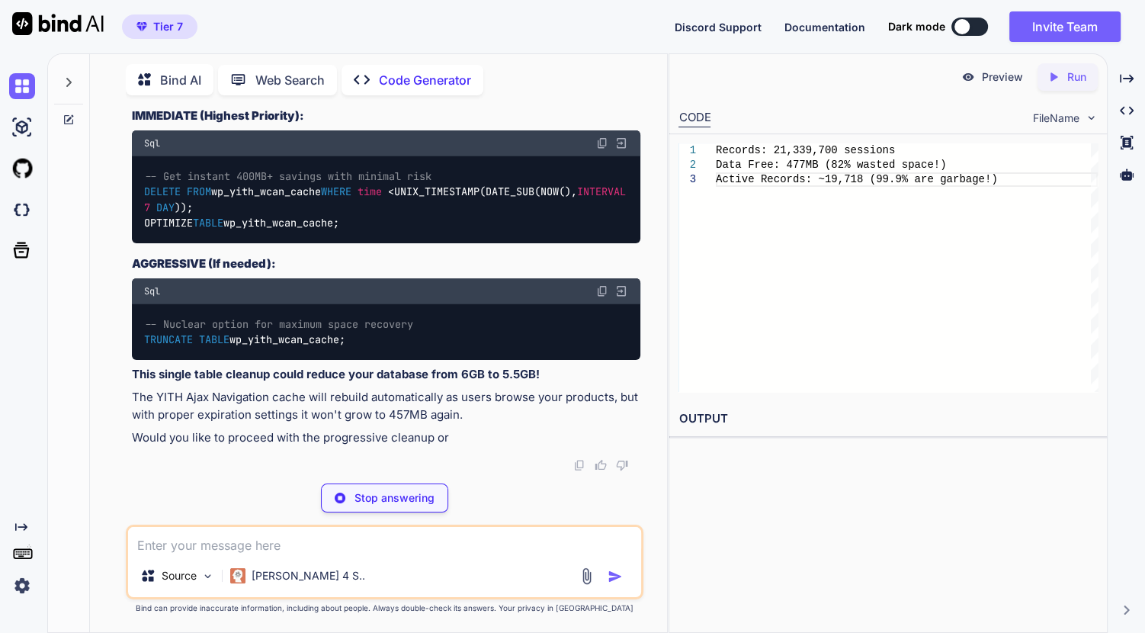
type textarea "x"
type textarea "-- 1. Check cache entry distribution and age SELECT COUNT(*) as total_entries, …"
type textarea "x"
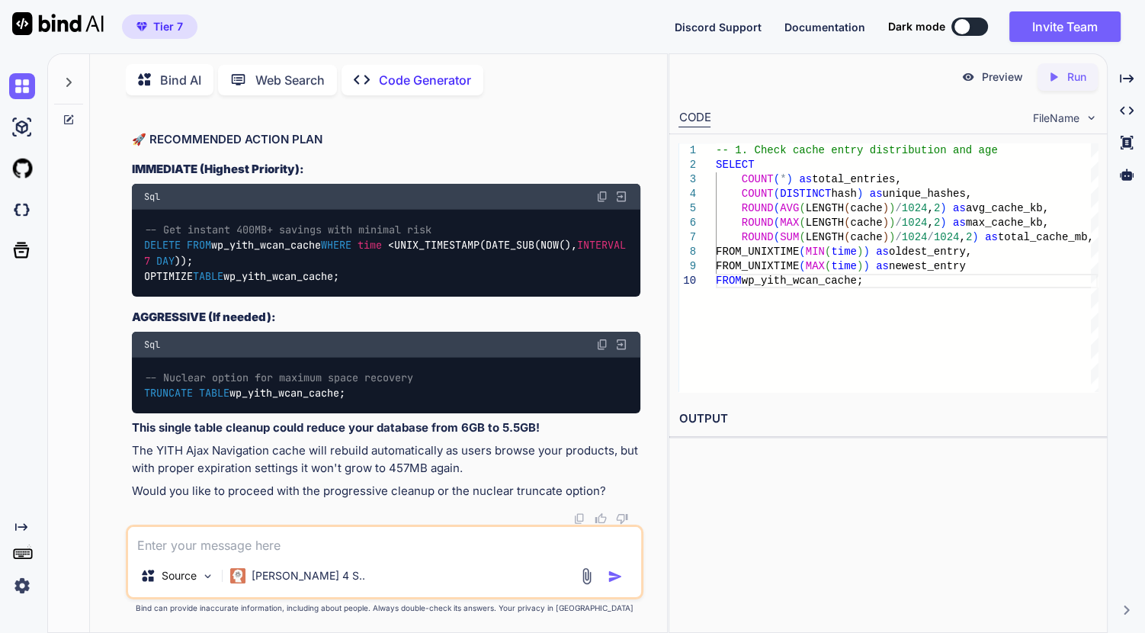
scroll to position [170487, 0]
click at [339, 531] on textarea at bounding box center [384, 540] width 513 height 27
type textarea "i"
type textarea "x"
type textarea "i"
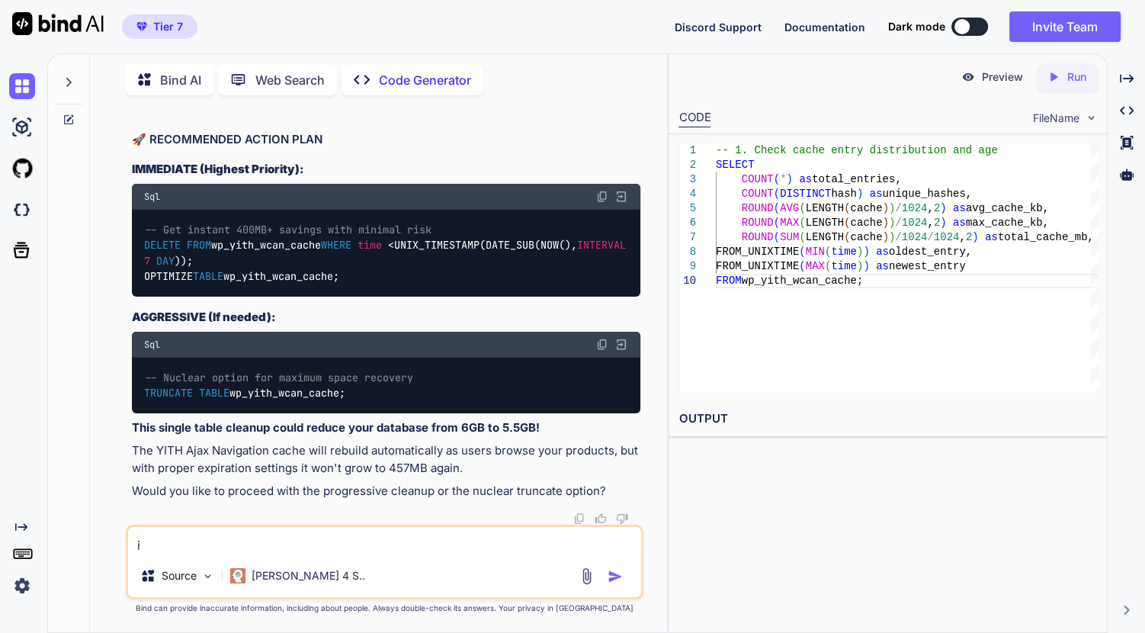
type textarea "x"
type textarea "i d"
type textarea "x"
type textarea "i di"
type textarea "x"
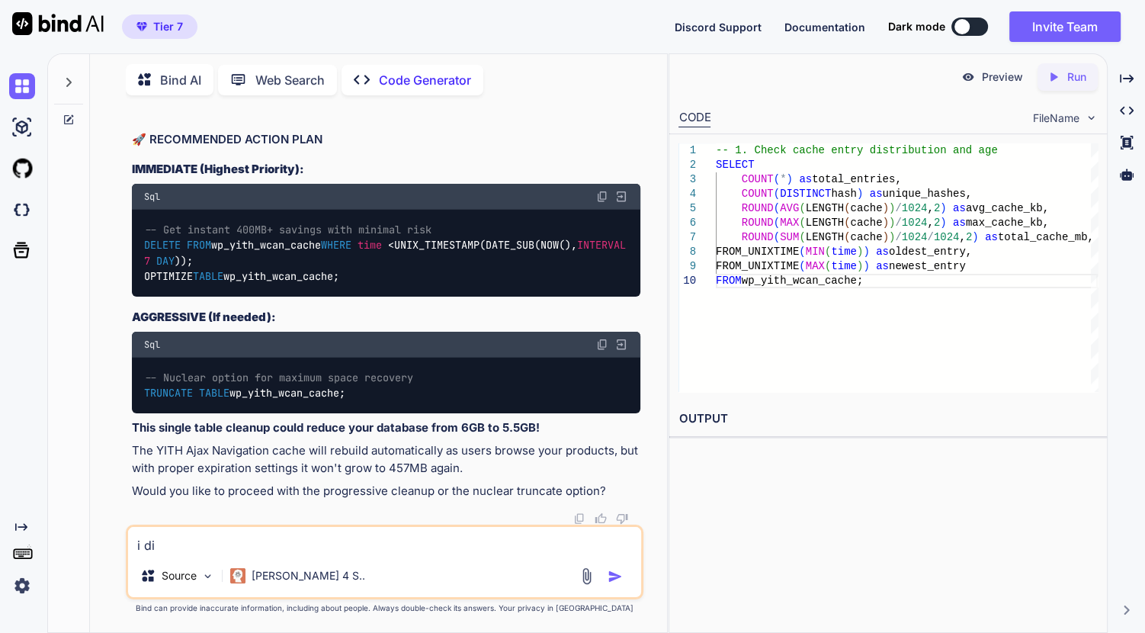
type textarea "i did"
type textarea "x"
type textarea "i did"
type textarea "x"
type textarea "i did g"
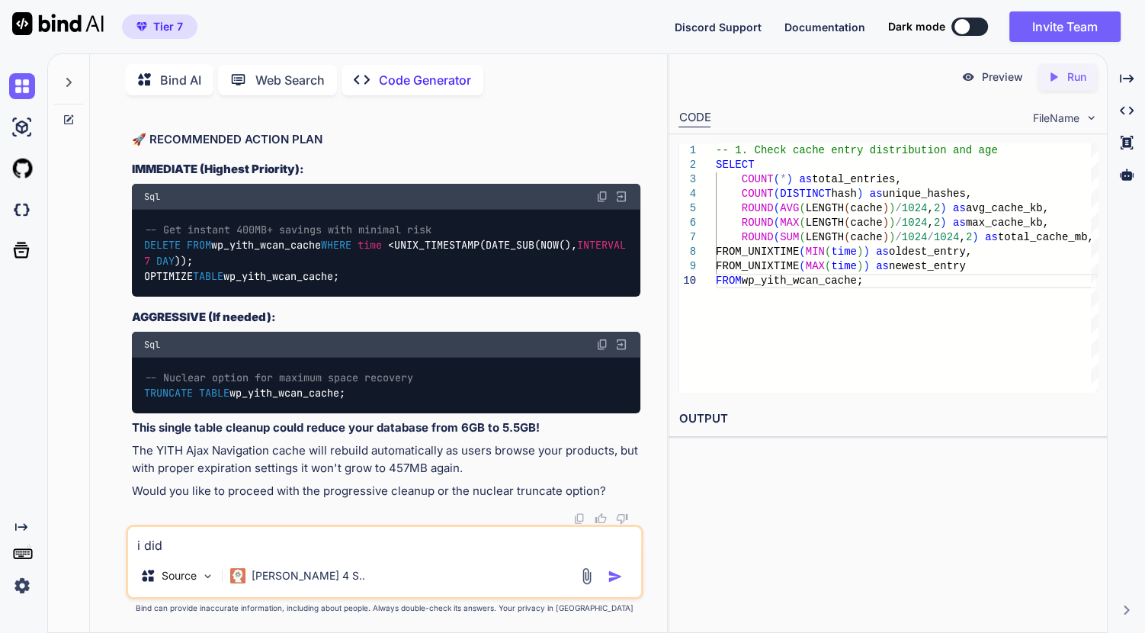
type textarea "x"
type textarea "i did gi"
type textarea "x"
type textarea "i did gib"
type textarea "x"
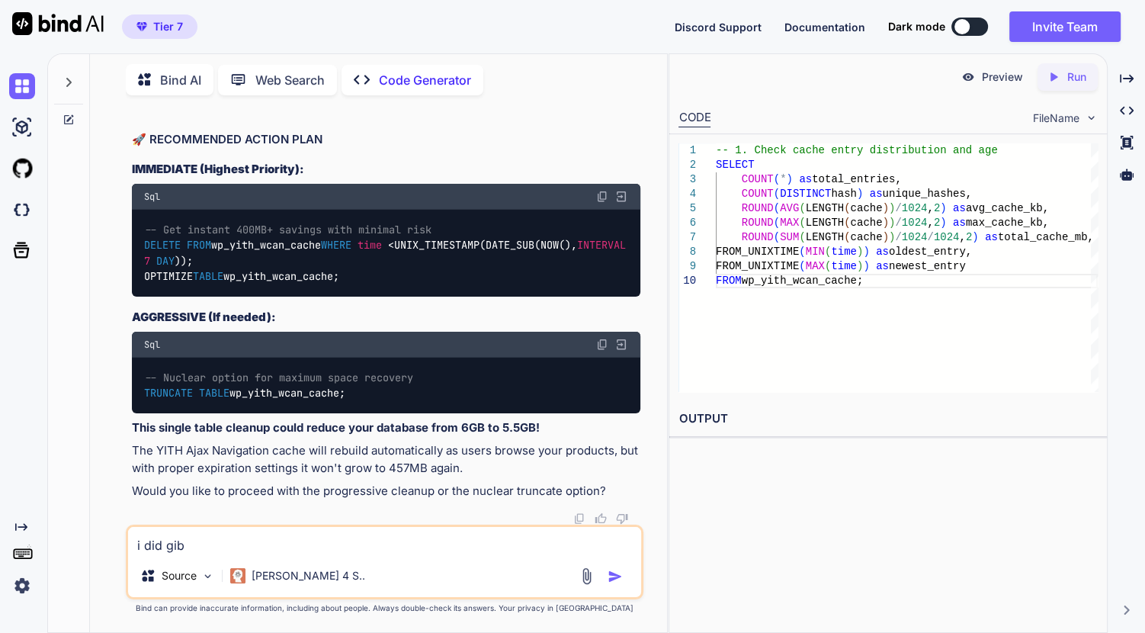
type textarea "i did gibe"
type textarea "x"
type textarea "i did gibe"
type textarea "x"
type textarea "i did gibe"
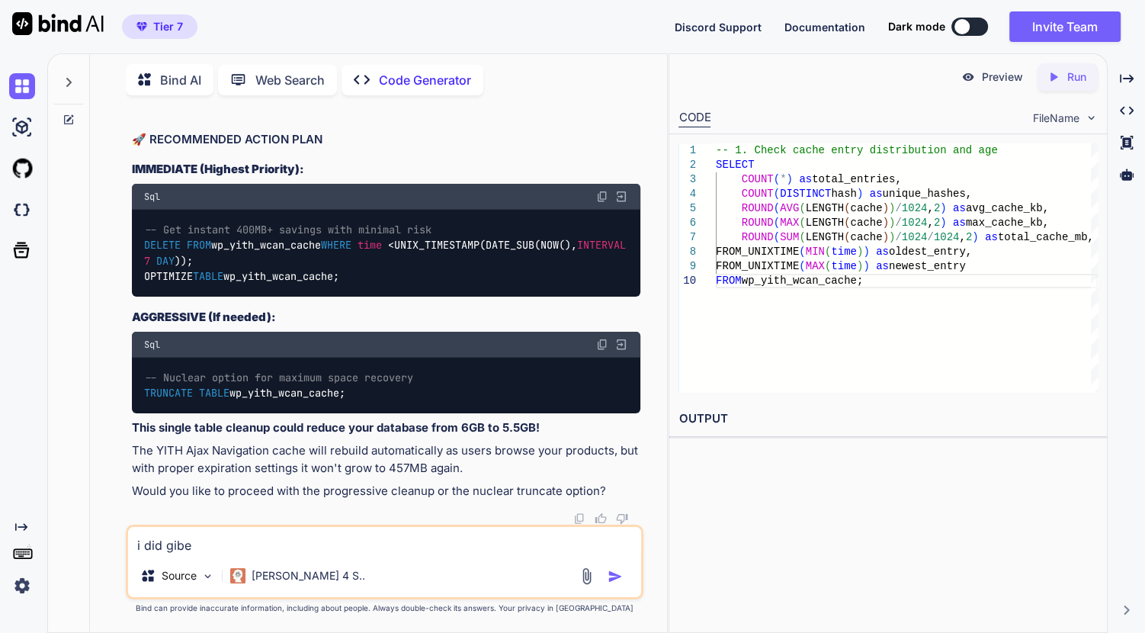
type textarea "x"
type textarea "i did gib"
type textarea "x"
type textarea "i did gi"
type textarea "x"
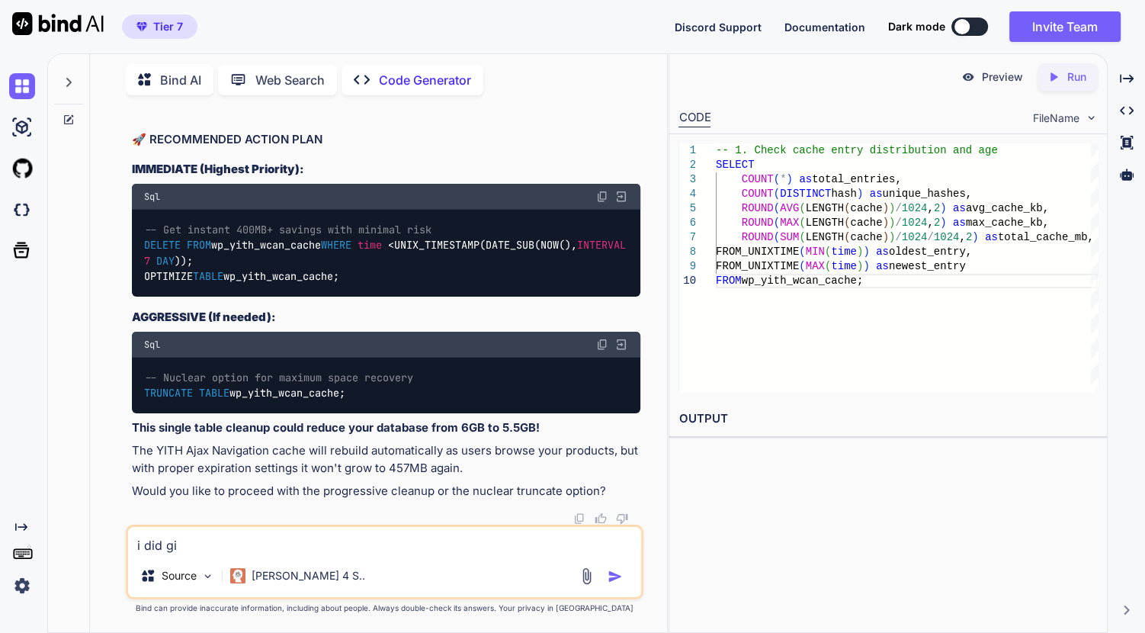
type textarea "i did giv"
type textarea "x"
type textarea "i did give"
type textarea "x"
type textarea "i did give"
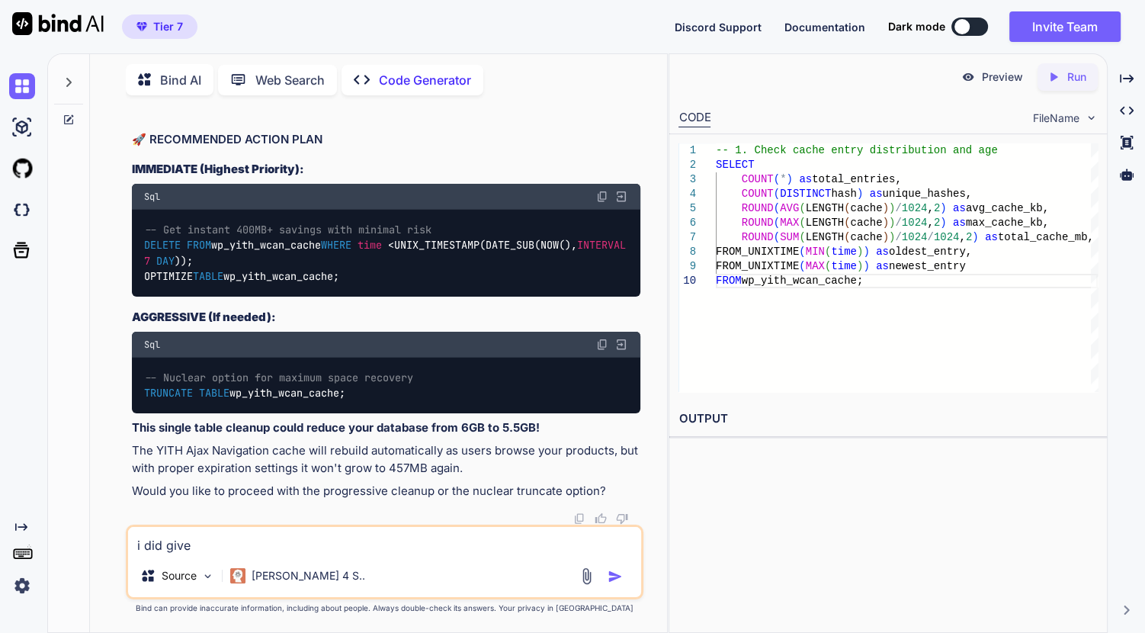
type textarea "x"
type textarea "i did give y"
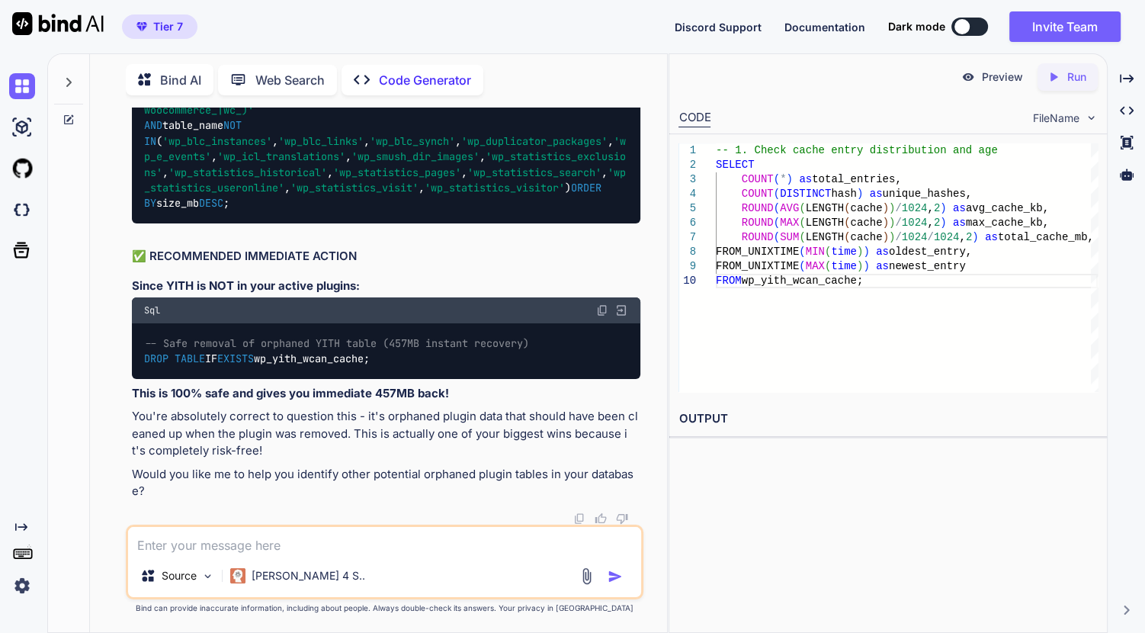
scroll to position [173169, 0]
drag, startPoint x: 306, startPoint y: 422, endPoint x: 125, endPoint y: 306, distance: 215.3
click at [126, 306] on div "You // Memory settings for high-performance server define( 'WP_MEMORY_LIMIT', '…" at bounding box center [385, 369] width 518 height 525
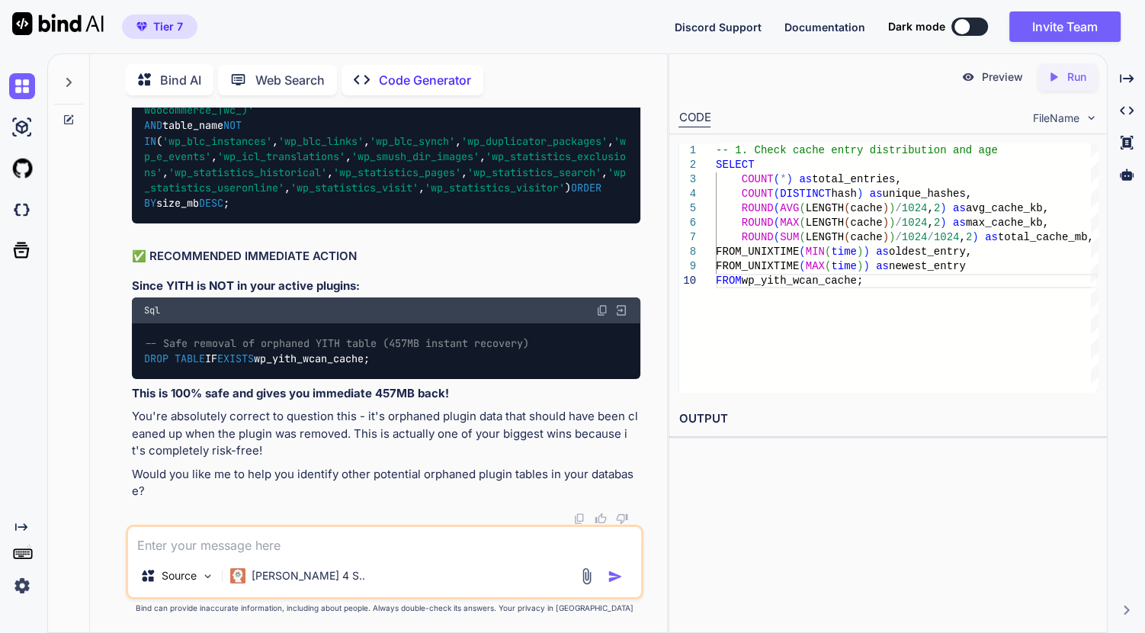
drag, startPoint x: 153, startPoint y: 192, endPoint x: 148, endPoint y: 200, distance: 9.3
